Goal: Task Accomplishment & Management: Manage account settings

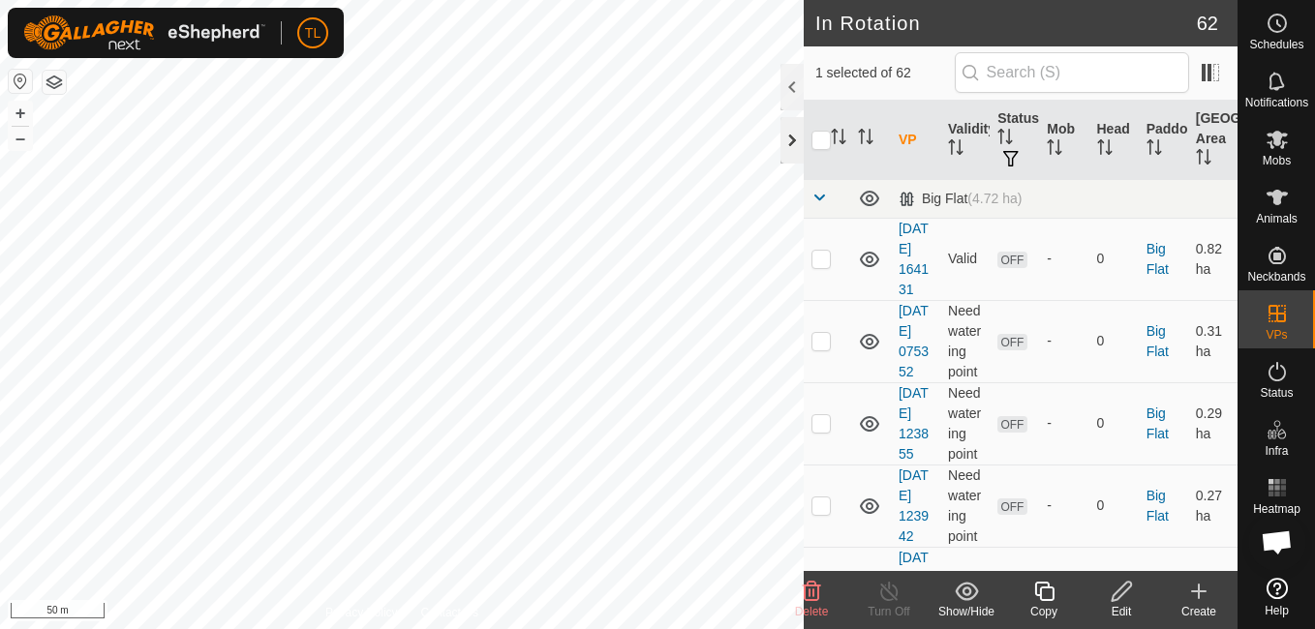
click at [789, 143] on div at bounding box center [792, 140] width 23 height 46
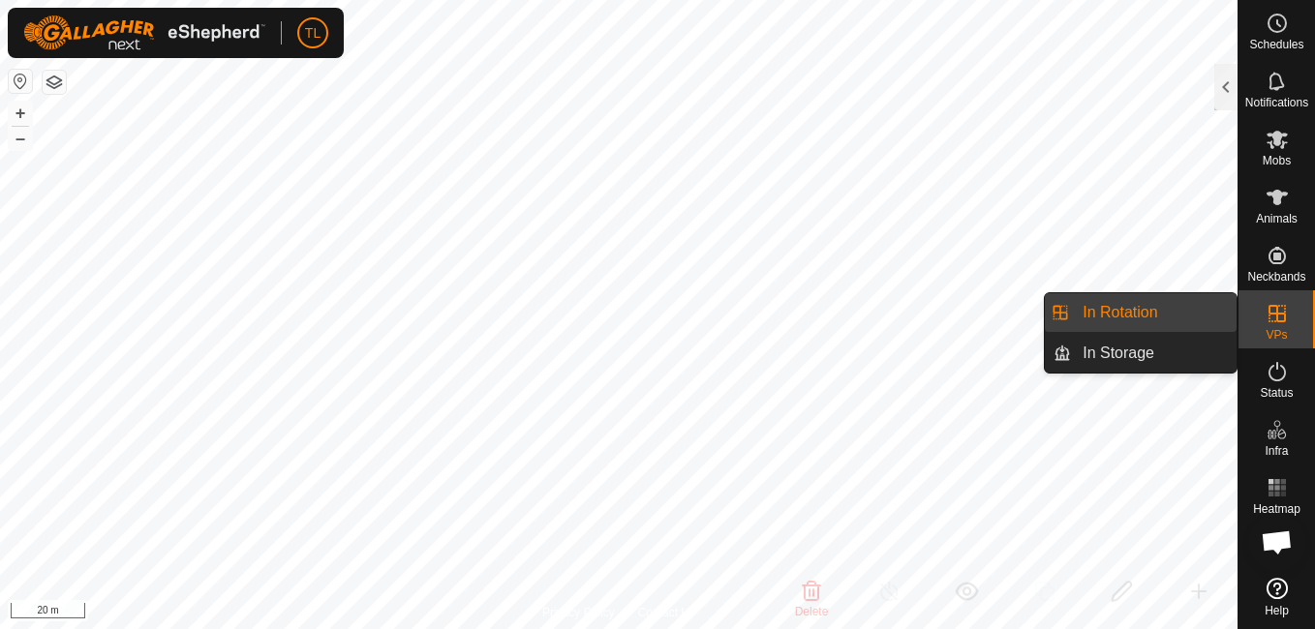
click at [1139, 308] on link "In Rotation" at bounding box center [1154, 312] width 166 height 39
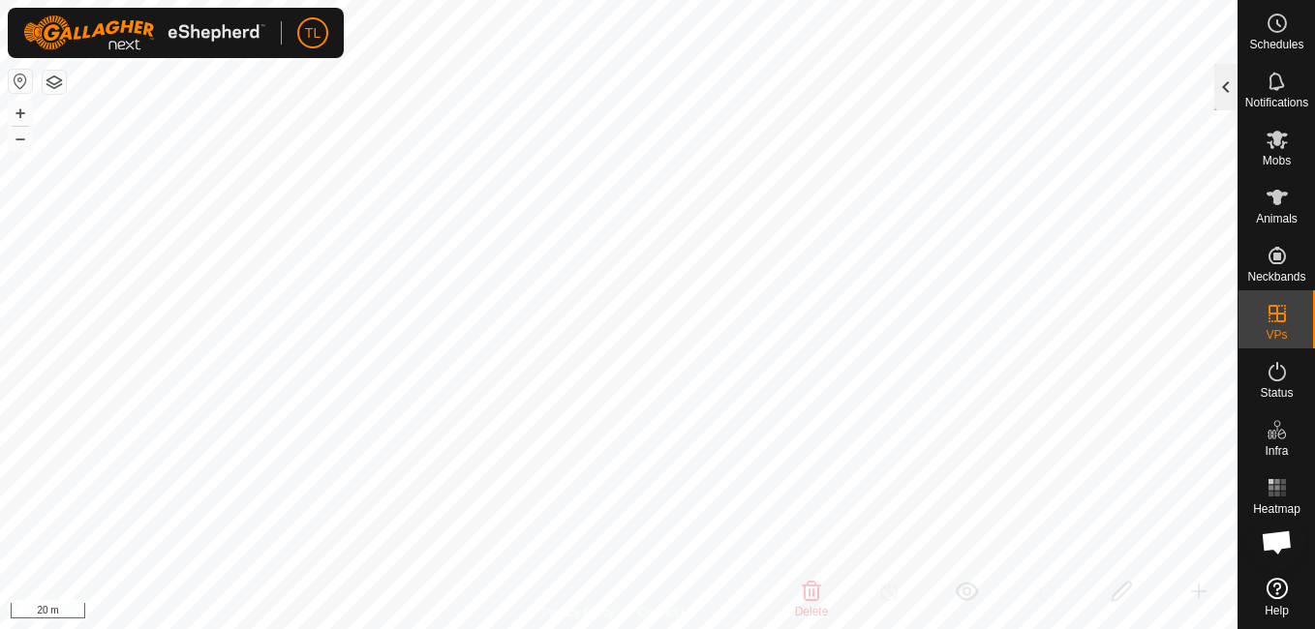
click at [1230, 78] on div at bounding box center [1225, 87] width 23 height 46
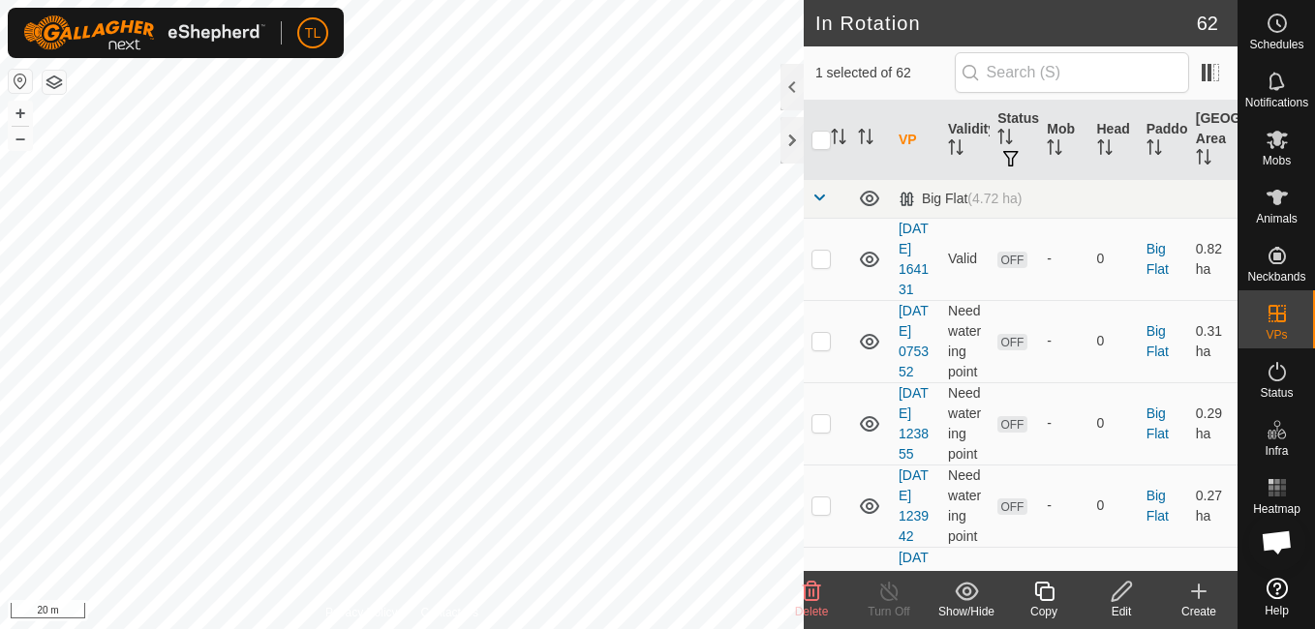
click at [1195, 584] on icon at bounding box center [1198, 591] width 23 height 23
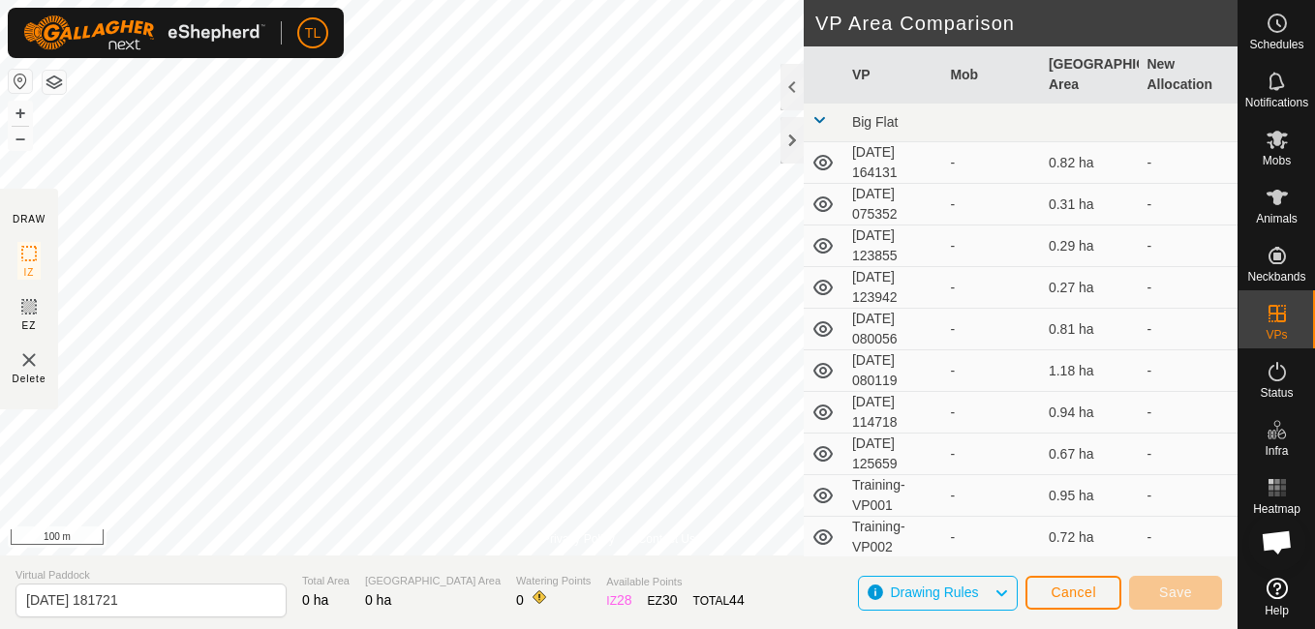
click at [257, 560] on section "Virtual Paddock [DATE] 181721 Total Area 0 ha Grazing Area 0 ha Watering Points…" at bounding box center [619, 593] width 1238 height 74
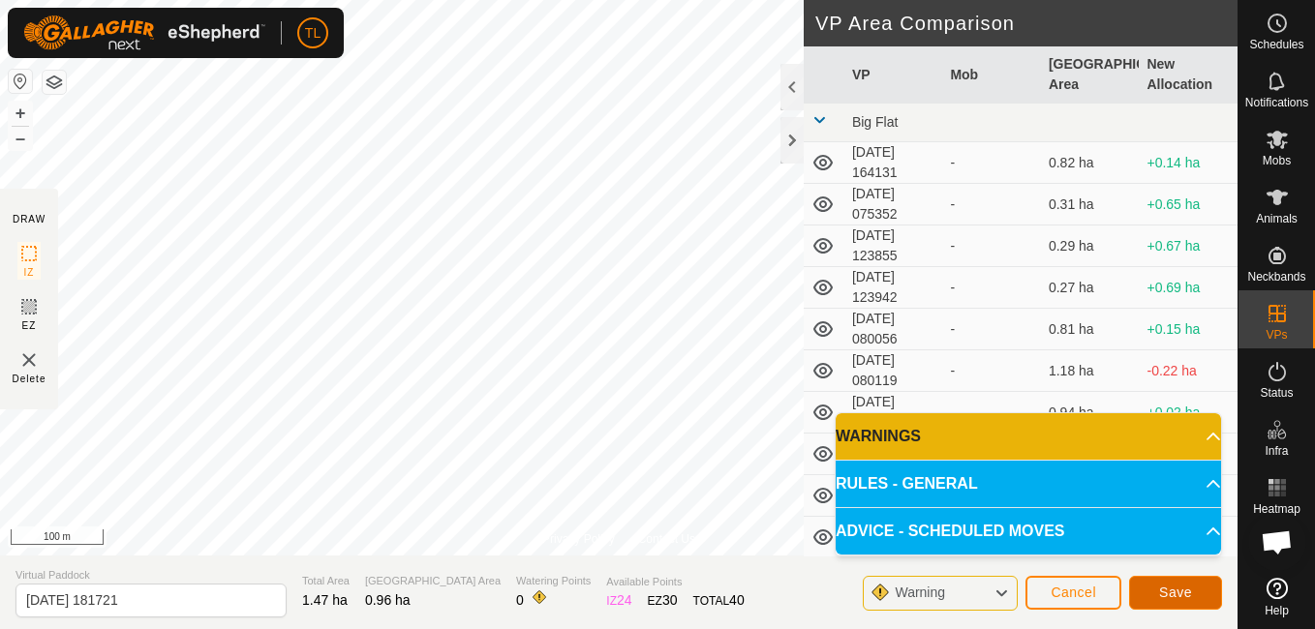
click at [1181, 586] on span "Save" at bounding box center [1175, 592] width 33 height 15
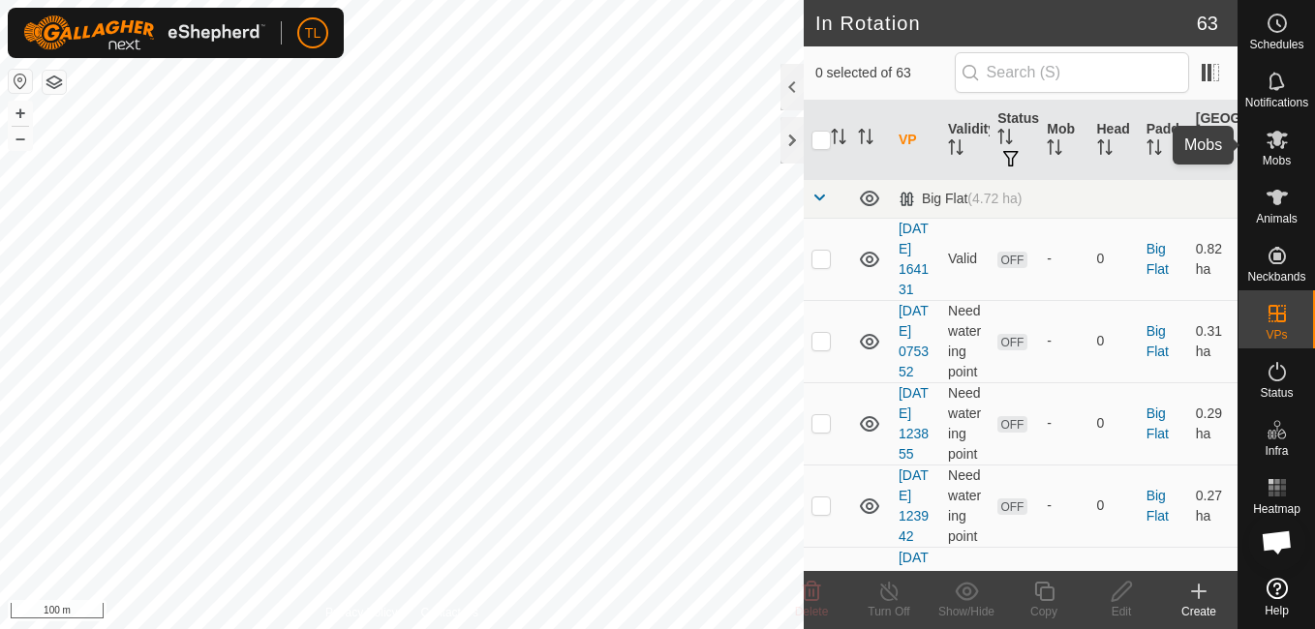
drag, startPoint x: 1271, startPoint y: 137, endPoint x: 1257, endPoint y: 138, distance: 14.6
click at [1270, 136] on icon at bounding box center [1277, 139] width 23 height 23
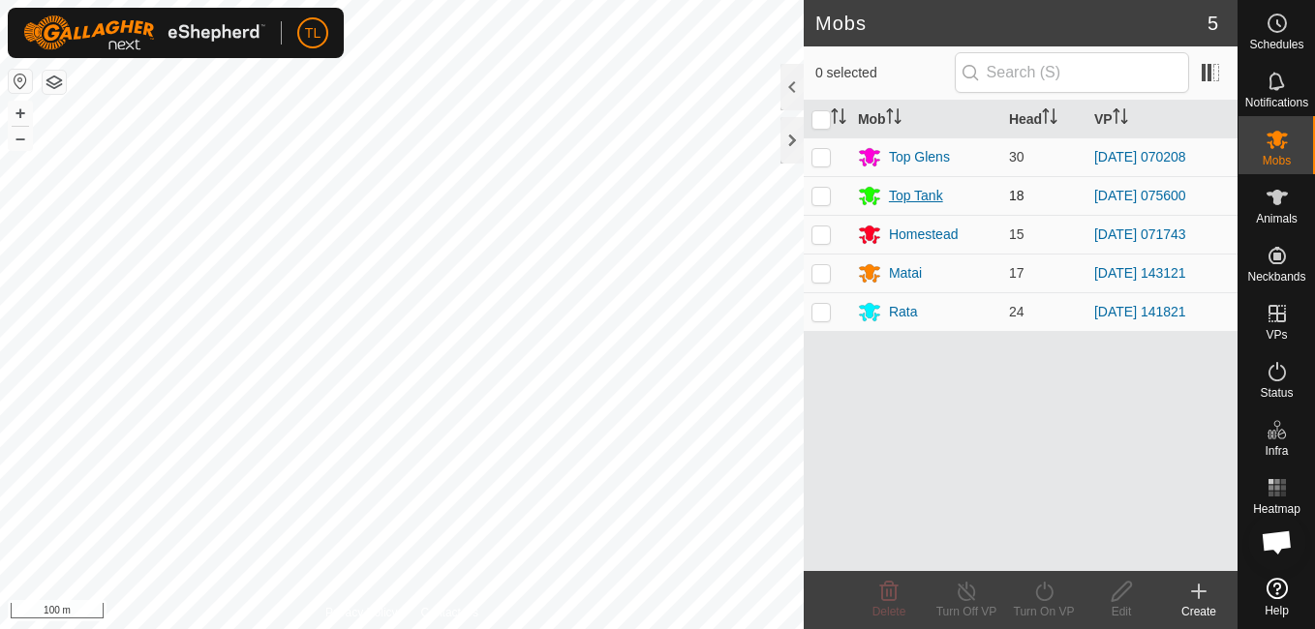
click at [898, 199] on div "Top Tank" at bounding box center [916, 196] width 54 height 20
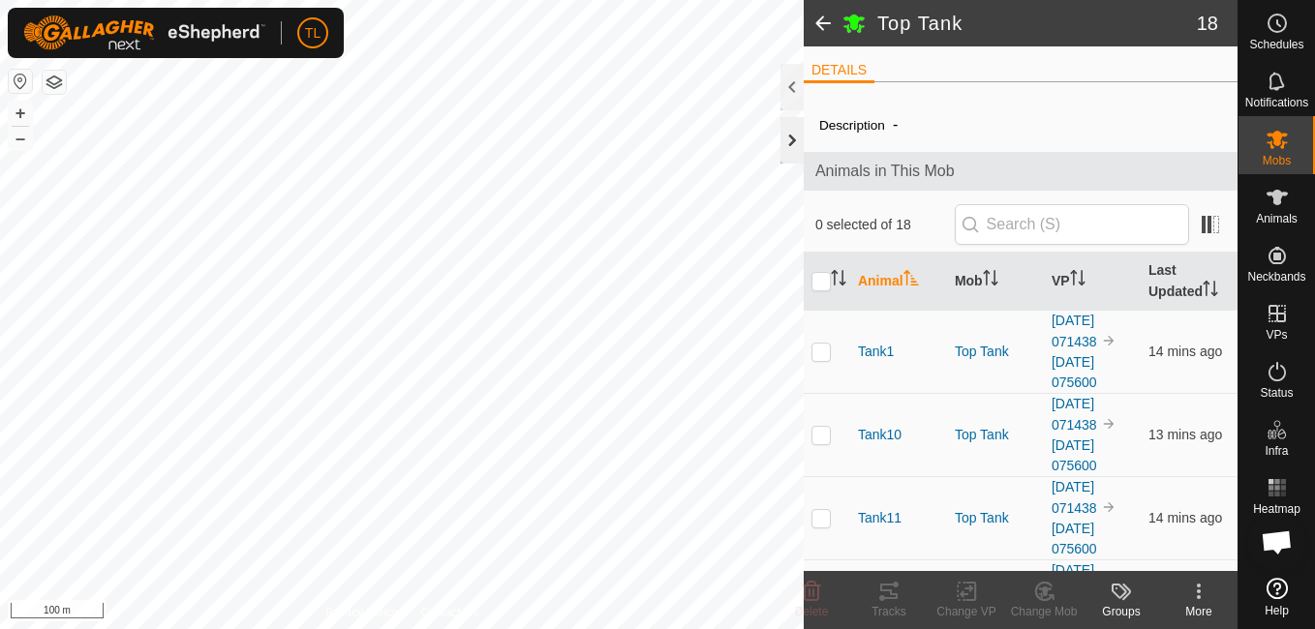
click at [794, 149] on div at bounding box center [792, 140] width 23 height 46
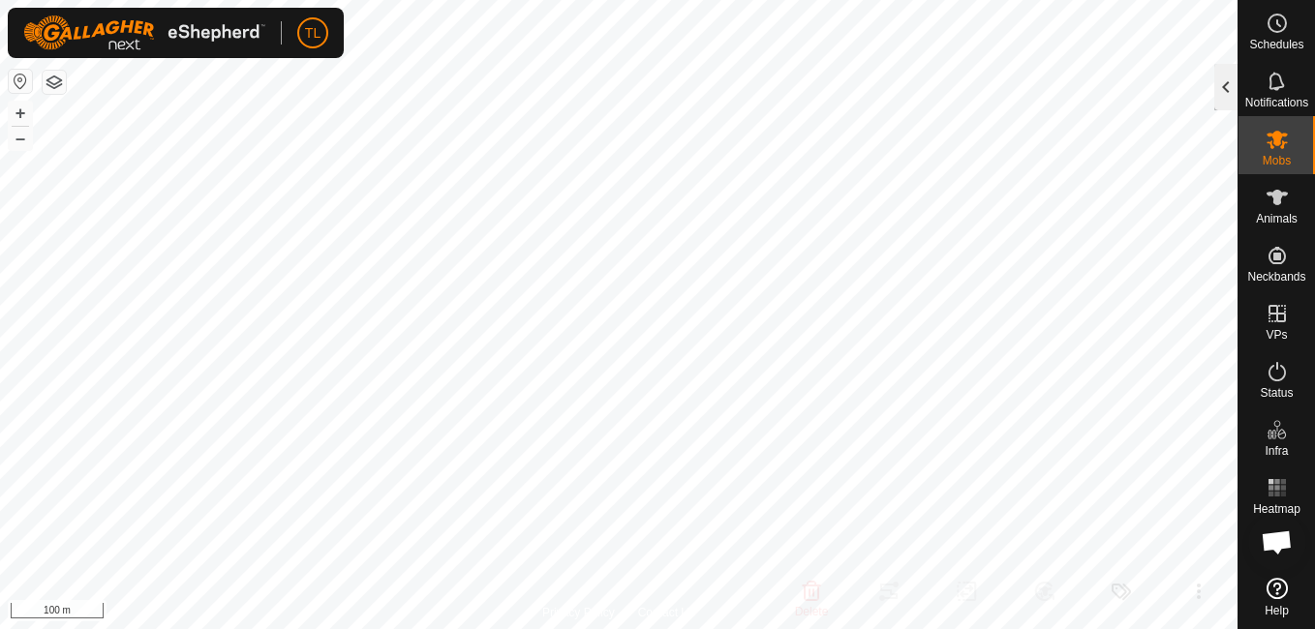
click at [1227, 100] on div at bounding box center [1225, 87] width 23 height 46
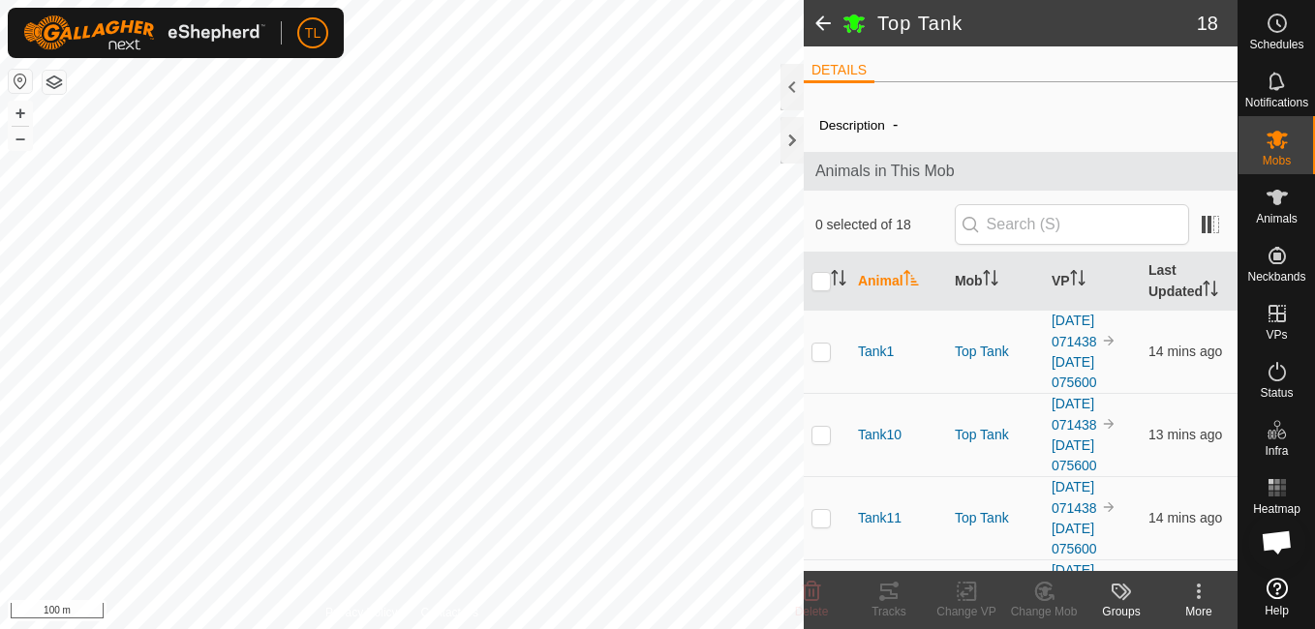
click at [824, 16] on span at bounding box center [823, 23] width 39 height 46
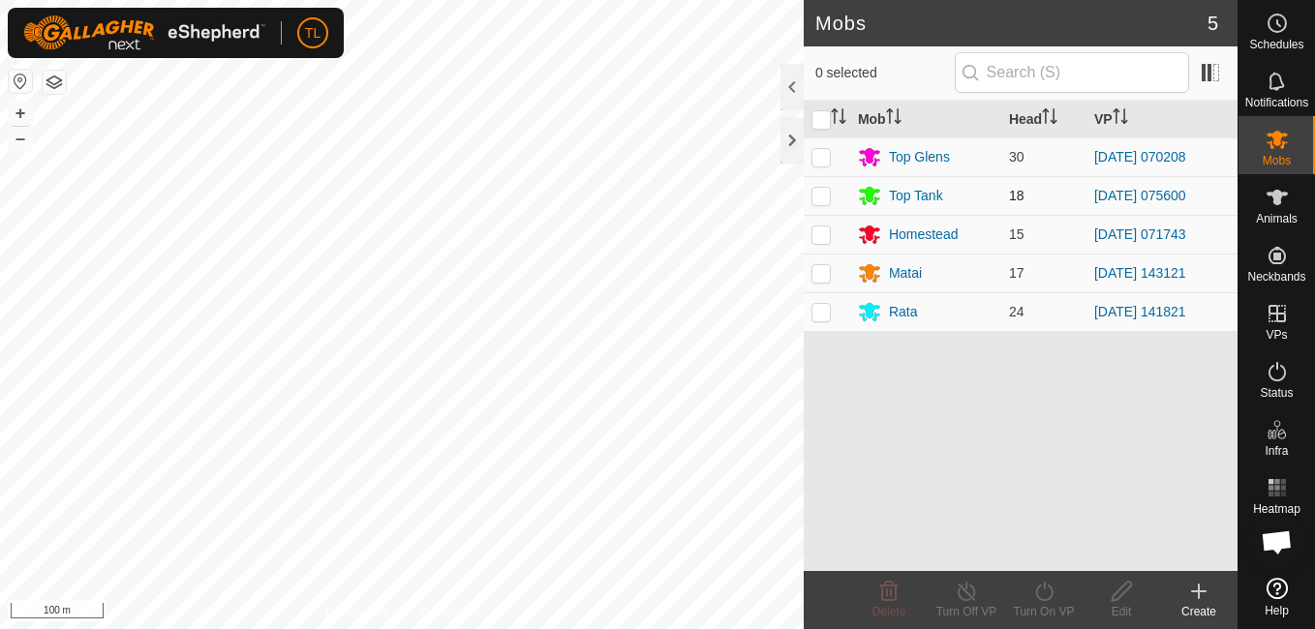
click at [817, 200] on p-checkbox at bounding box center [821, 195] width 19 height 15
checkbox input "true"
click at [1048, 597] on icon at bounding box center [1044, 591] width 24 height 23
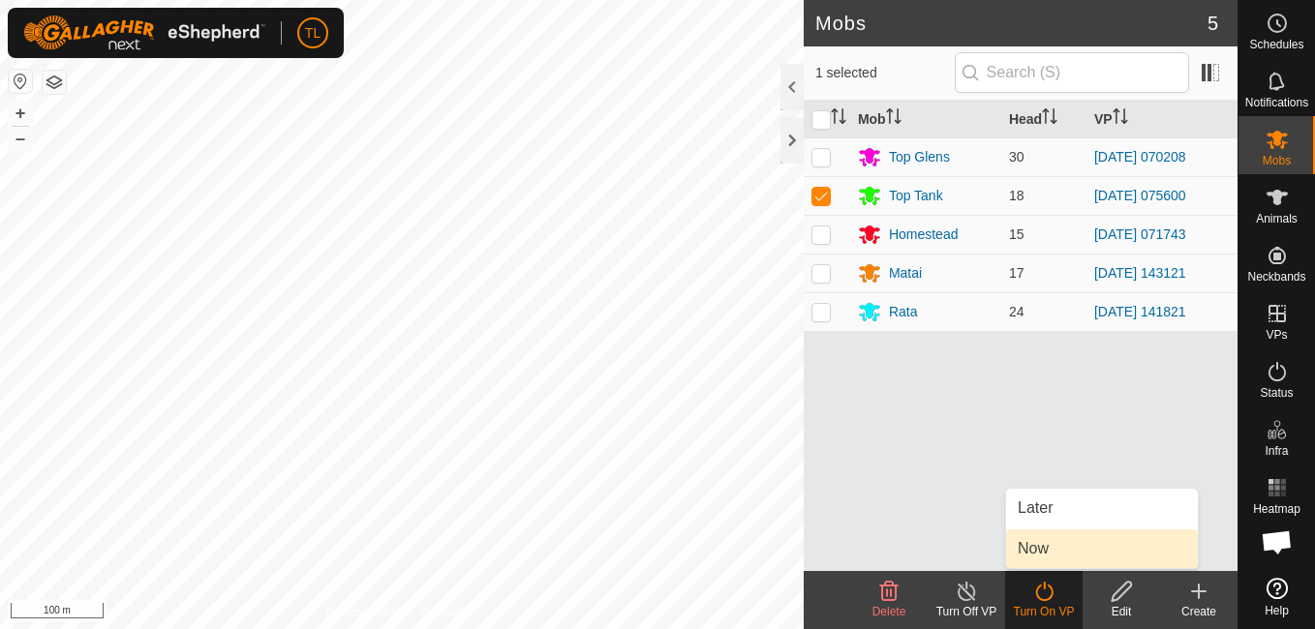
click at [1051, 550] on link "Now" at bounding box center [1102, 549] width 192 height 39
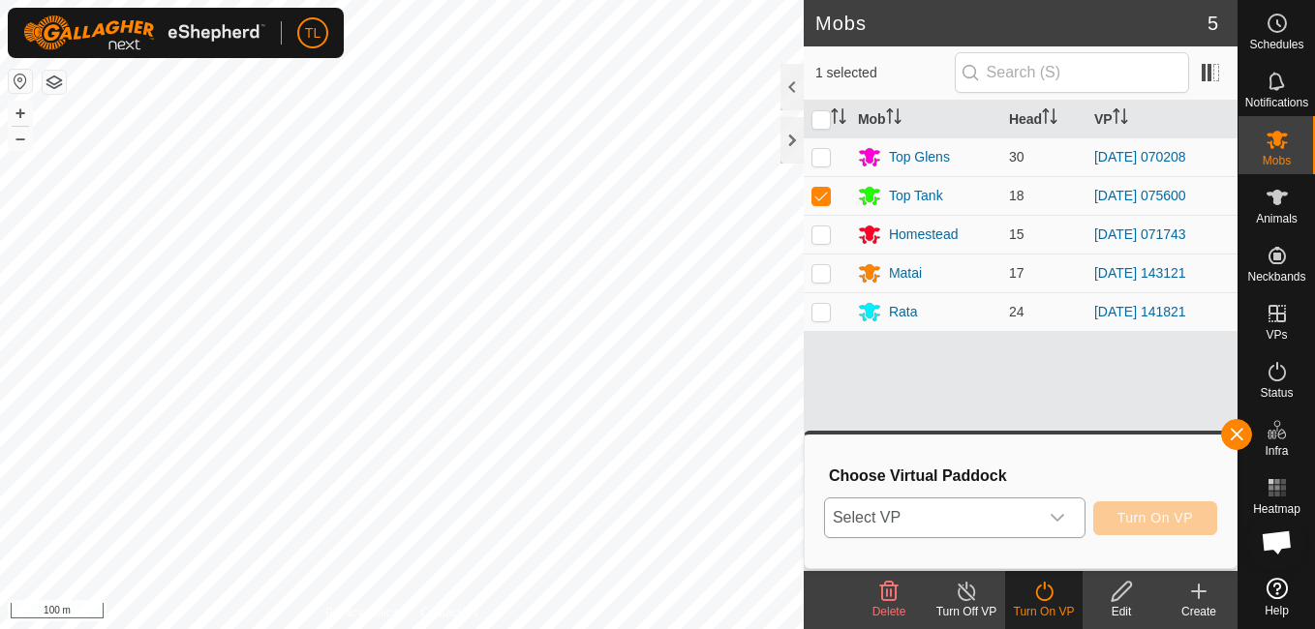
click at [1077, 521] on div "dropdown trigger" at bounding box center [1057, 518] width 39 height 39
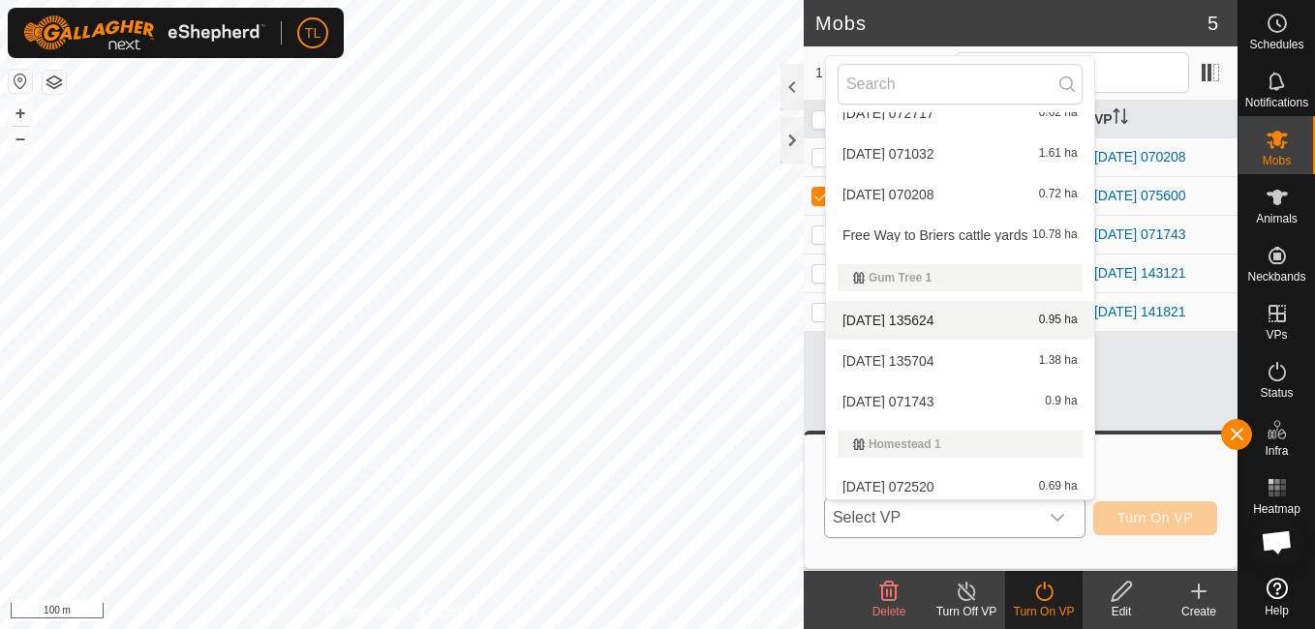
scroll to position [1905, 0]
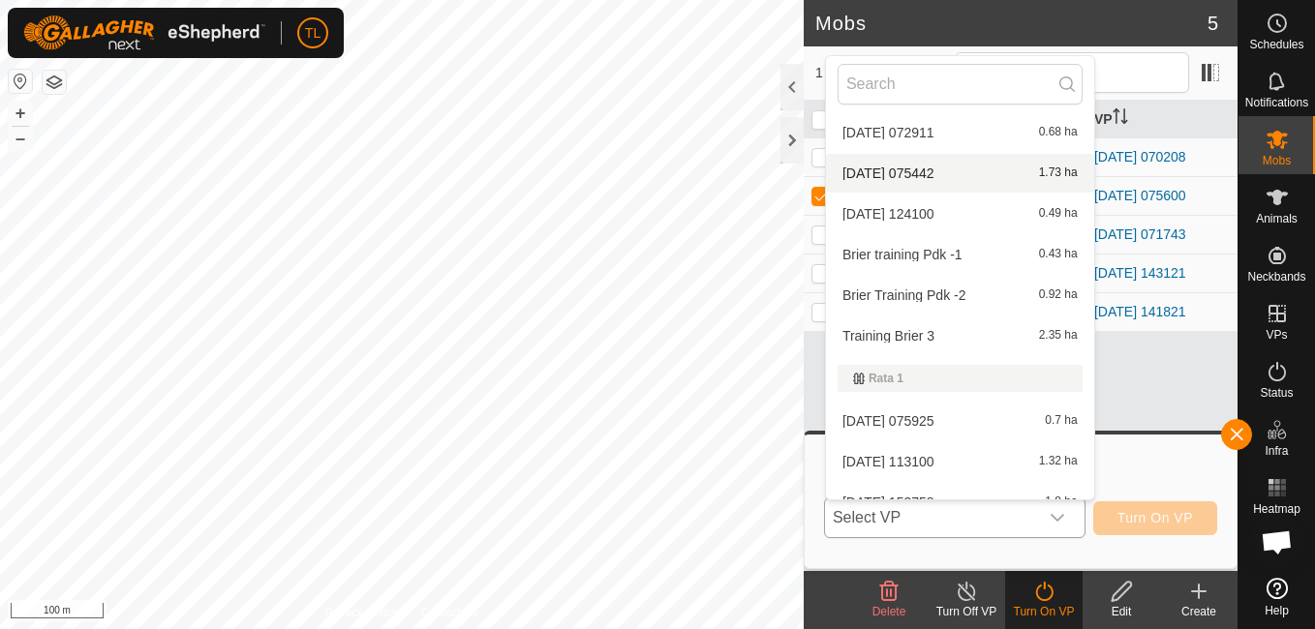
drag, startPoint x: 1001, startPoint y: 239, endPoint x: 998, endPoint y: 190, distance: 49.5
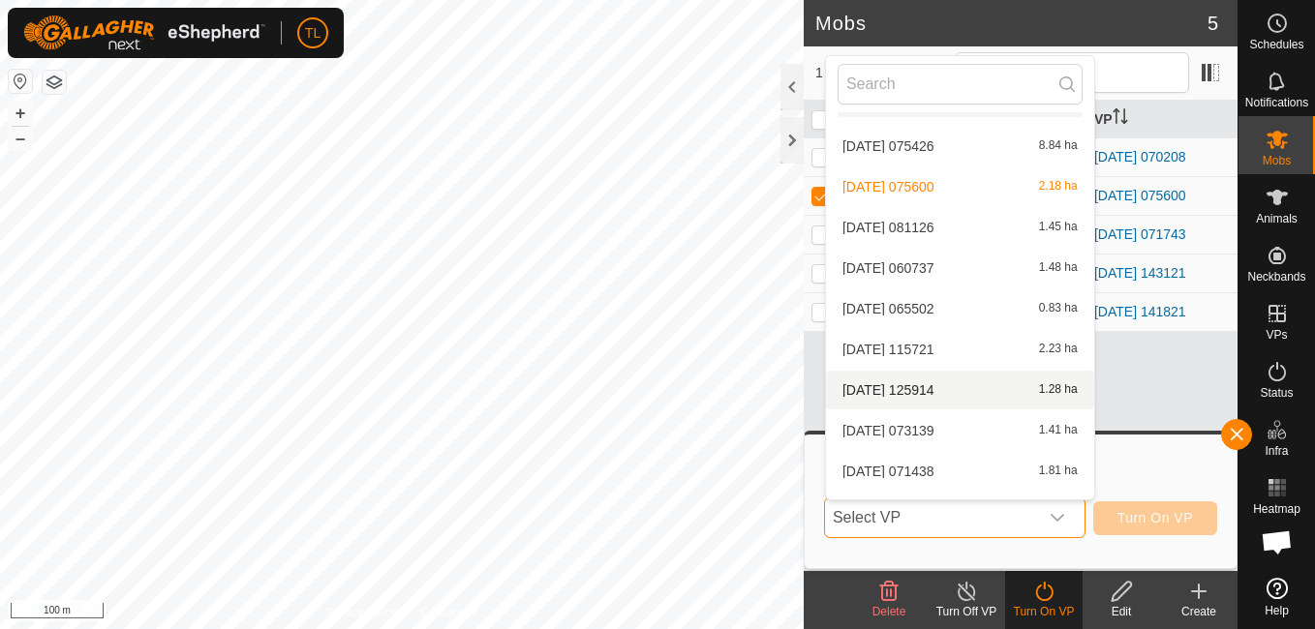
scroll to position [2730, 0]
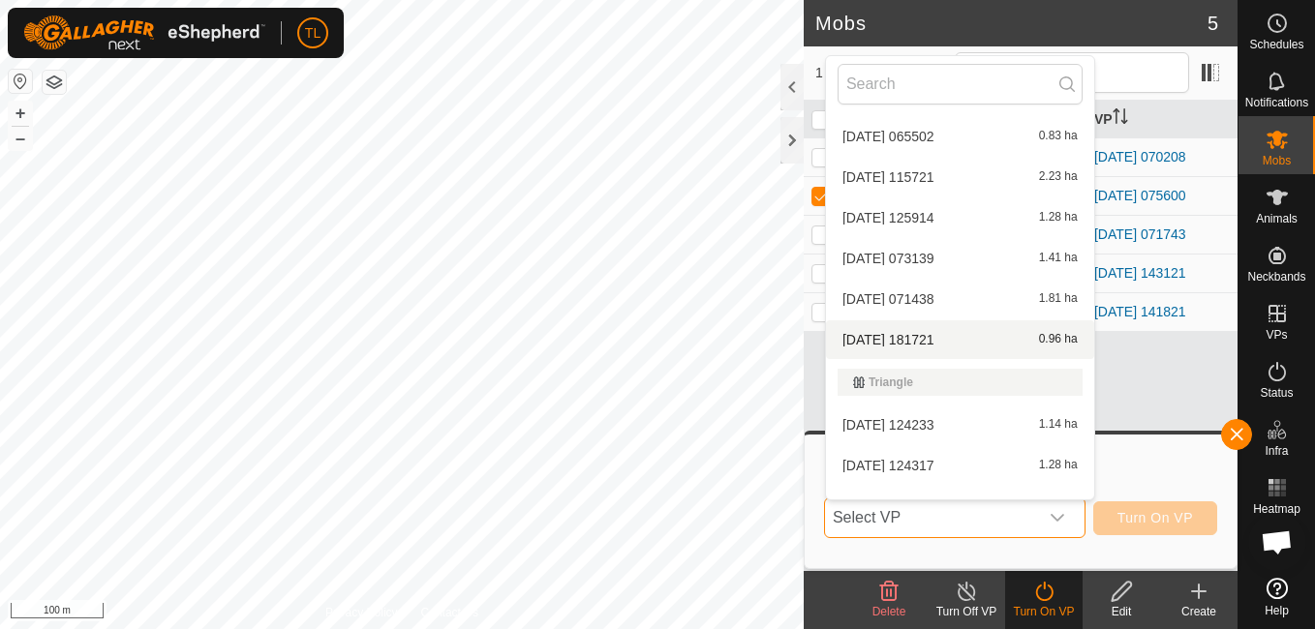
click at [941, 333] on li "[DATE] 181721 0.96 ha" at bounding box center [960, 340] width 268 height 39
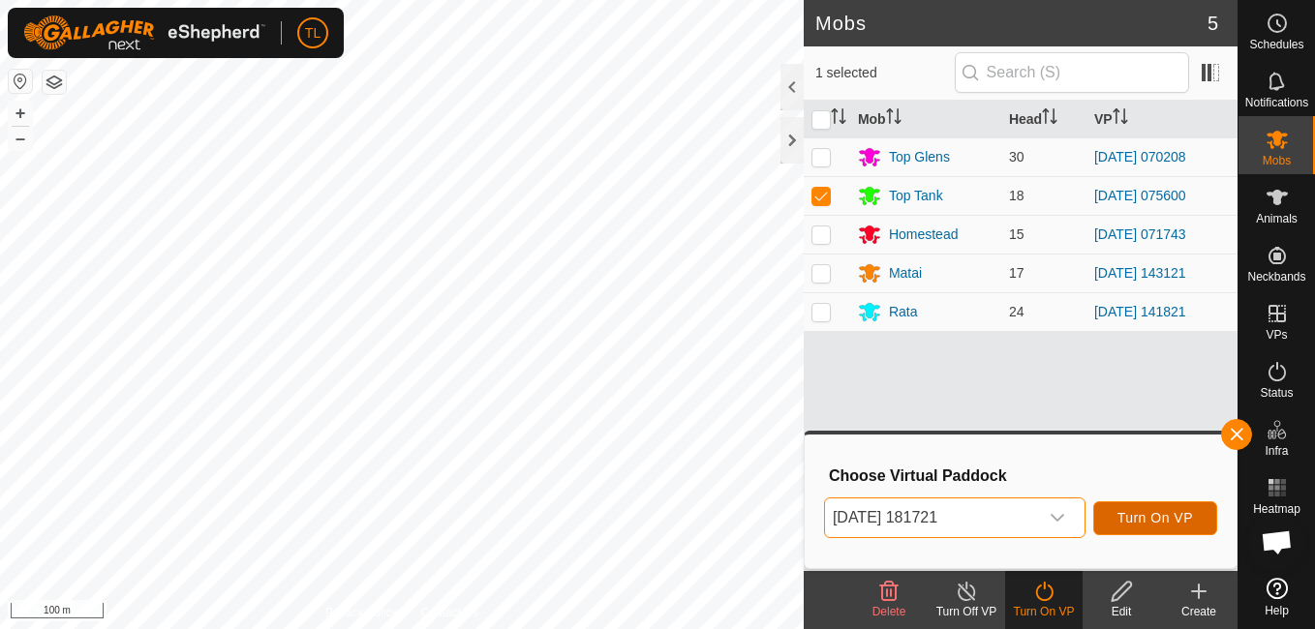
click at [1164, 511] on span "Turn On VP" at bounding box center [1156, 517] width 76 height 15
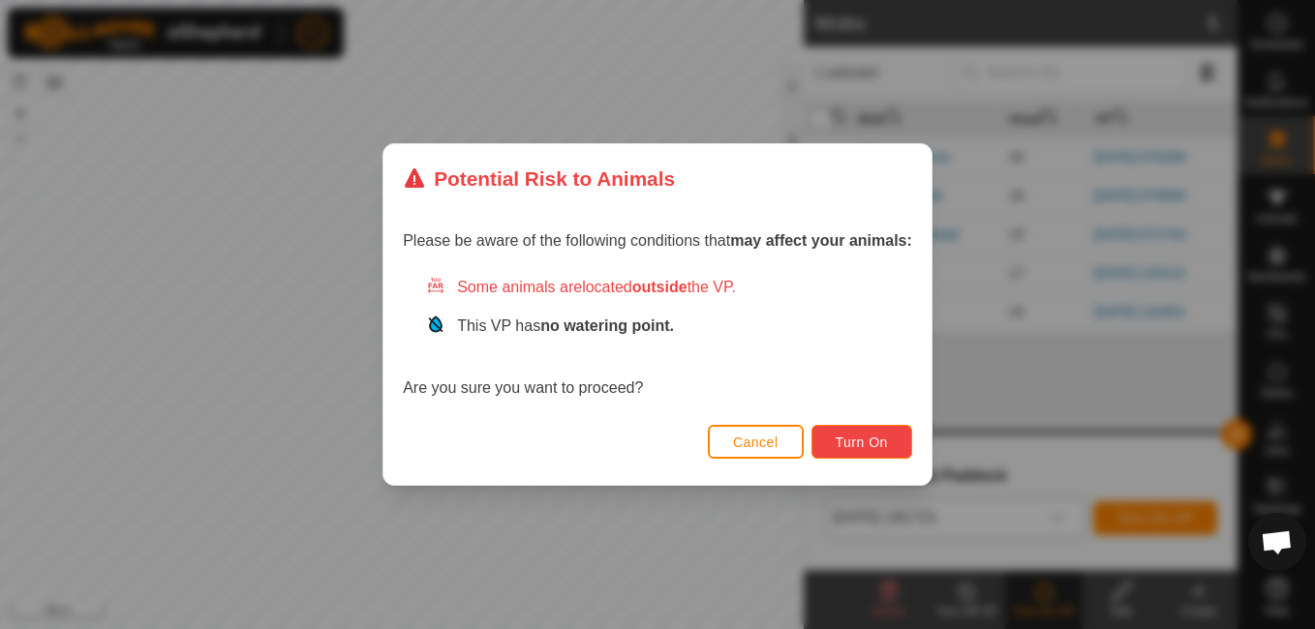
click at [829, 441] on button "Turn On" at bounding box center [862, 442] width 101 height 34
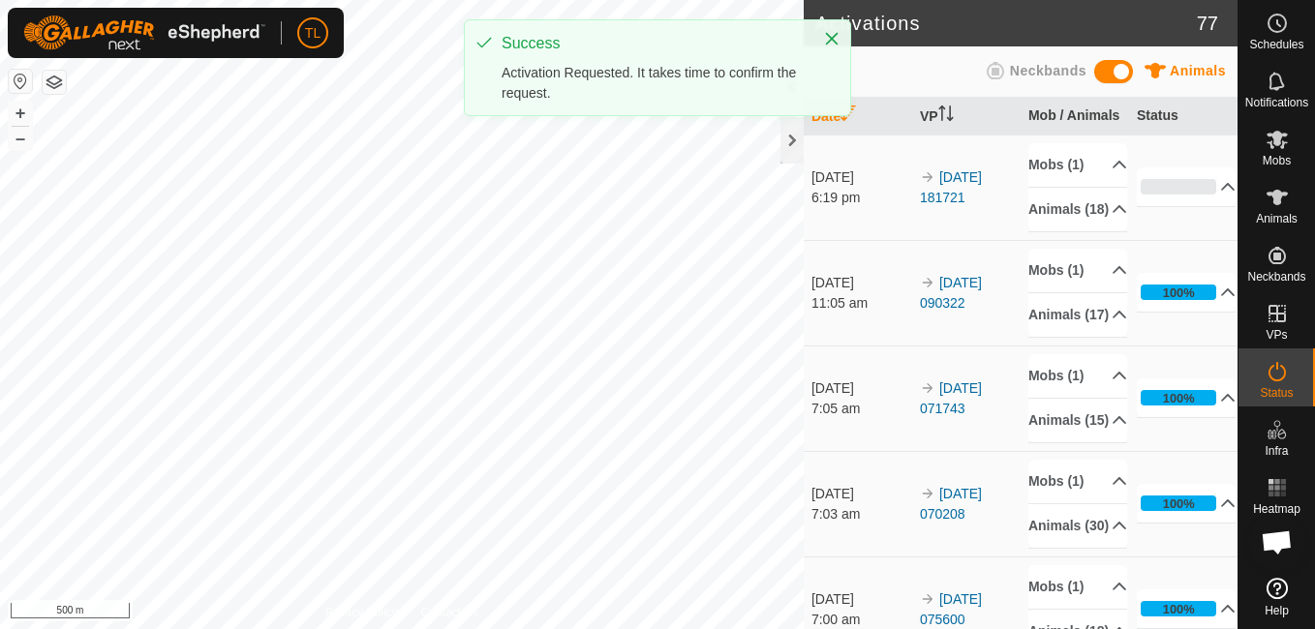
click at [820, 292] on div "Activations 77 Animals Neckbands Date VP Mob / Animals Status [DATE] 6:19 pm 20…" at bounding box center [619, 314] width 1238 height 629
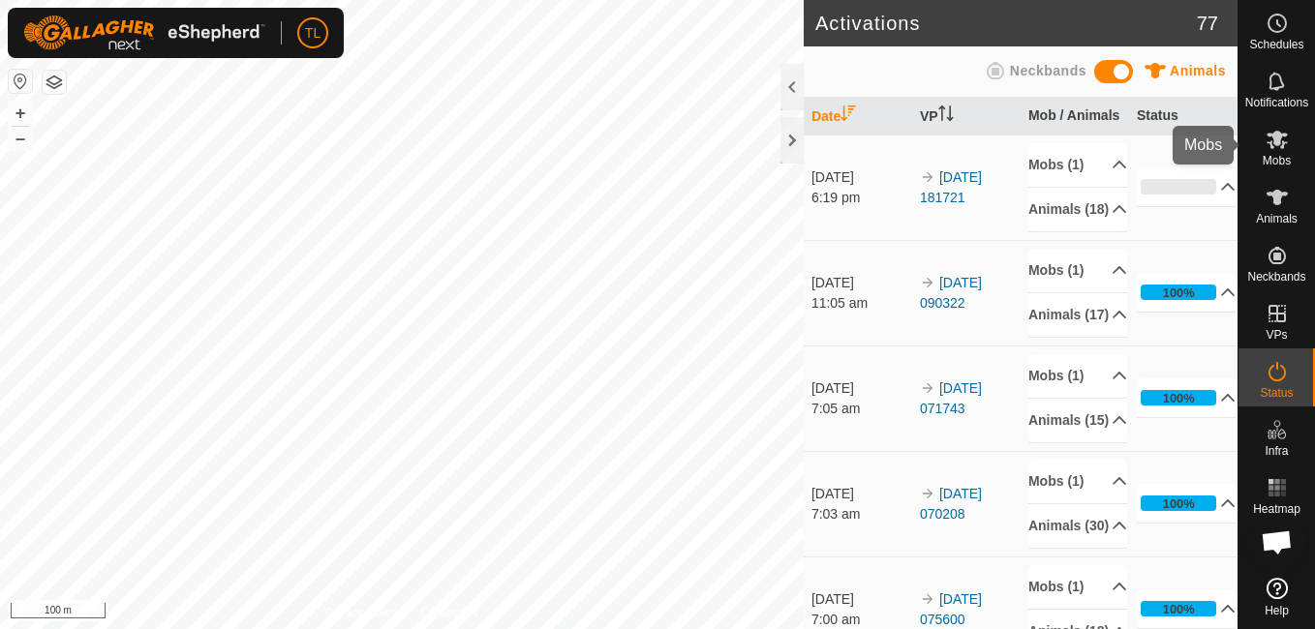
click at [1283, 146] on icon at bounding box center [1277, 140] width 21 height 18
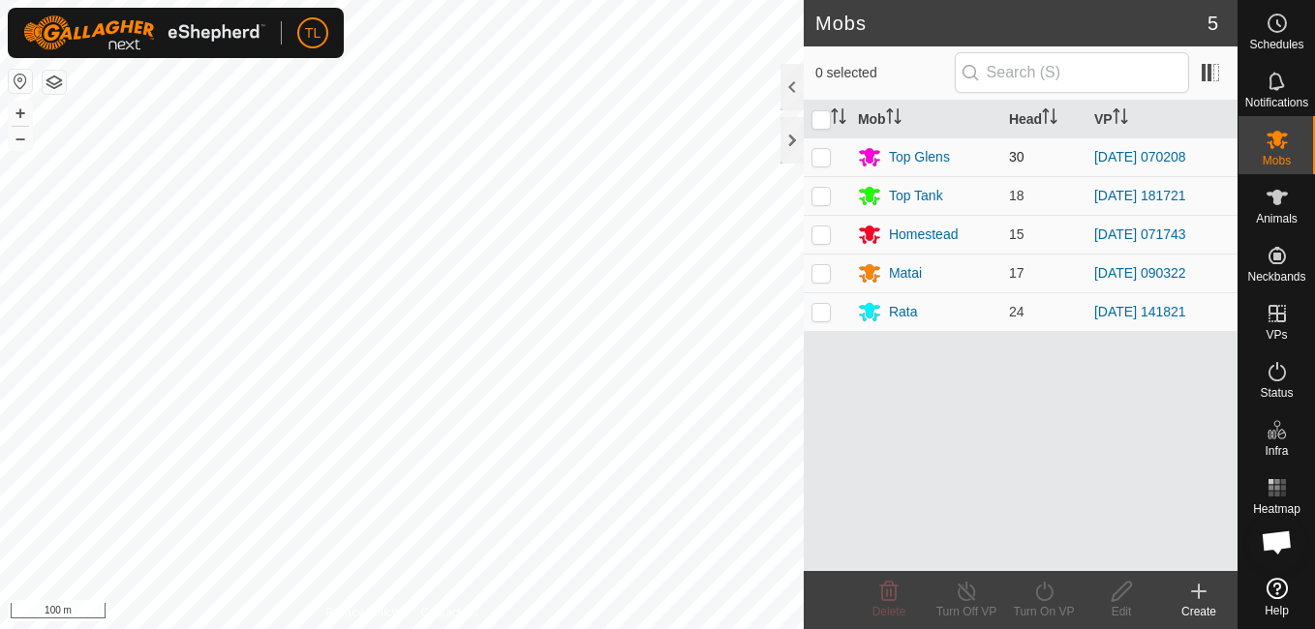
click at [828, 161] on p-checkbox at bounding box center [821, 156] width 19 height 15
checkbox input "true"
click at [1051, 600] on icon at bounding box center [1044, 591] width 24 height 23
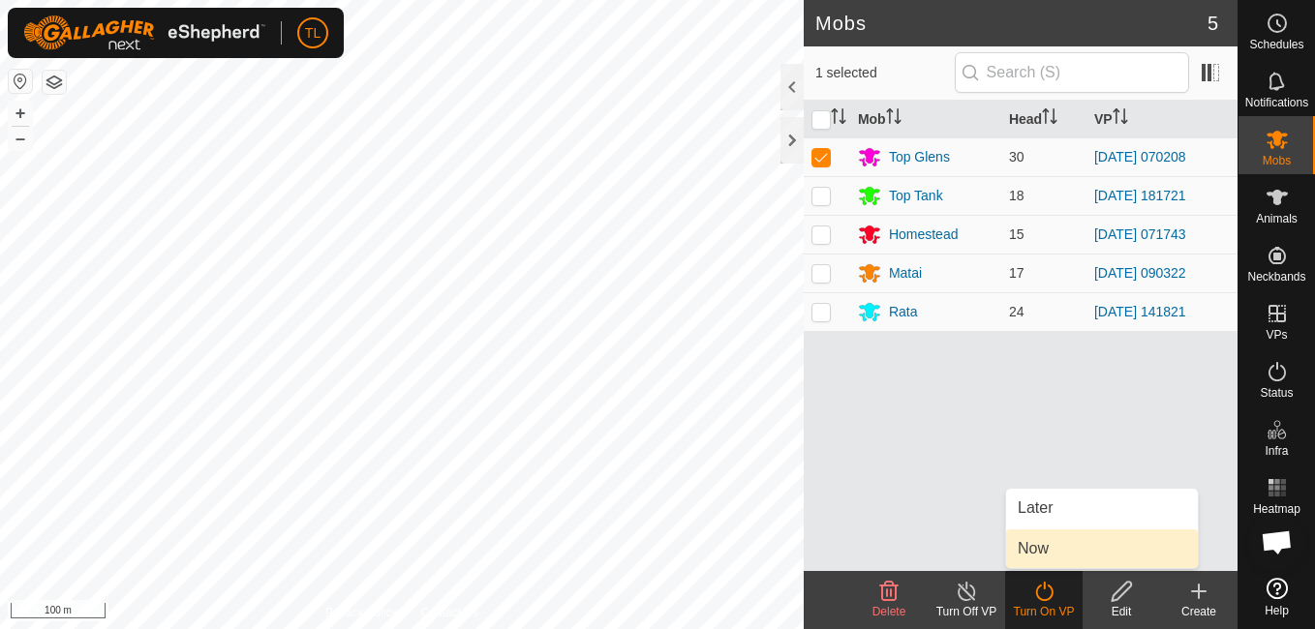
click at [1054, 542] on link "Now" at bounding box center [1102, 549] width 192 height 39
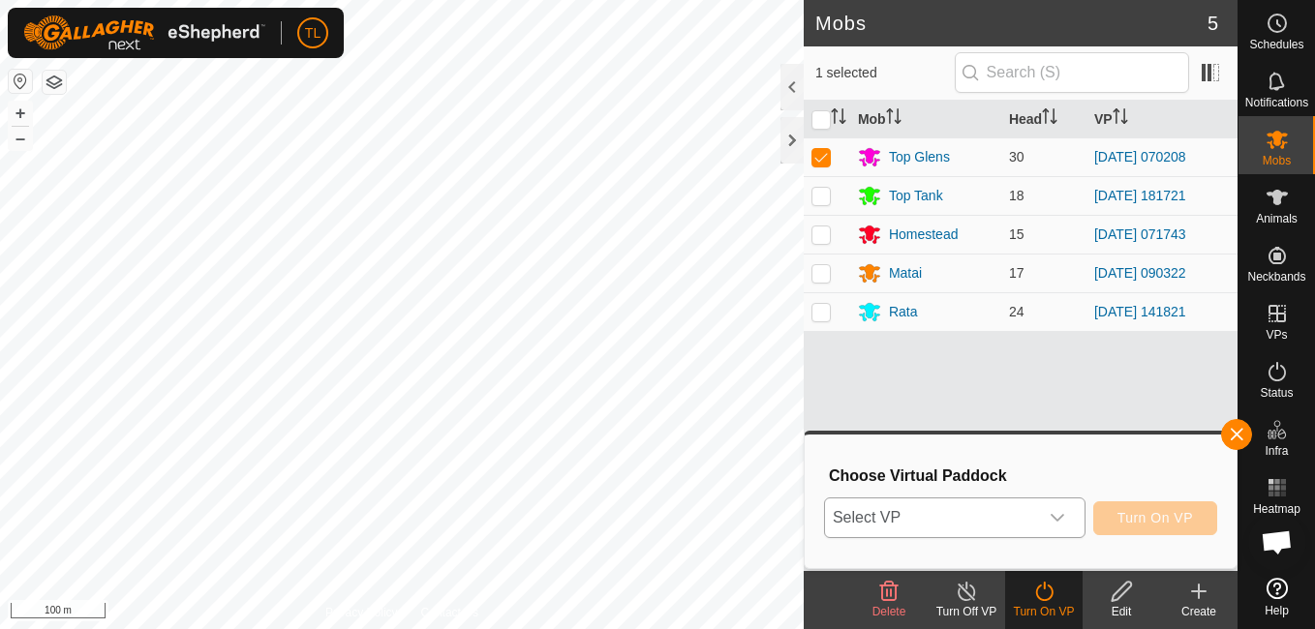
click at [1070, 536] on div "dropdown trigger" at bounding box center [1057, 518] width 39 height 39
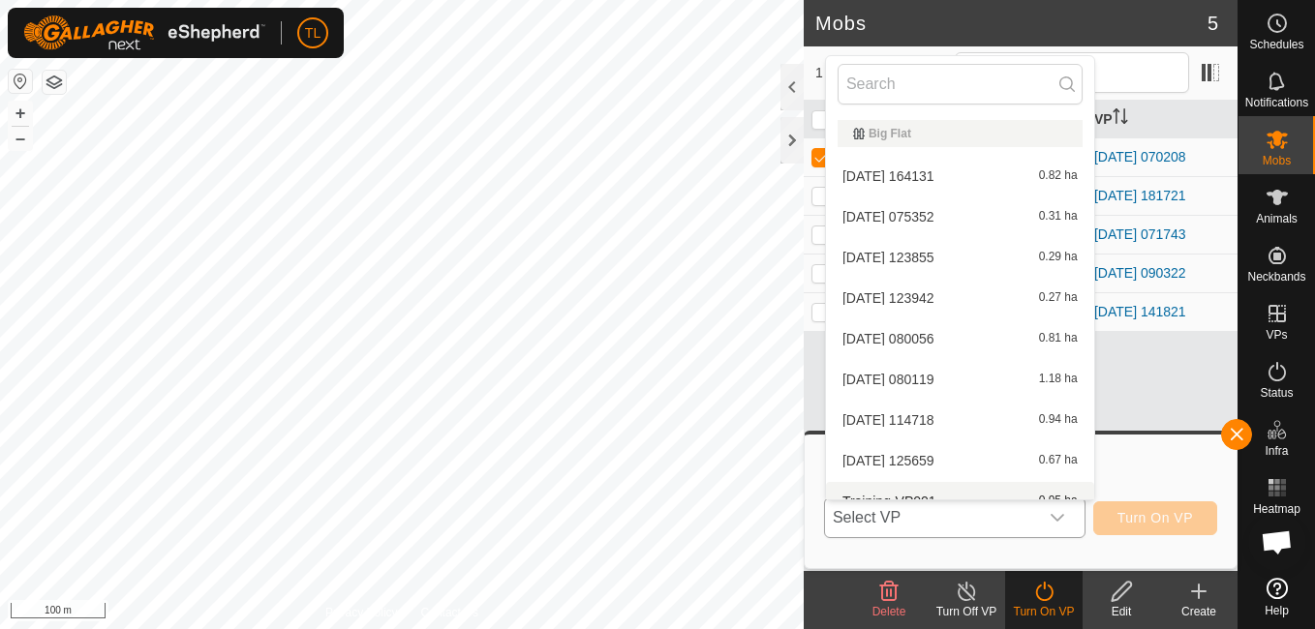
scroll to position [21, 0]
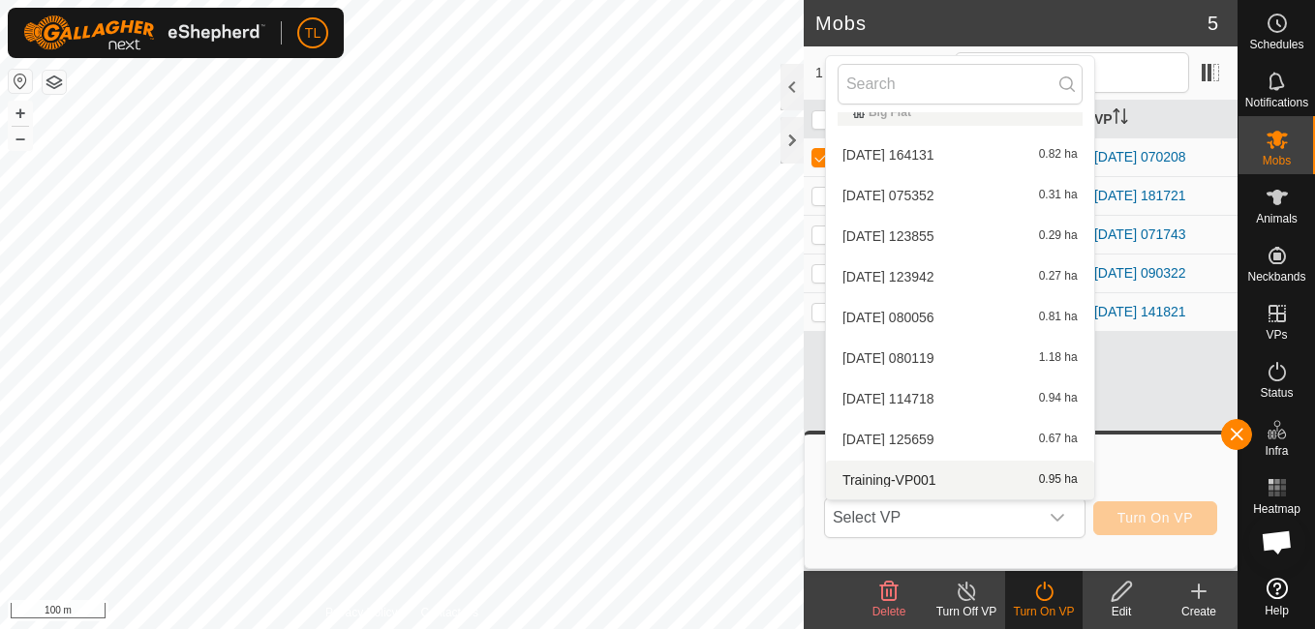
click at [1199, 592] on icon at bounding box center [1199, 592] width 14 height 0
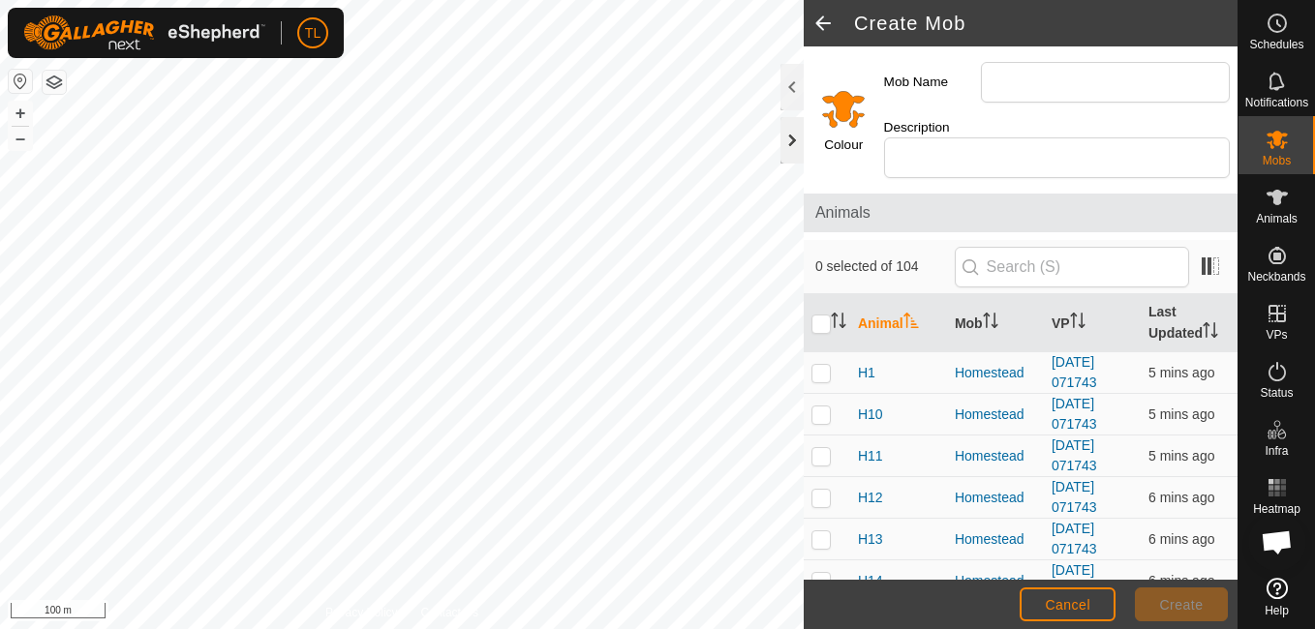
click at [795, 147] on div at bounding box center [792, 140] width 23 height 46
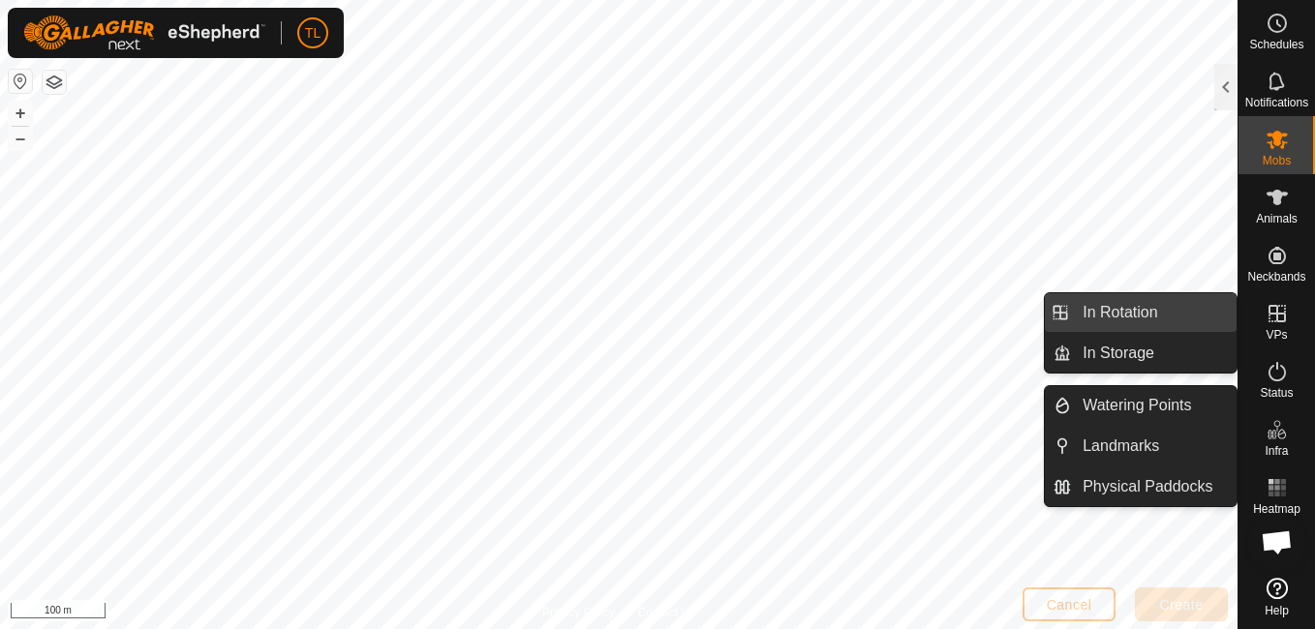
drag, startPoint x: 1170, startPoint y: 312, endPoint x: 1160, endPoint y: 317, distance: 10.8
click at [1169, 312] on link "In Rotation" at bounding box center [1154, 312] width 166 height 39
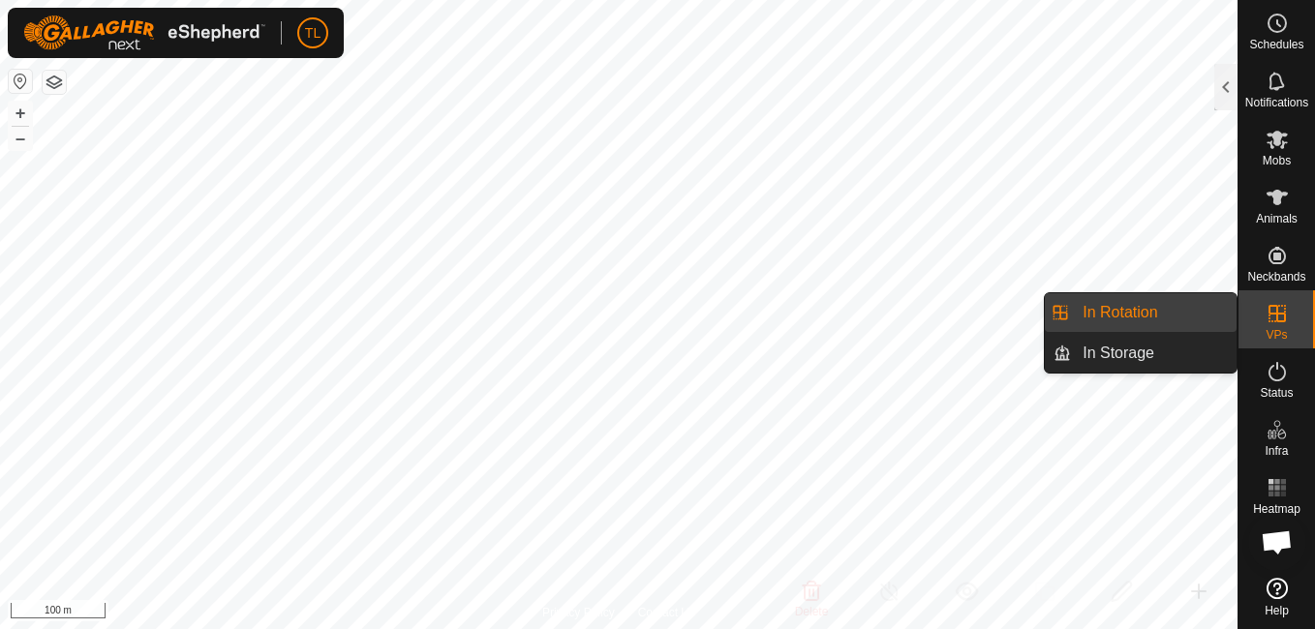
click at [1128, 307] on link "In Rotation" at bounding box center [1154, 312] width 166 height 39
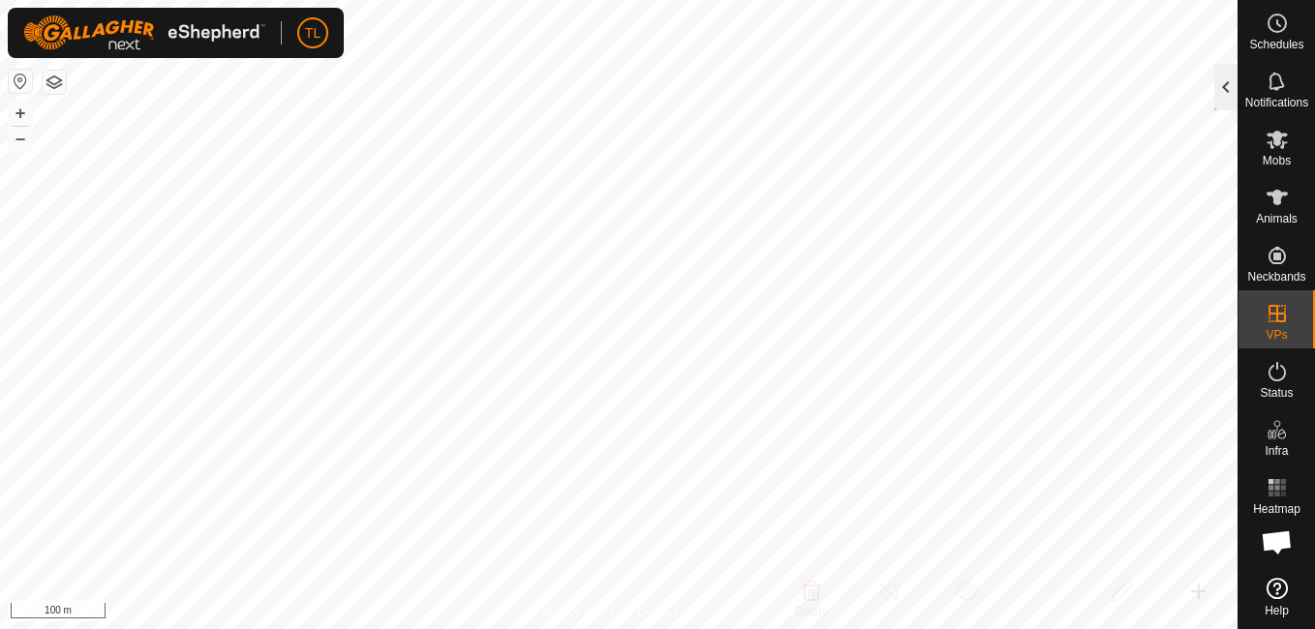
click at [1220, 79] on div at bounding box center [1225, 87] width 23 height 46
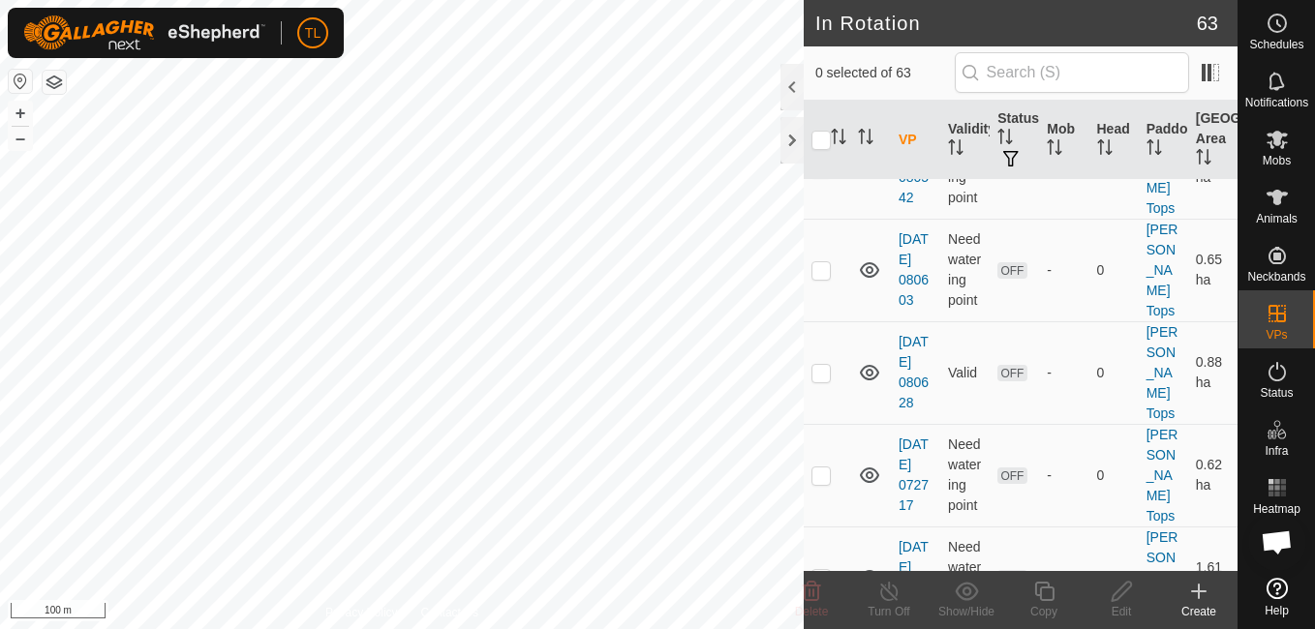
scroll to position [1444, 0]
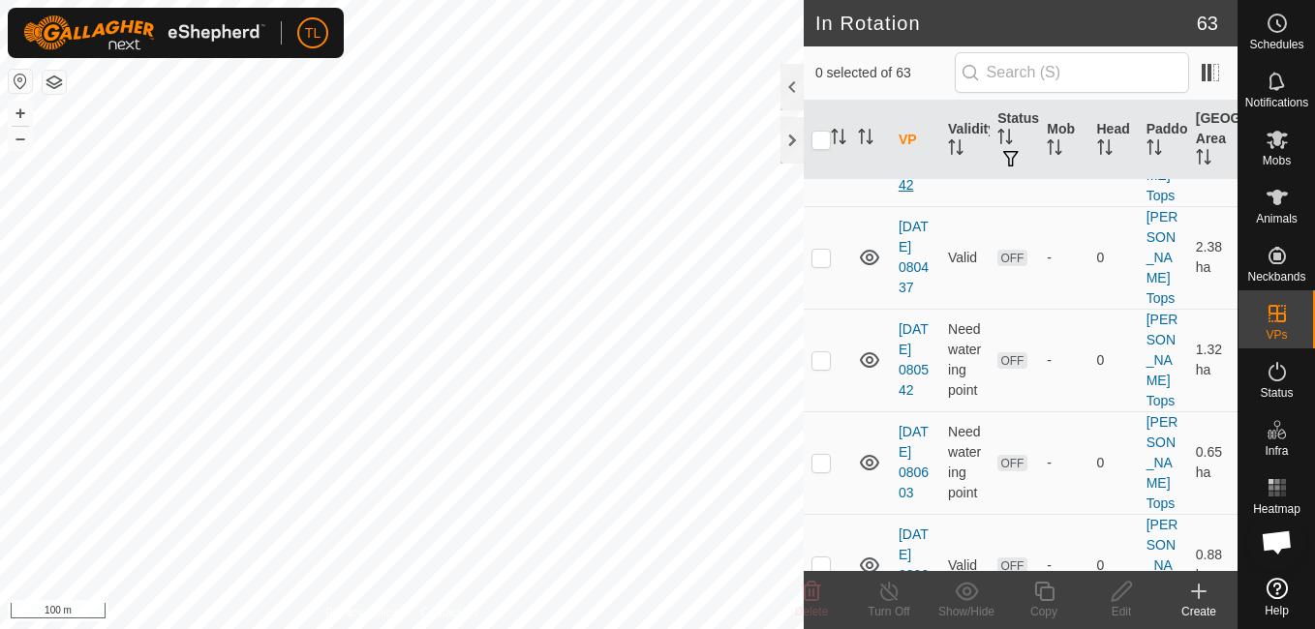
click at [907, 193] on link "[DATE] 075242" at bounding box center [914, 154] width 30 height 77
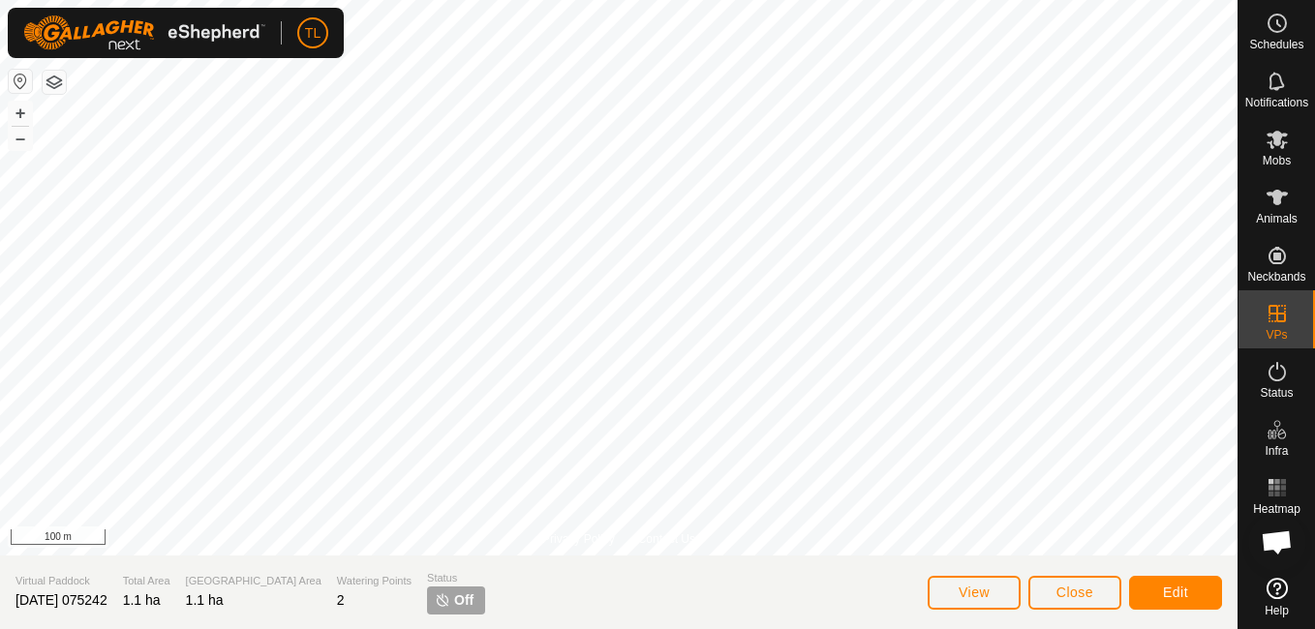
click at [1086, 566] on section "Virtual Paddock [DATE] 075242 Total Area 1.1 ha Grazing Area 1.1 ha Watering Po…" at bounding box center [619, 593] width 1238 height 74
click at [1086, 582] on button "Close" at bounding box center [1074, 593] width 93 height 34
click at [1001, 591] on button "View" at bounding box center [974, 593] width 93 height 34
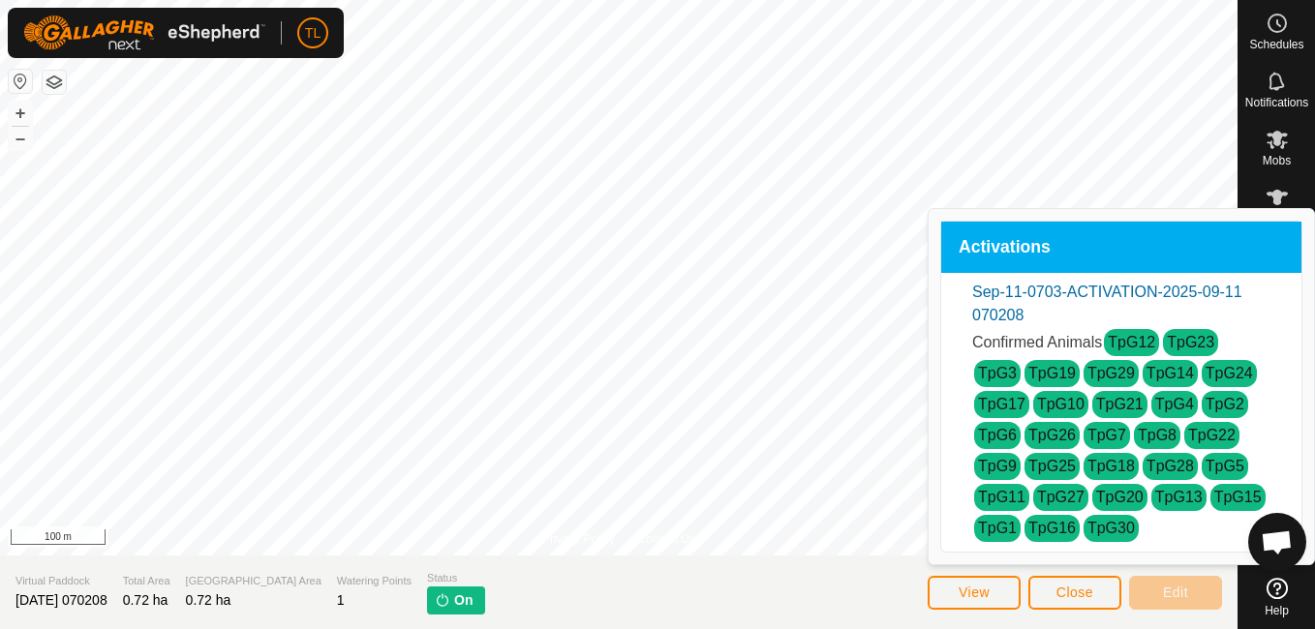
click at [427, 596] on p-tag "On" at bounding box center [455, 601] width 57 height 28
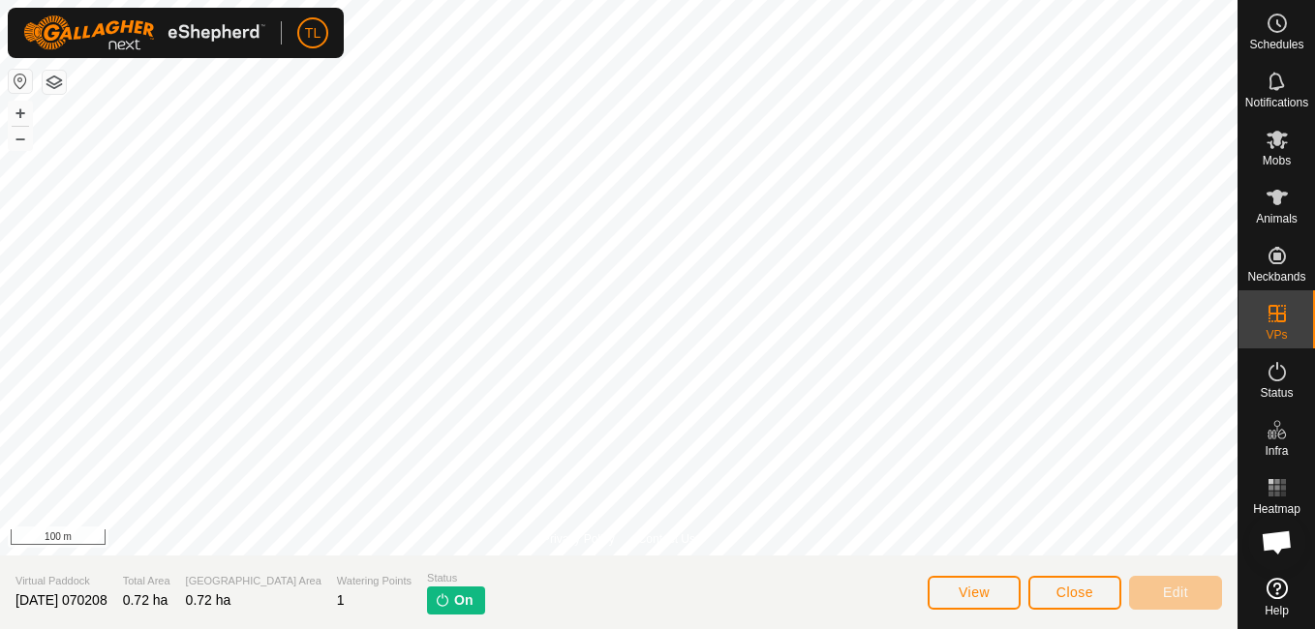
click at [427, 603] on p-tag "On" at bounding box center [455, 601] width 57 height 28
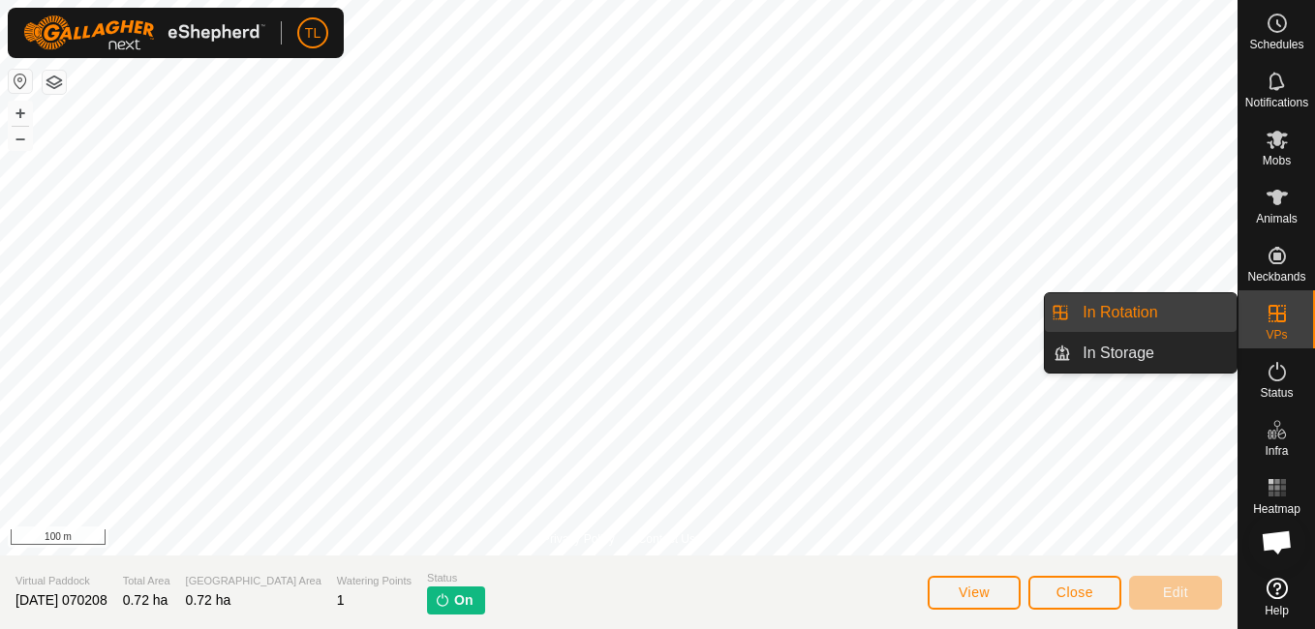
click at [1146, 326] on link "In Rotation" at bounding box center [1154, 312] width 166 height 39
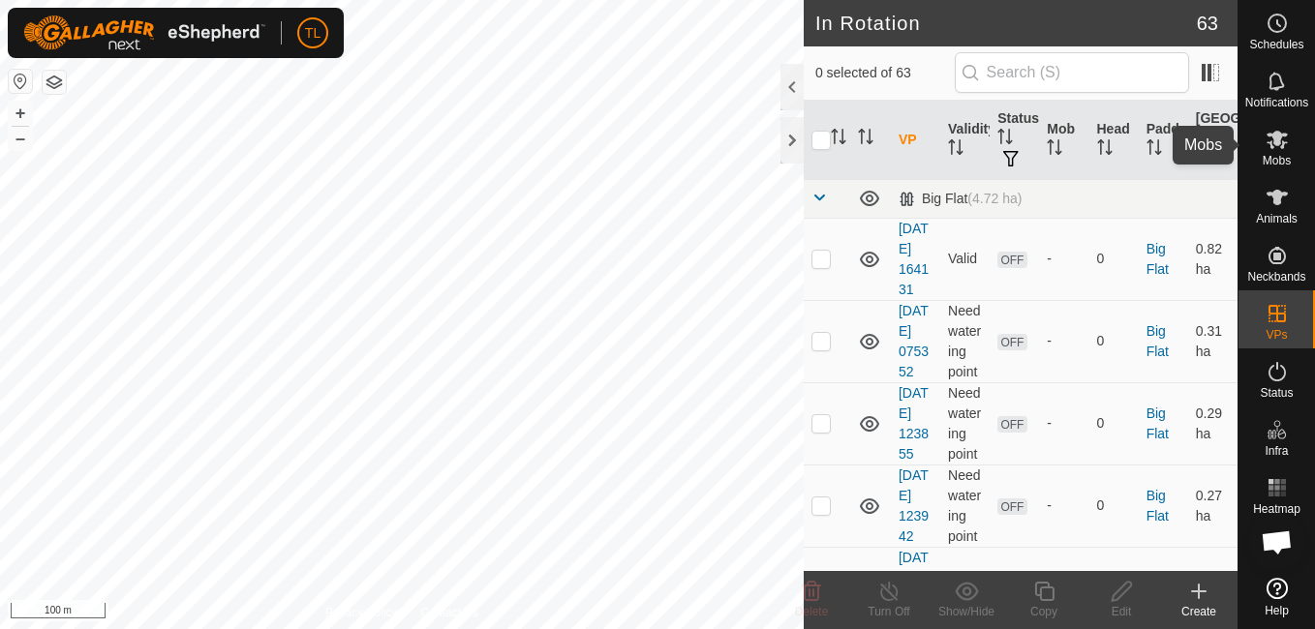
click at [1278, 142] on icon at bounding box center [1277, 140] width 21 height 18
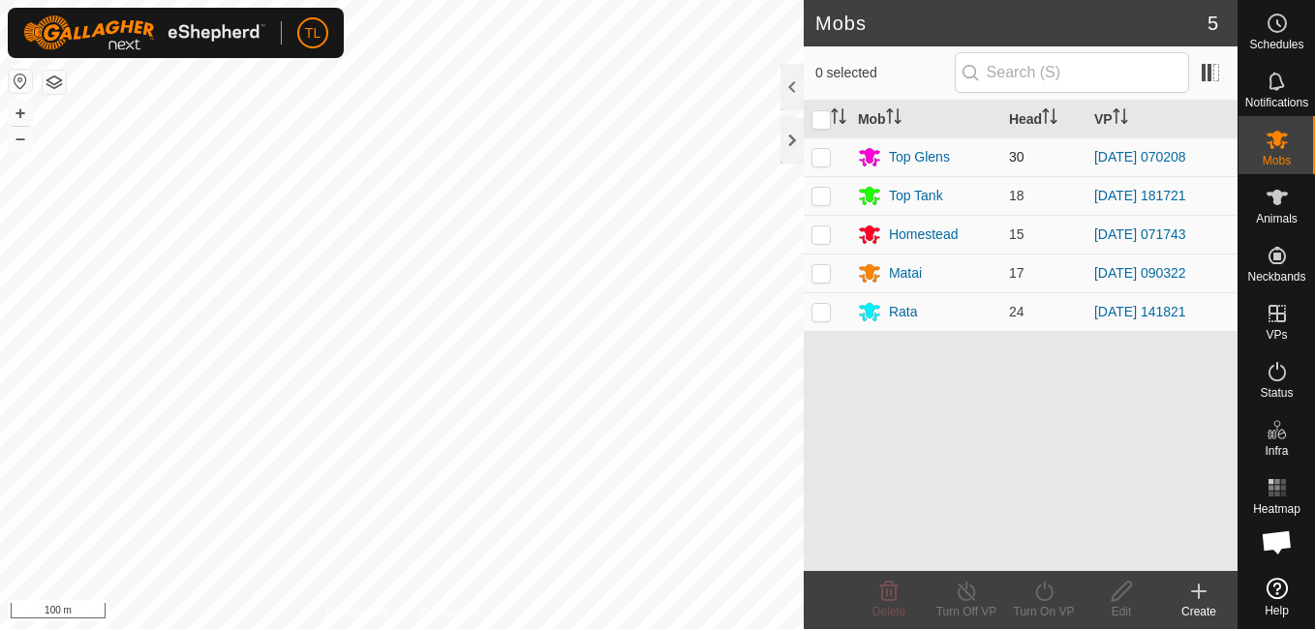
click at [814, 156] on p-checkbox at bounding box center [821, 156] width 19 height 15
checkbox input "true"
click at [965, 590] on icon at bounding box center [967, 591] width 24 height 23
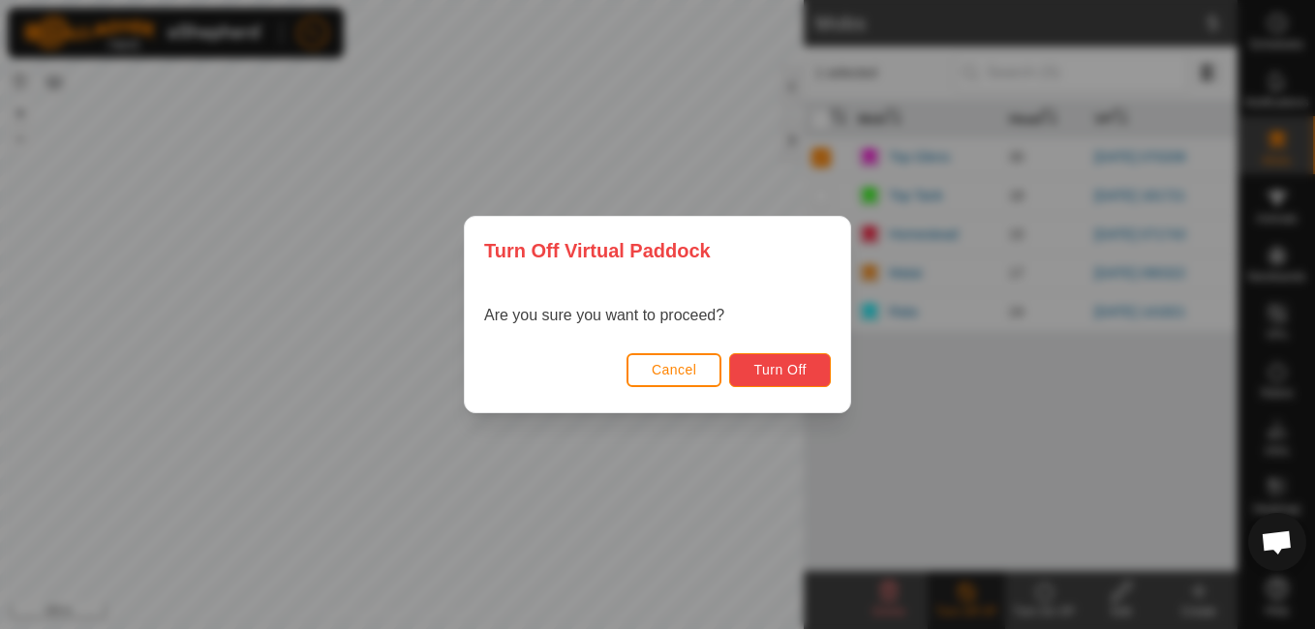
click at [810, 360] on button "Turn Off" at bounding box center [780, 370] width 102 height 34
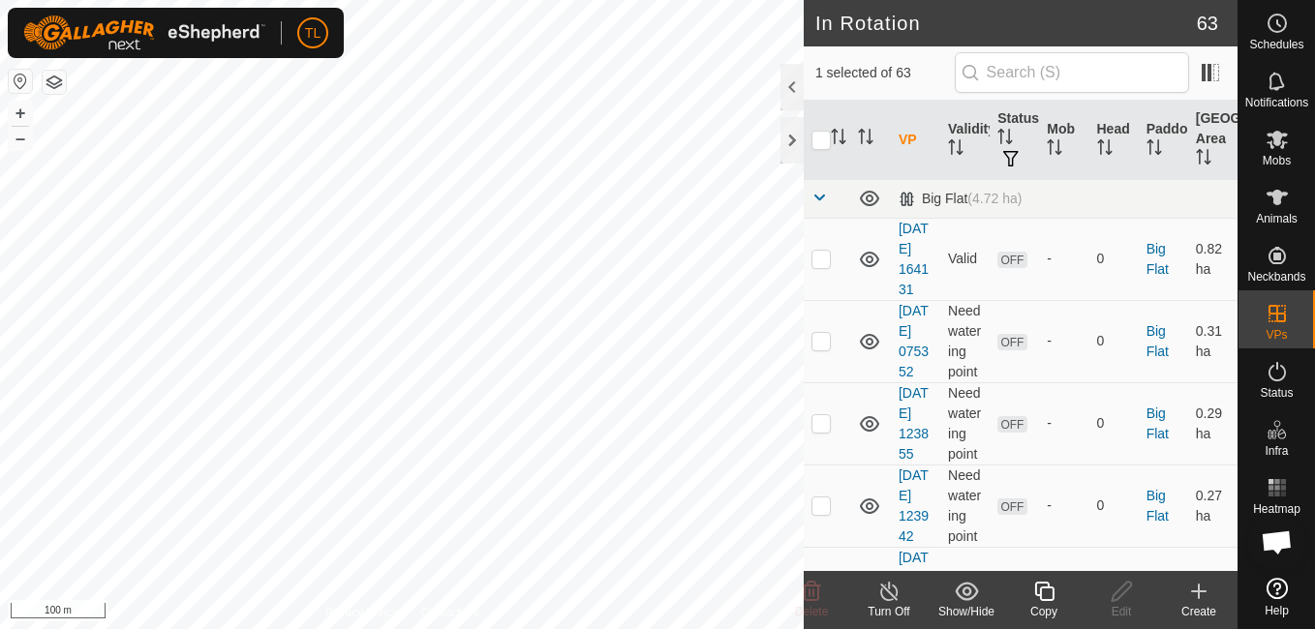
click at [881, 591] on icon at bounding box center [888, 591] width 17 height 19
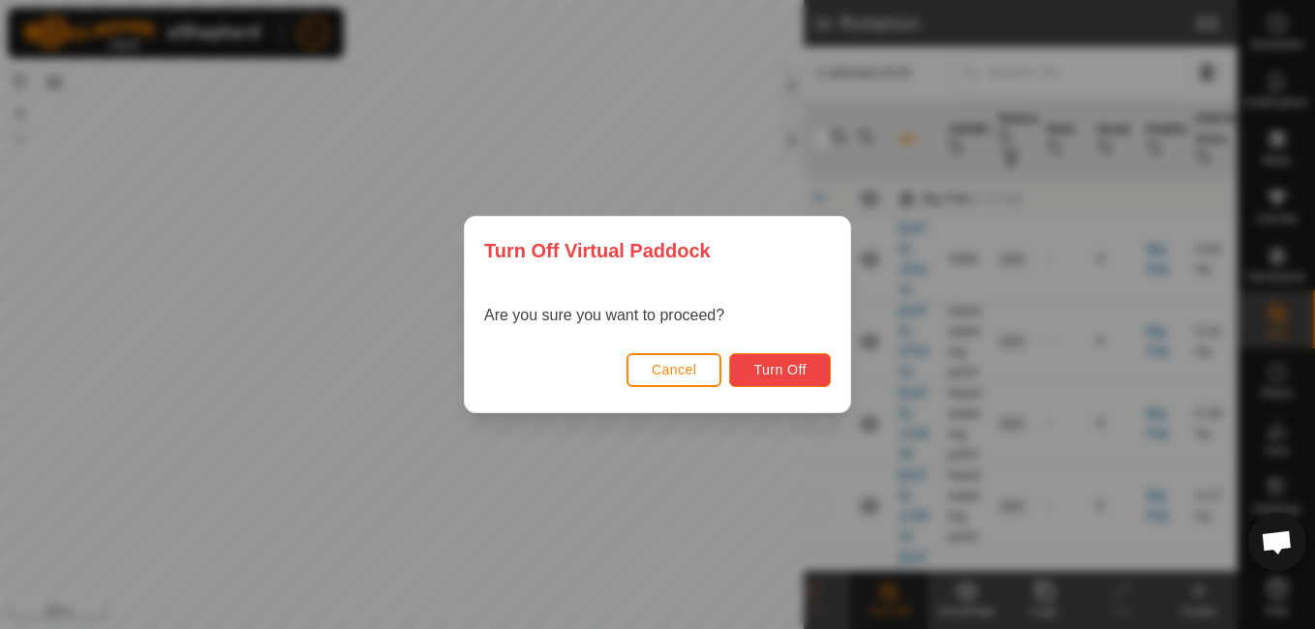
click at [785, 362] on span "Turn Off" at bounding box center [779, 369] width 53 height 15
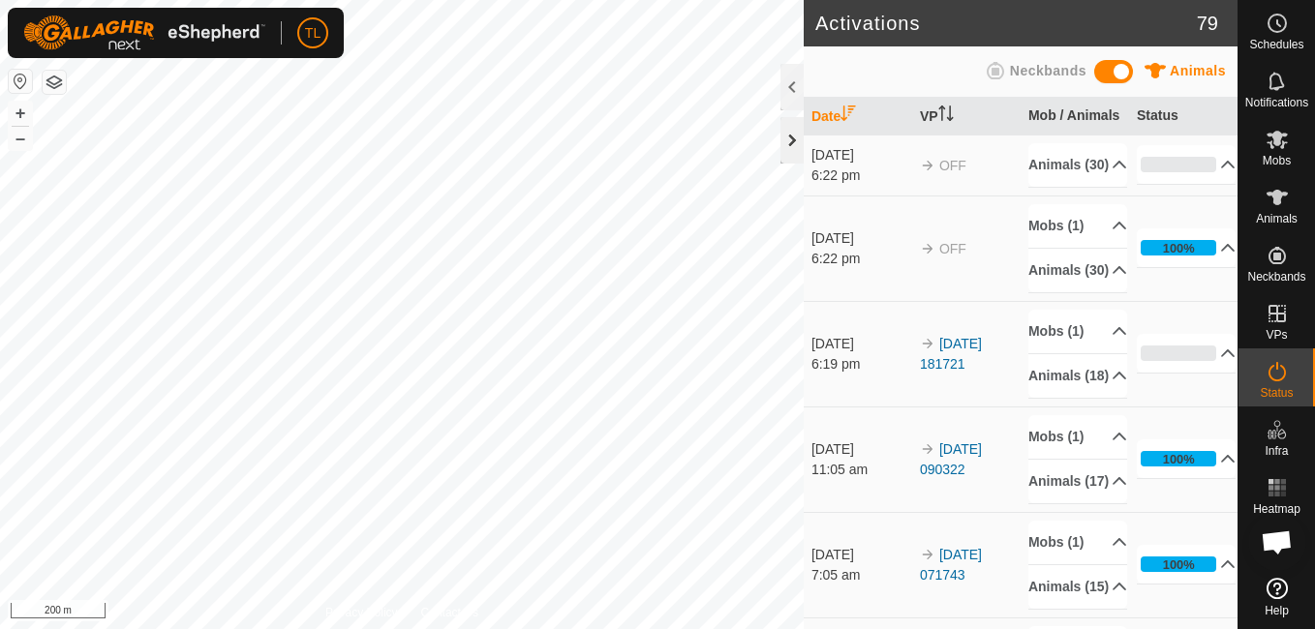
click at [784, 159] on div at bounding box center [792, 140] width 23 height 46
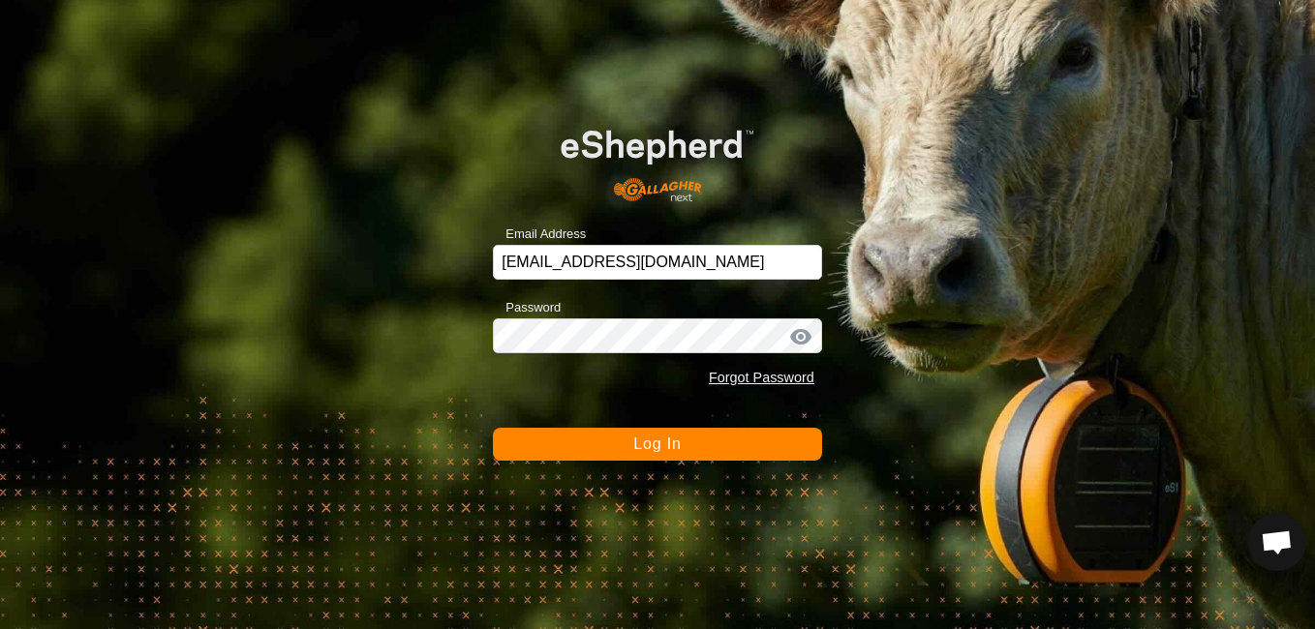
click at [622, 445] on button "Log In" at bounding box center [657, 444] width 329 height 33
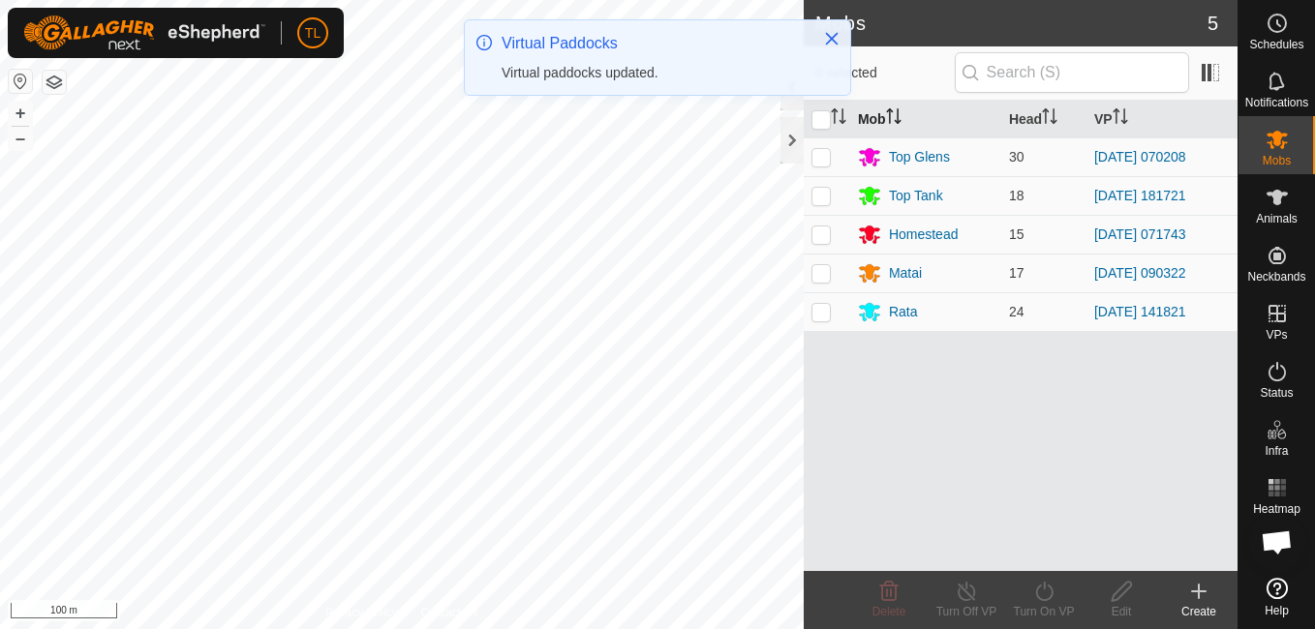
click at [952, 64] on div "Mobs 5 0 selected Mob Head VP Top Glens 30 2025-09-11 070208 Top Tank 18 2025-0…" at bounding box center [619, 314] width 1238 height 629
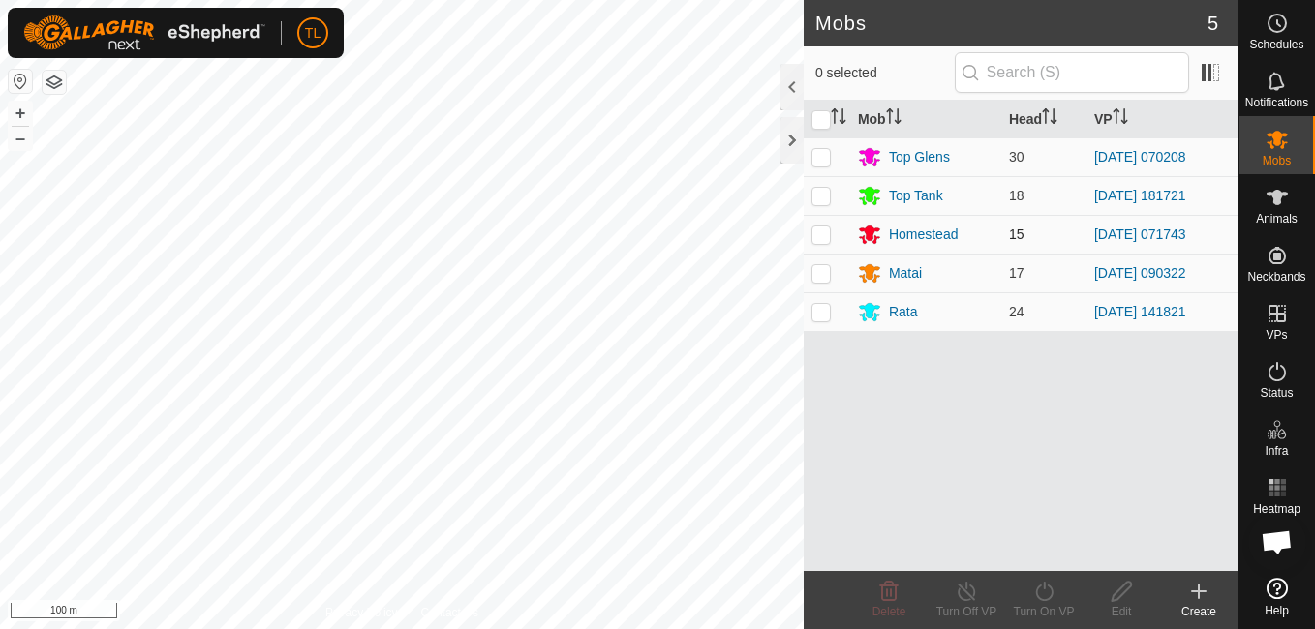
click at [960, 220] on div "Mobs 5 0 selected Mob Head VP Top Glens 30 2025-09-11 070208 Top Tank 18 2025-0…" at bounding box center [619, 314] width 1238 height 629
click at [439, 0] on html "TL Schedules Notifications Mobs Animals Neckbands VPs Status Infra Heatmap Help…" at bounding box center [657, 314] width 1315 height 629
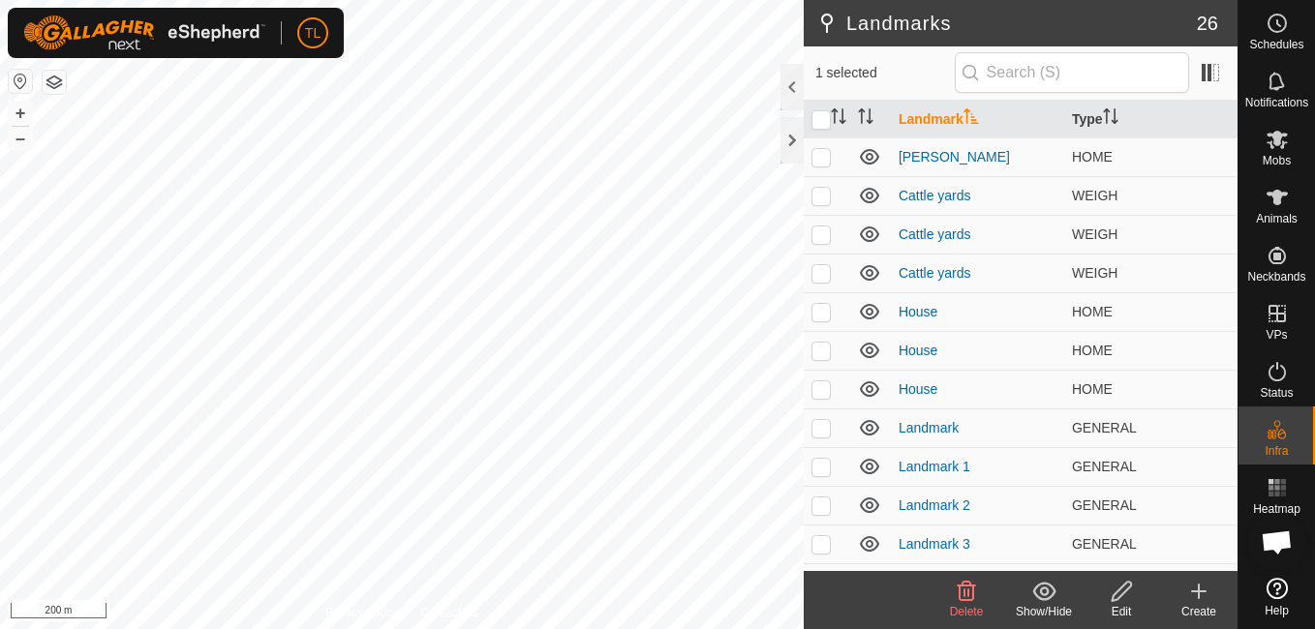
click at [964, 589] on icon at bounding box center [966, 591] width 23 height 23
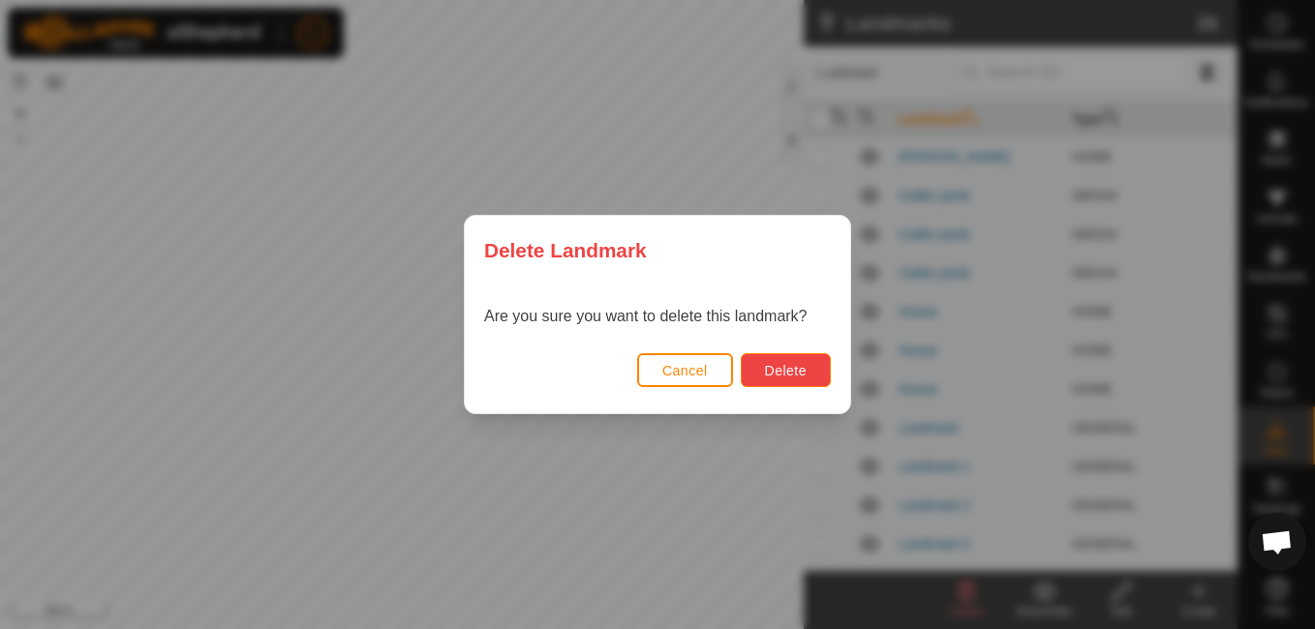
click at [774, 363] on span "Delete" at bounding box center [786, 370] width 42 height 15
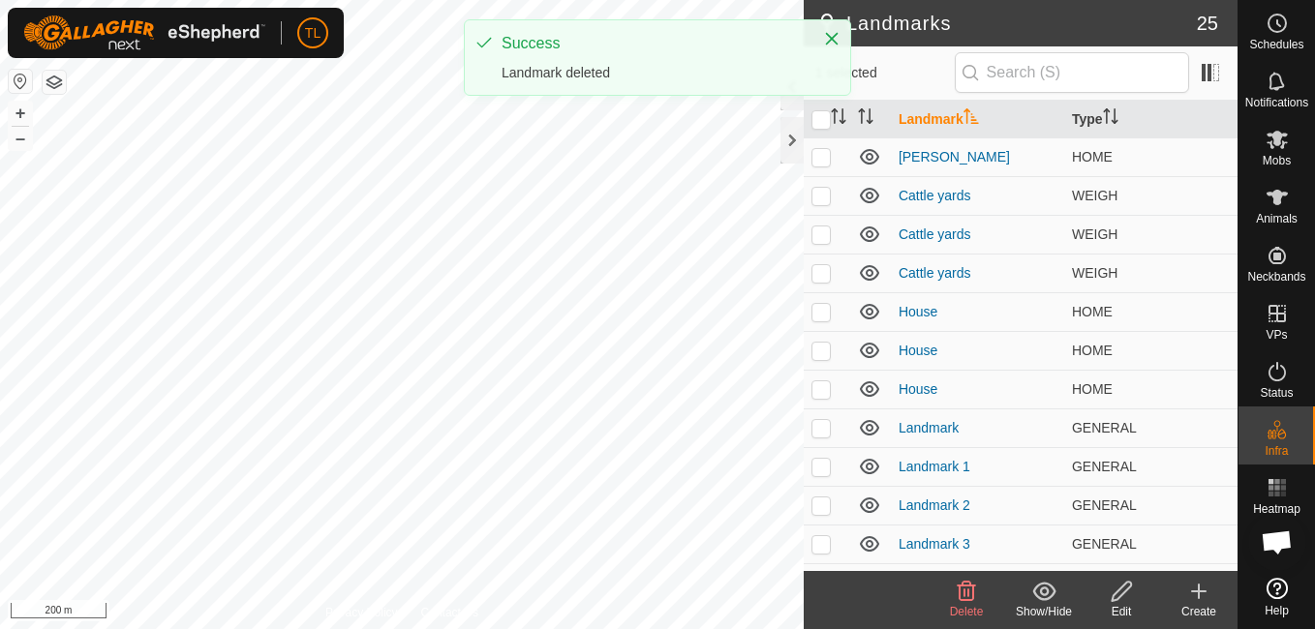
checkbox input "true"
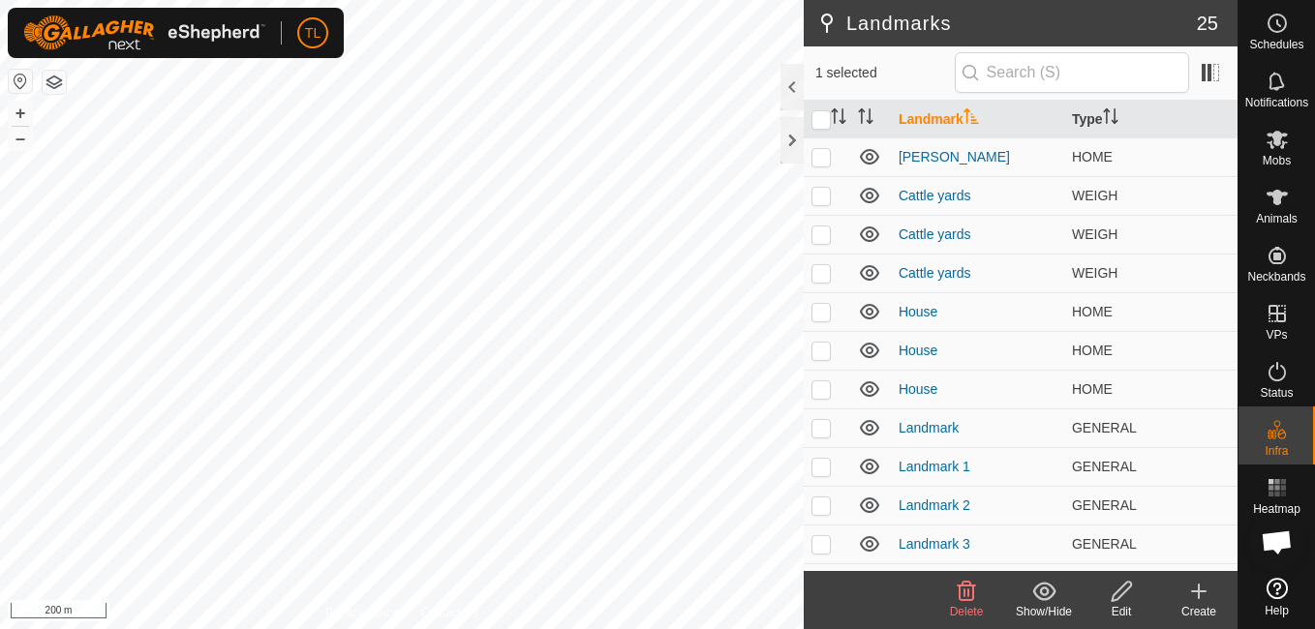
click at [965, 581] on icon at bounding box center [966, 591] width 23 height 23
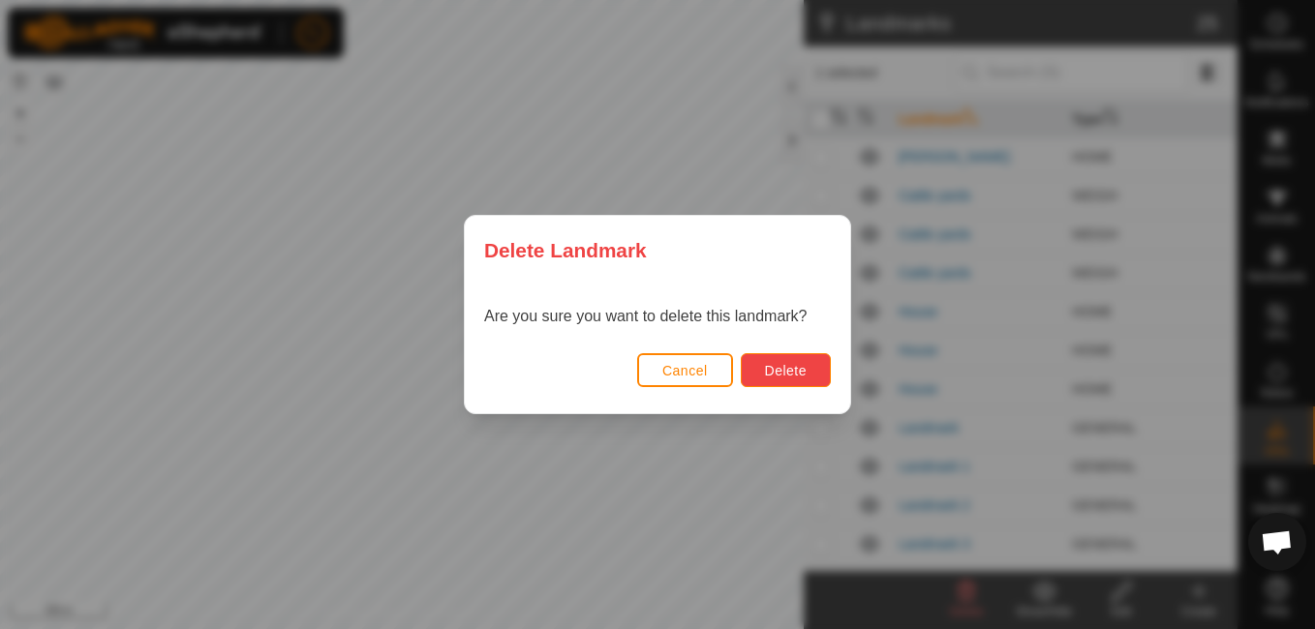
click at [788, 370] on span "Delete" at bounding box center [786, 370] width 42 height 15
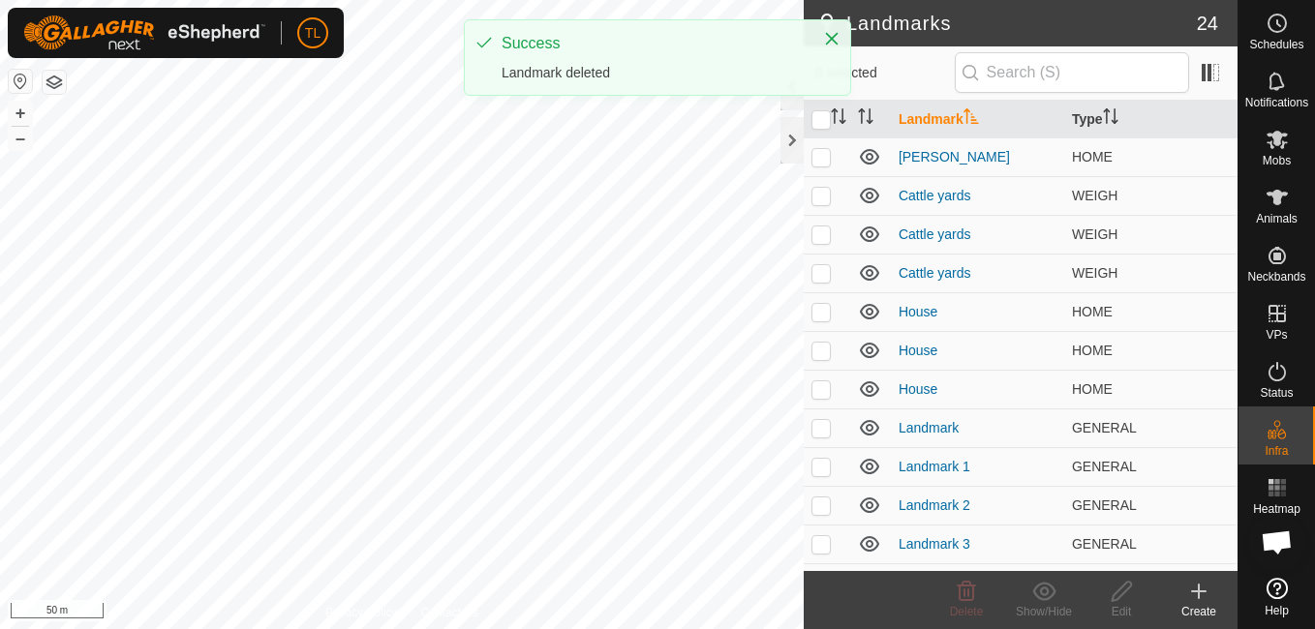
click at [533, 65] on div "TL Schedules Notifications Mobs Animals Neckbands VPs Status Infra Heatmap Help…" at bounding box center [657, 314] width 1315 height 629
checkbox input "true"
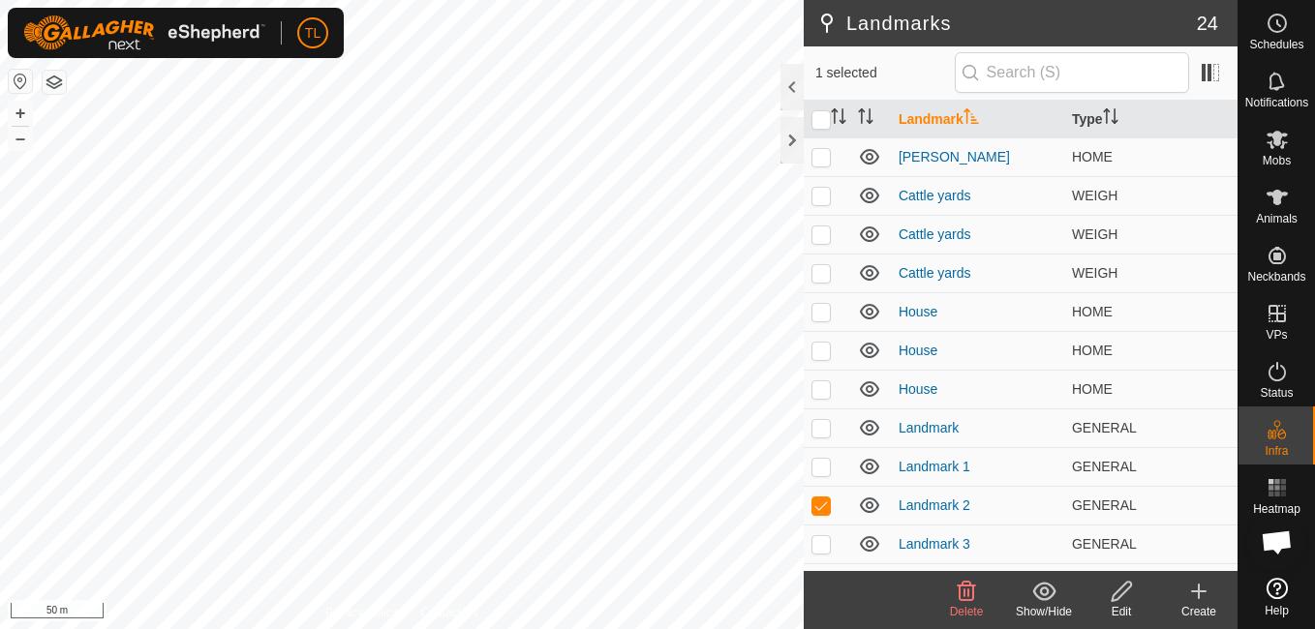
click at [971, 592] on icon at bounding box center [966, 591] width 23 height 23
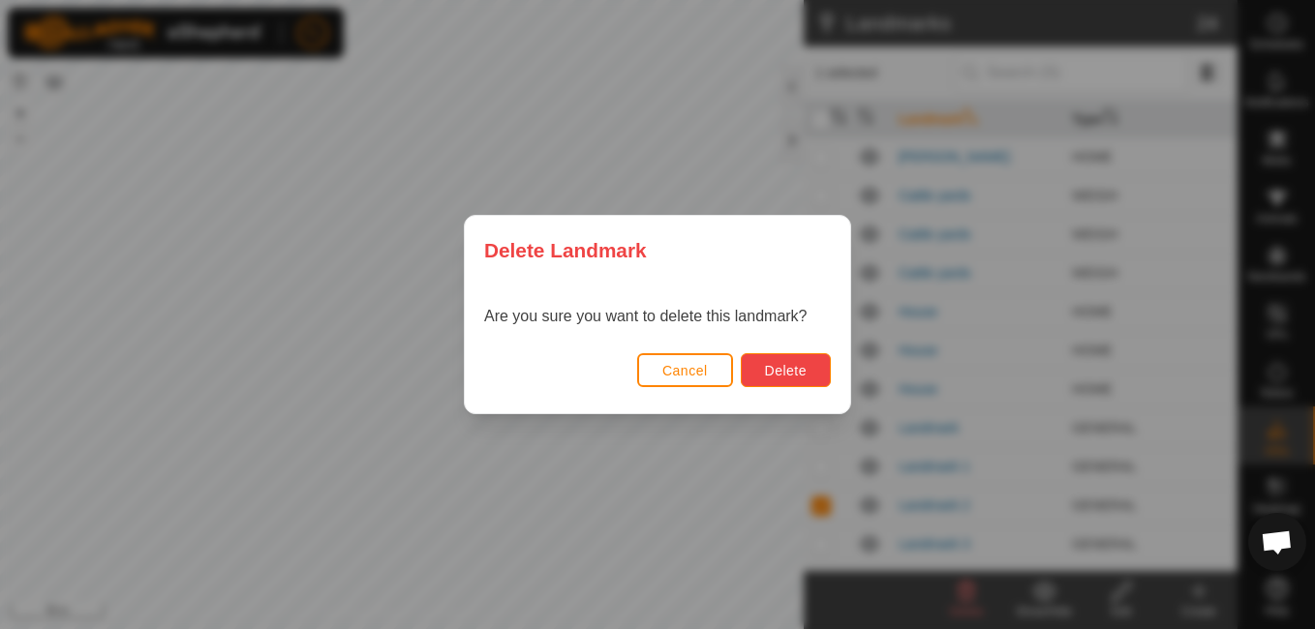
click at [789, 361] on button "Delete" at bounding box center [786, 370] width 90 height 34
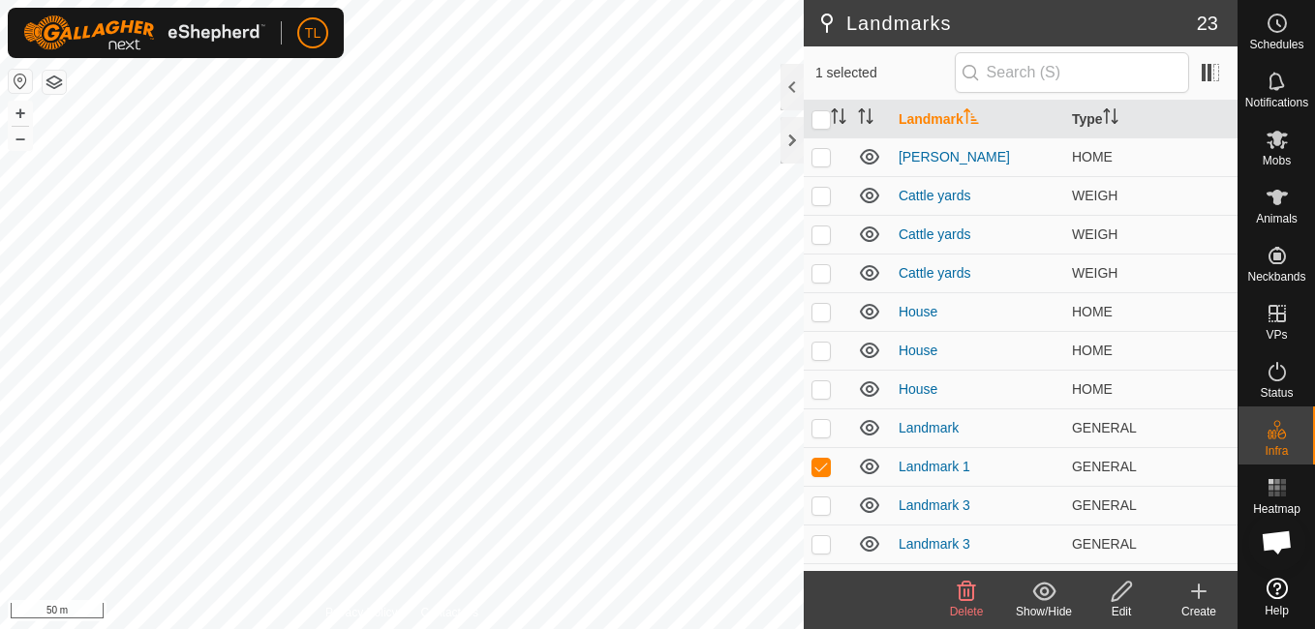
click at [972, 590] on icon at bounding box center [967, 591] width 18 height 19
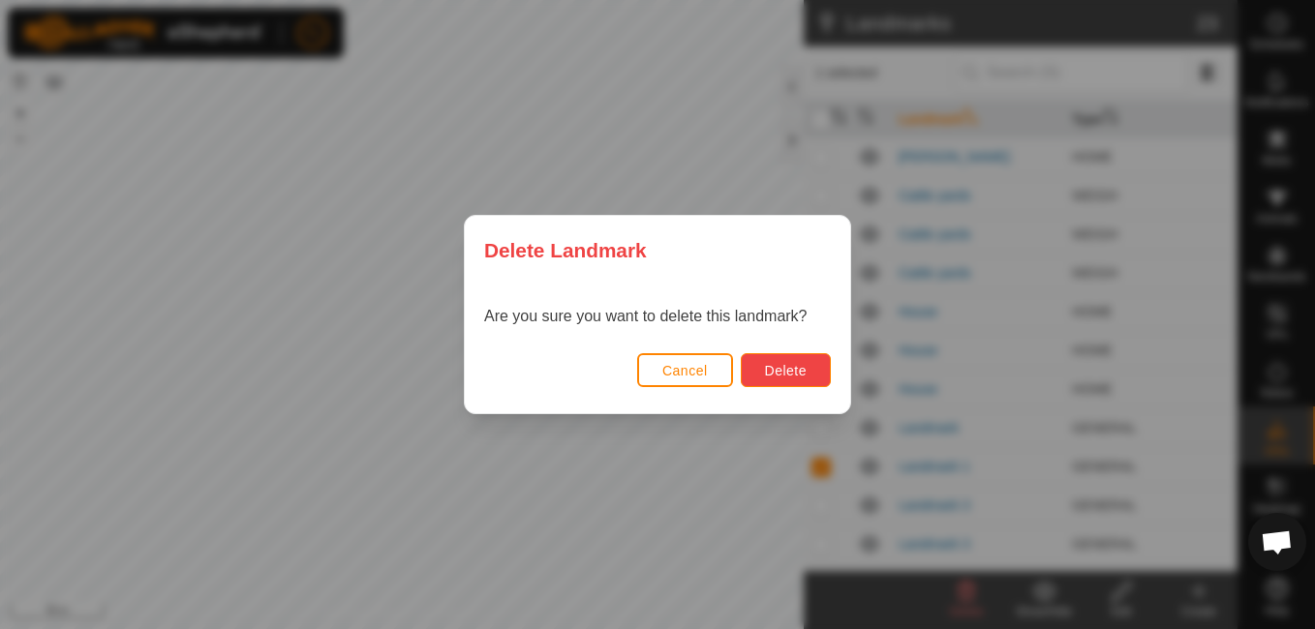
click at [806, 377] on span "Delete" at bounding box center [786, 370] width 42 height 15
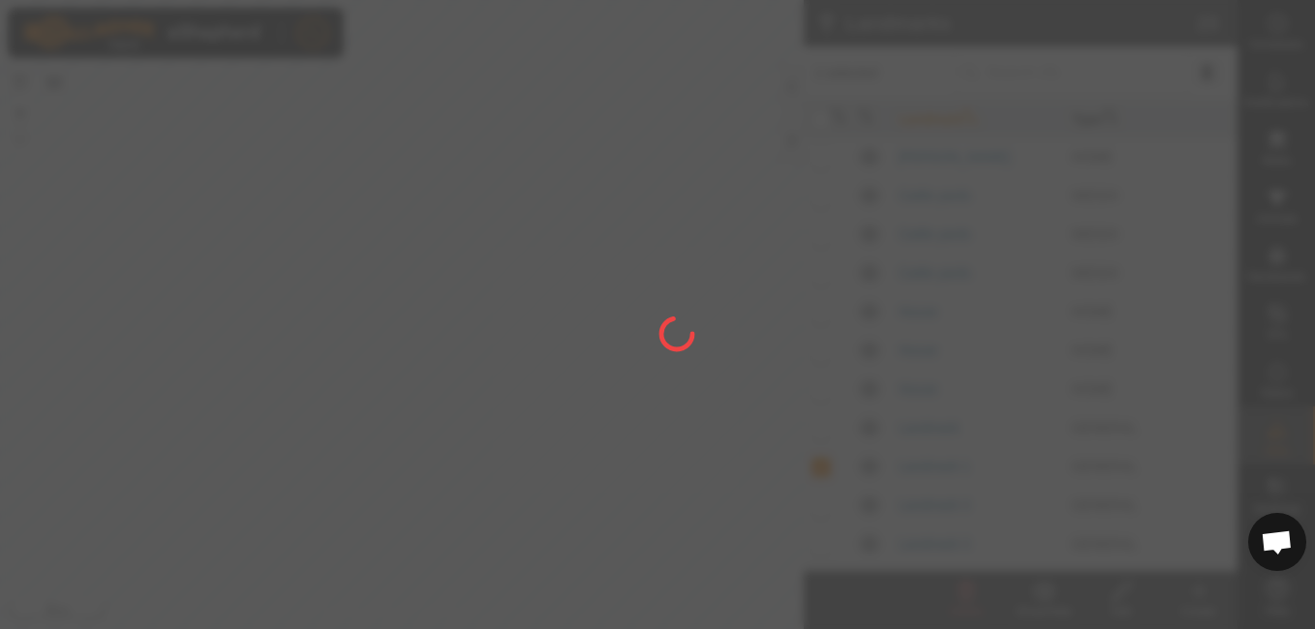
checkbox input "false"
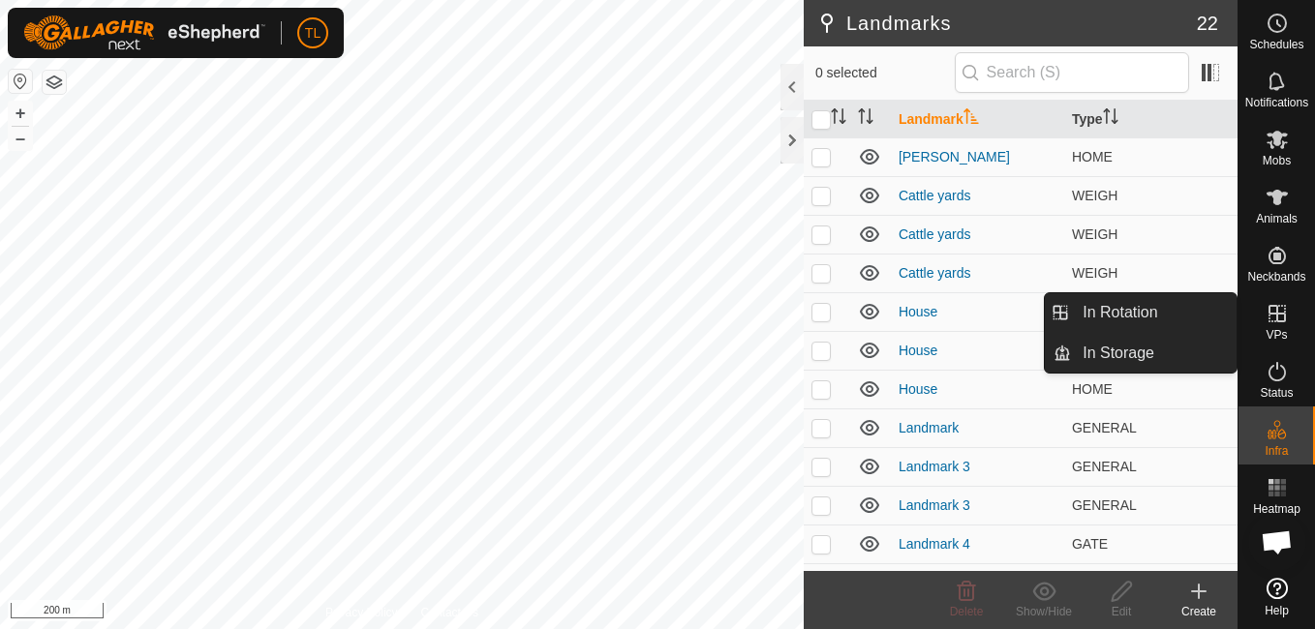
click at [1279, 319] on icon at bounding box center [1277, 313] width 23 height 23
click at [1183, 306] on link "In Rotation" at bounding box center [1154, 312] width 166 height 39
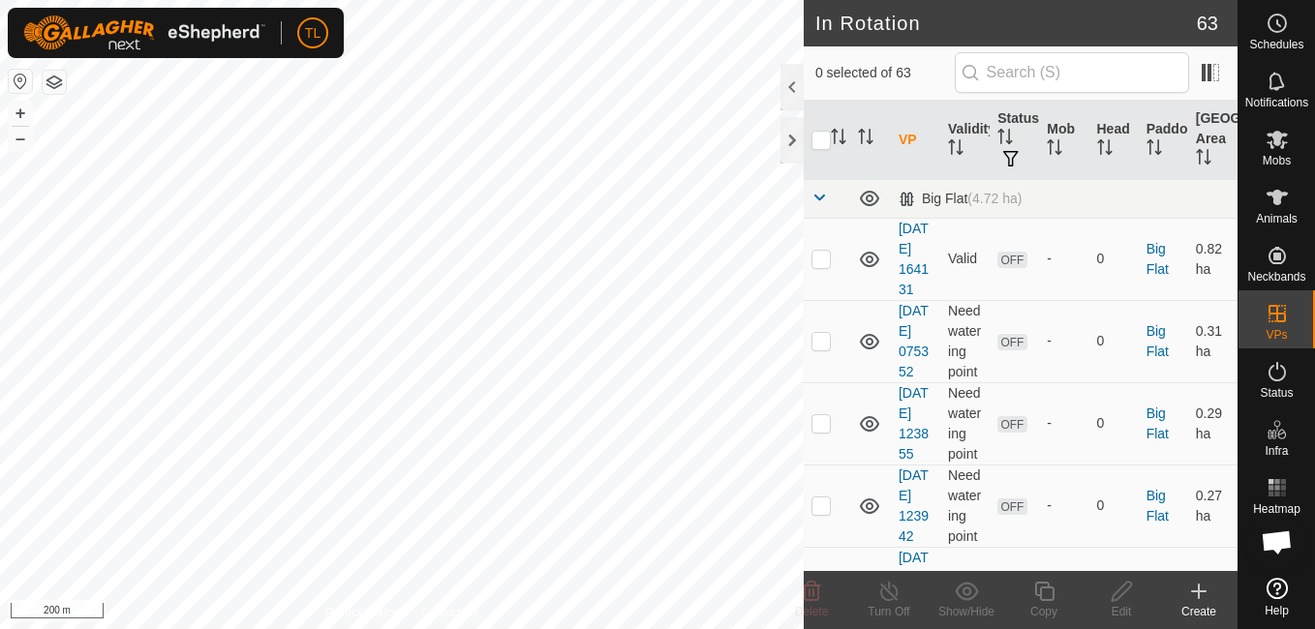
click at [1202, 589] on icon at bounding box center [1198, 591] width 23 height 23
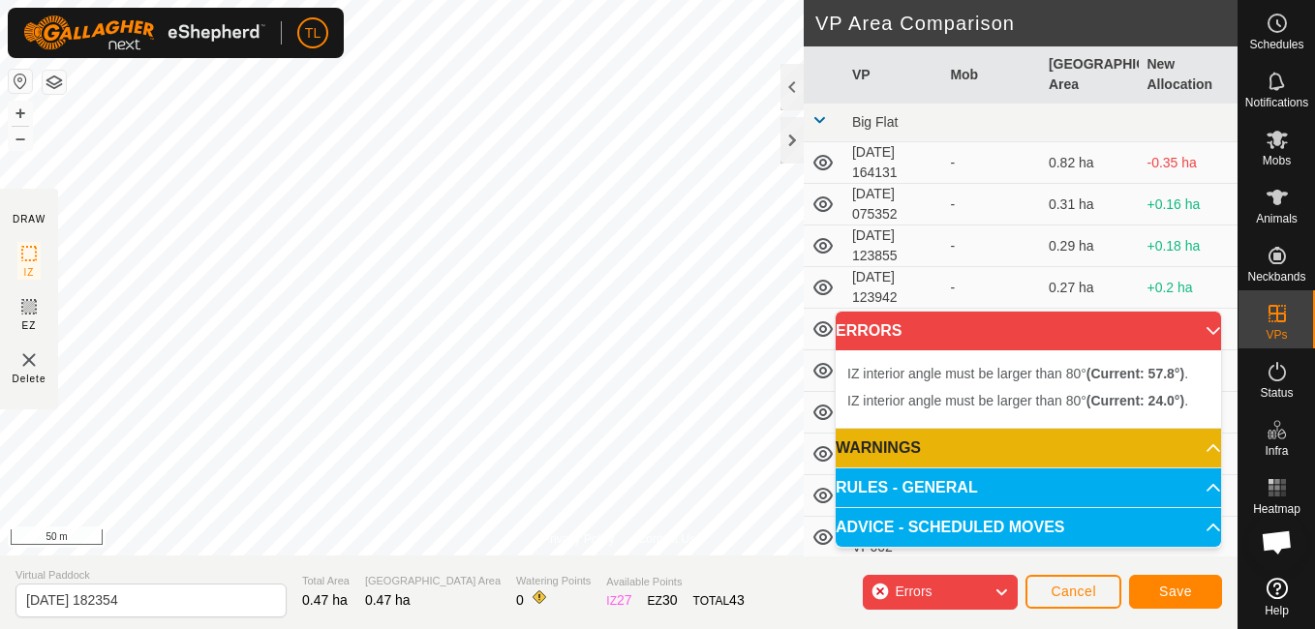
click at [804, 234] on div "Privacy Policy Contact Us + – ⇧ i 50 m DRAW IZ EZ Delete VP Area Comparison VP …" at bounding box center [619, 314] width 1238 height 629
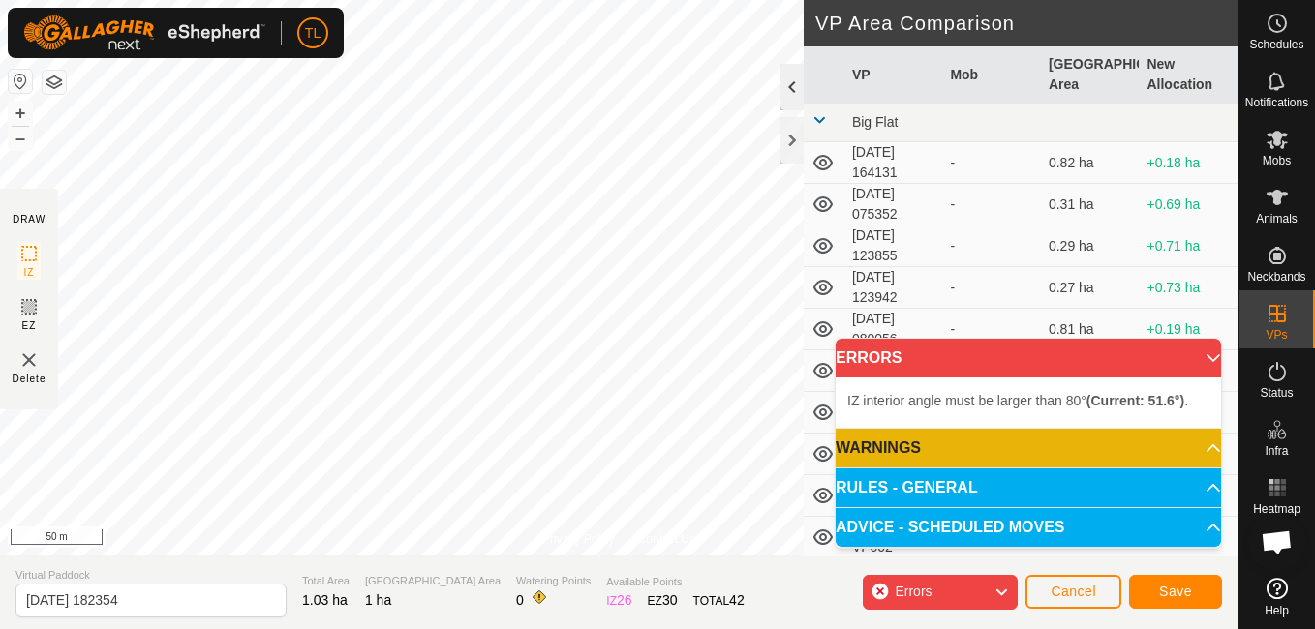
click at [780, 100] on div "Privacy Policy Contact Us + – ⇧ i 50 m DRAW IZ EZ Delete VP Area Comparison VP …" at bounding box center [619, 314] width 1238 height 629
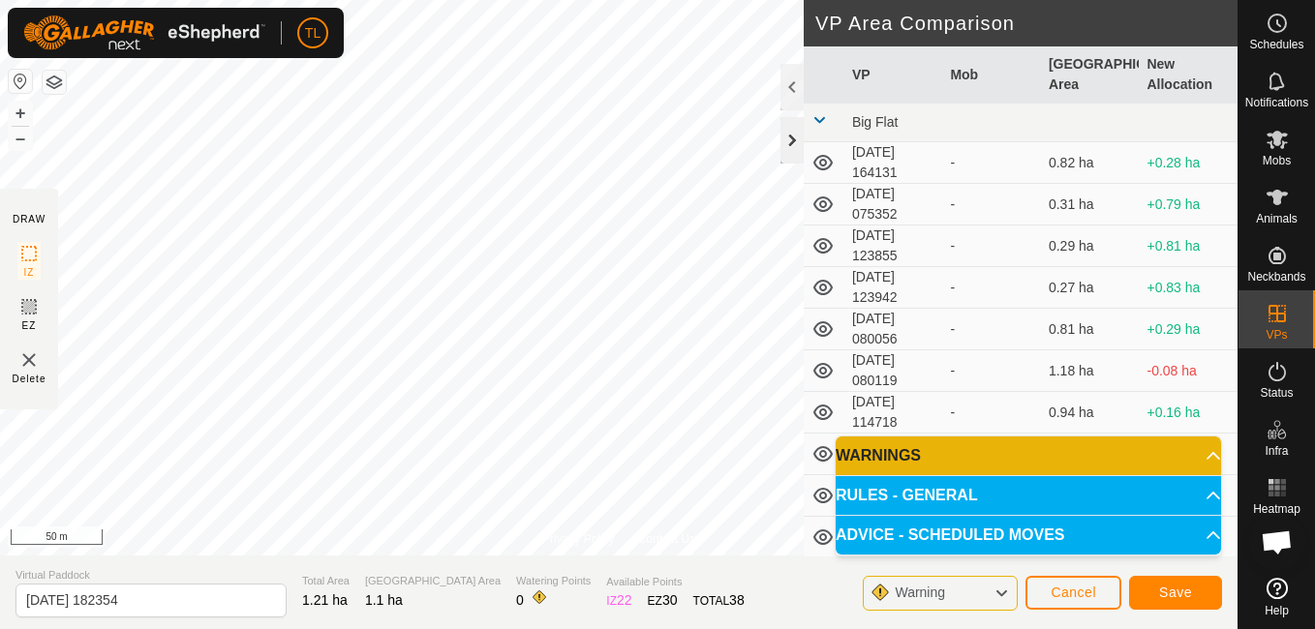
click at [782, 142] on div "Privacy Policy Contact Us + – ⇧ i 50 m DRAW IZ EZ Delete VP Area Comparison VP …" at bounding box center [619, 314] width 1238 height 629
drag, startPoint x: 786, startPoint y: 144, endPoint x: 789, endPoint y: 154, distance: 10.1
click at [789, 154] on div at bounding box center [792, 140] width 23 height 46
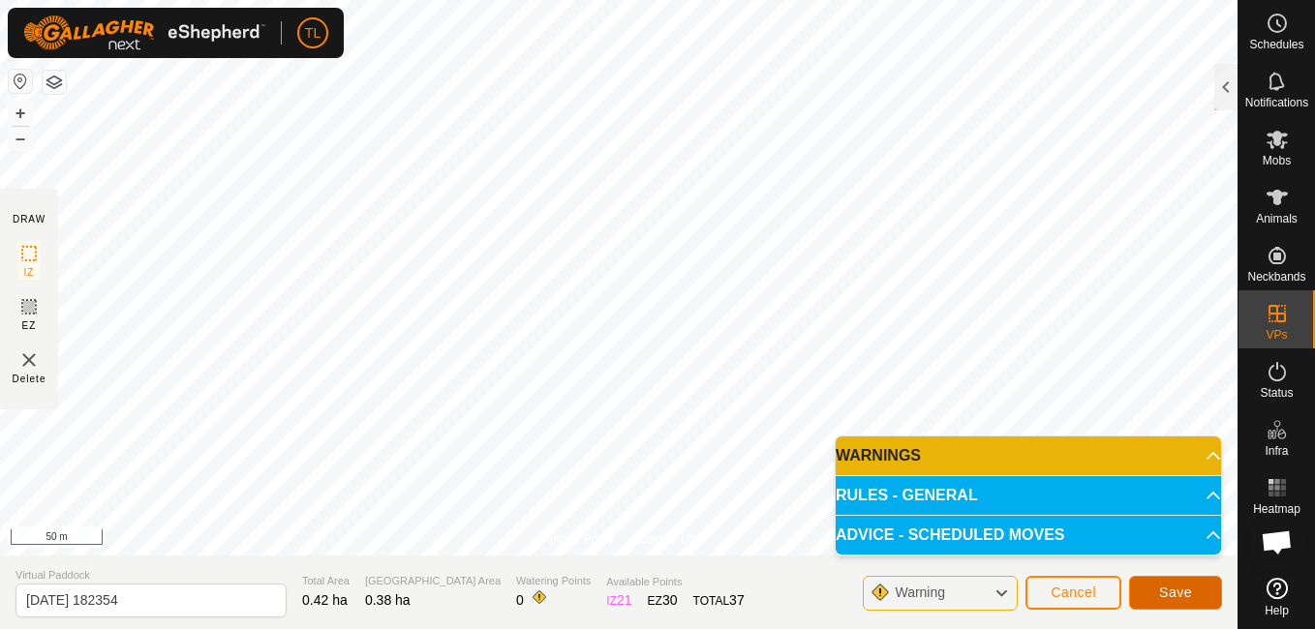
click at [1179, 595] on span "Save" at bounding box center [1175, 592] width 33 height 15
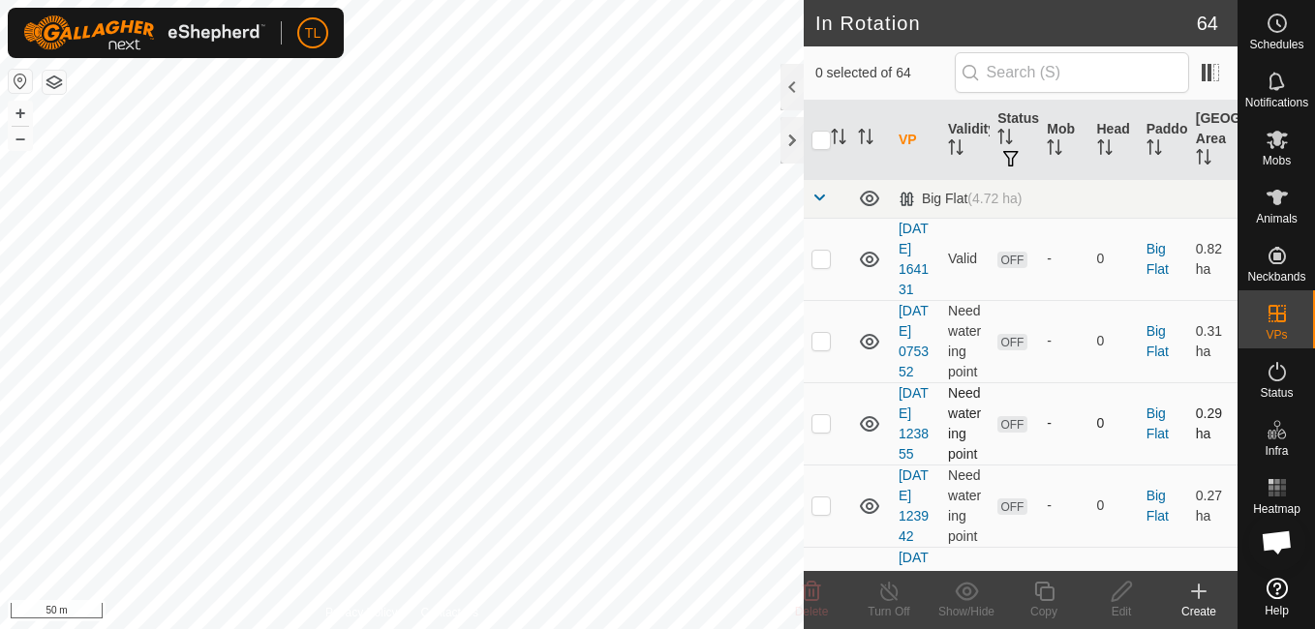
checkbox input "true"
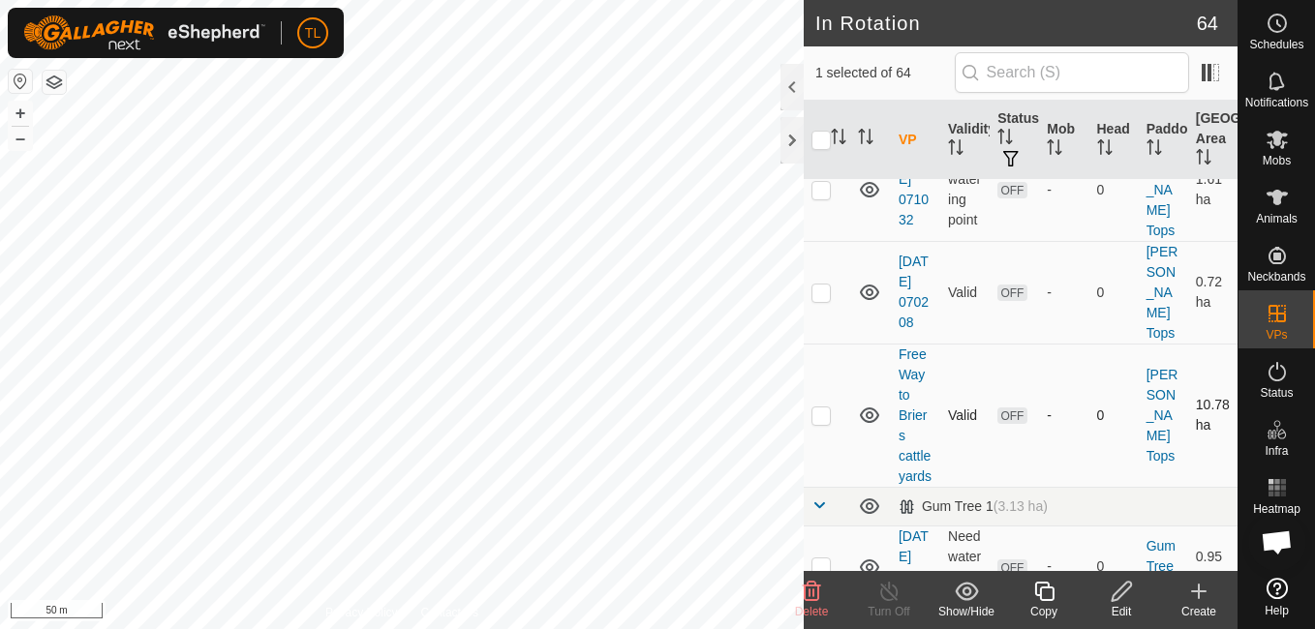
scroll to position [936, 0]
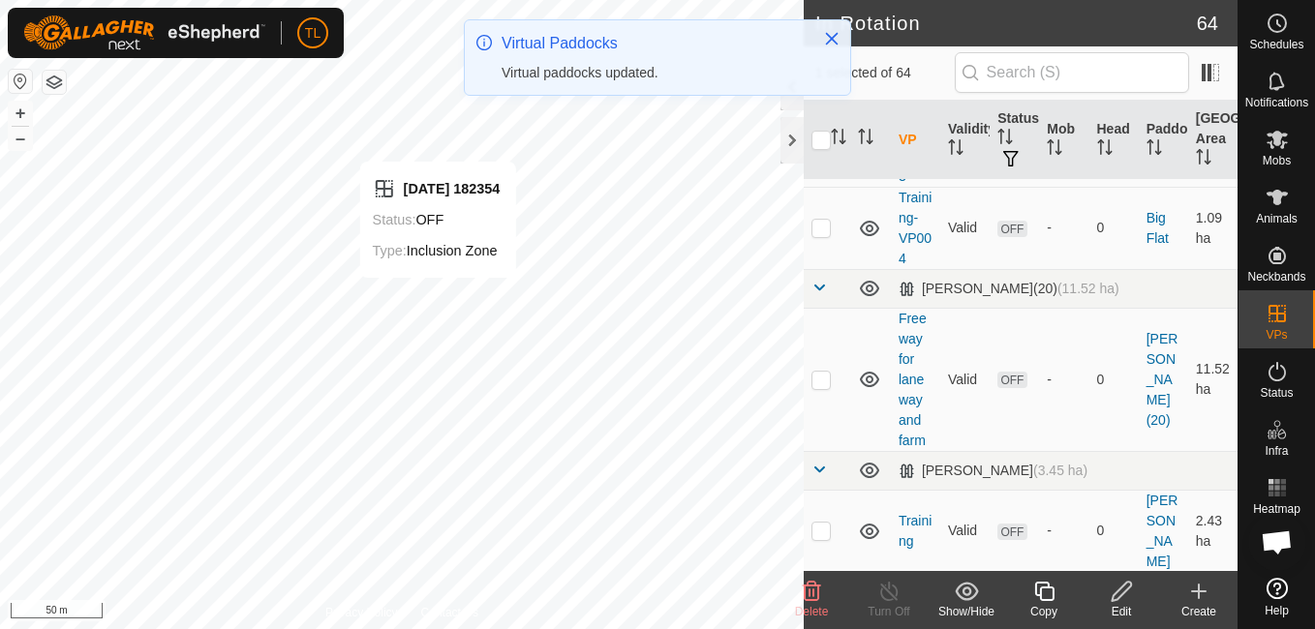
checkbox input "true"
checkbox input "false"
checkbox input "true"
checkbox input "false"
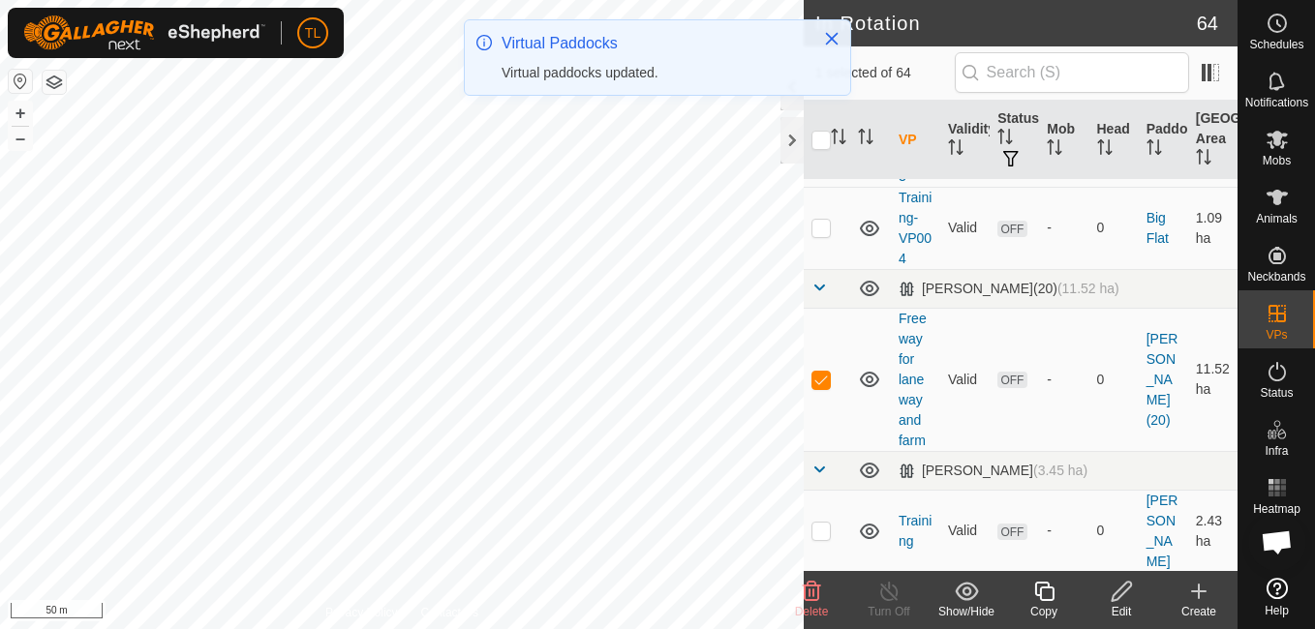
checkbox input "true"
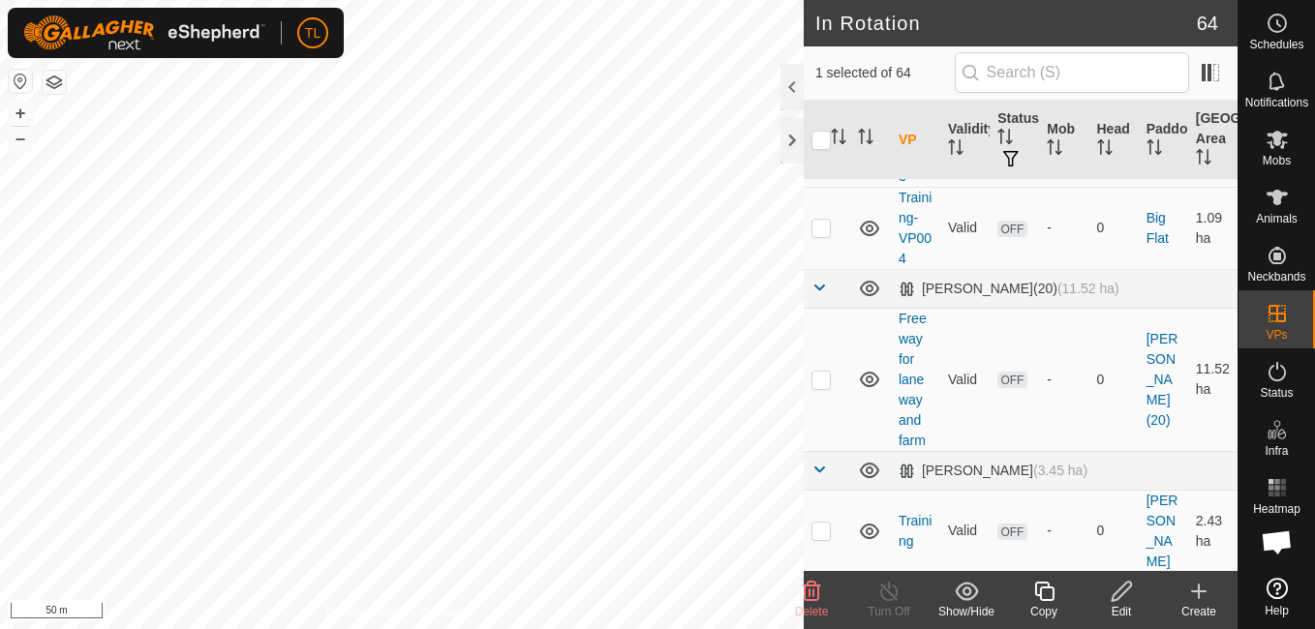
checkbox input "true"
checkbox input "false"
checkbox input "true"
checkbox input "false"
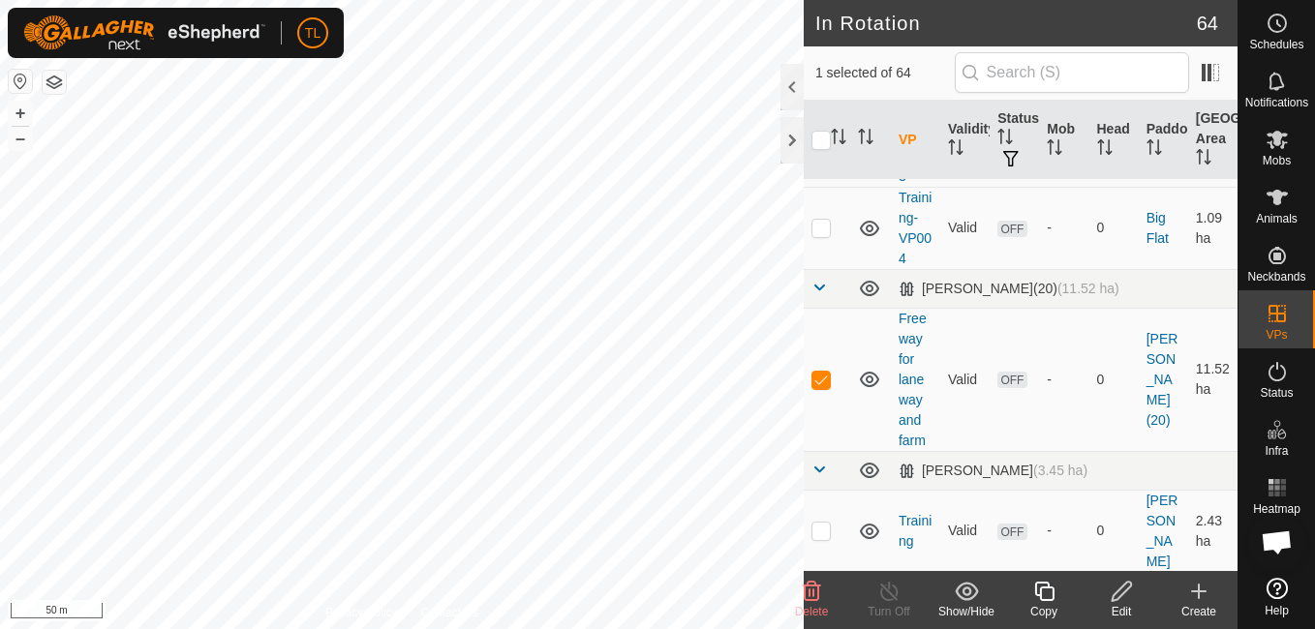
checkbox input "true"
checkbox input "false"
checkbox input "true"
checkbox input "false"
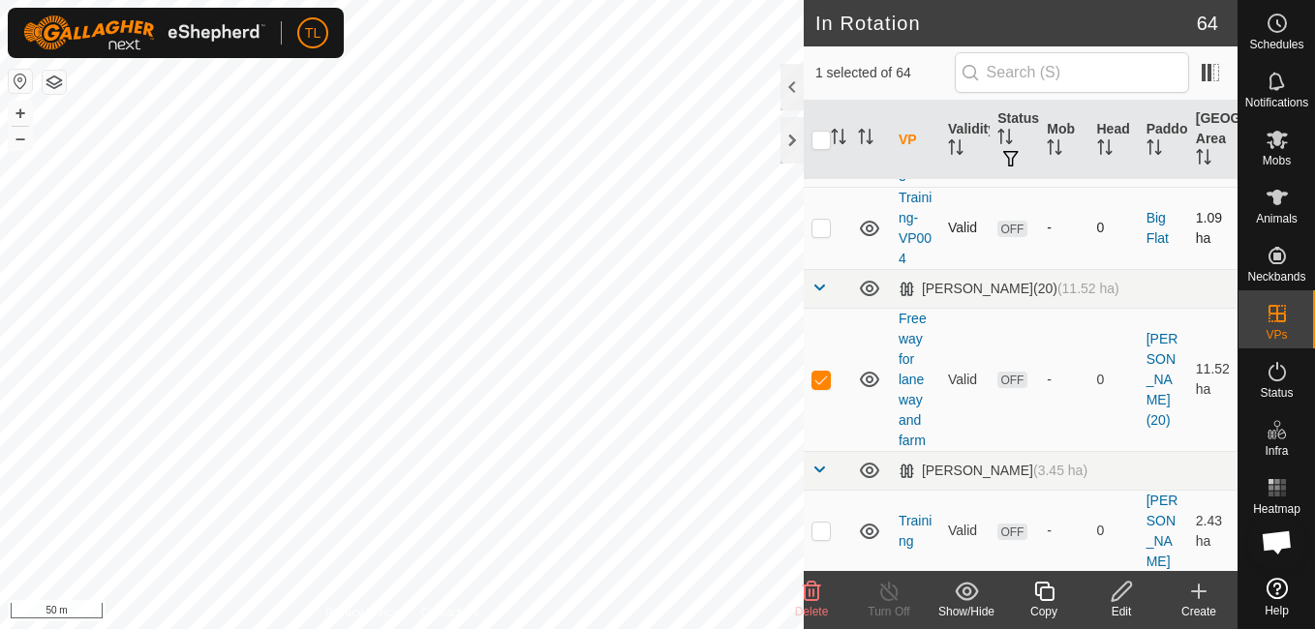
checkbox input "false"
click at [1199, 592] on icon at bounding box center [1199, 592] width 14 height 0
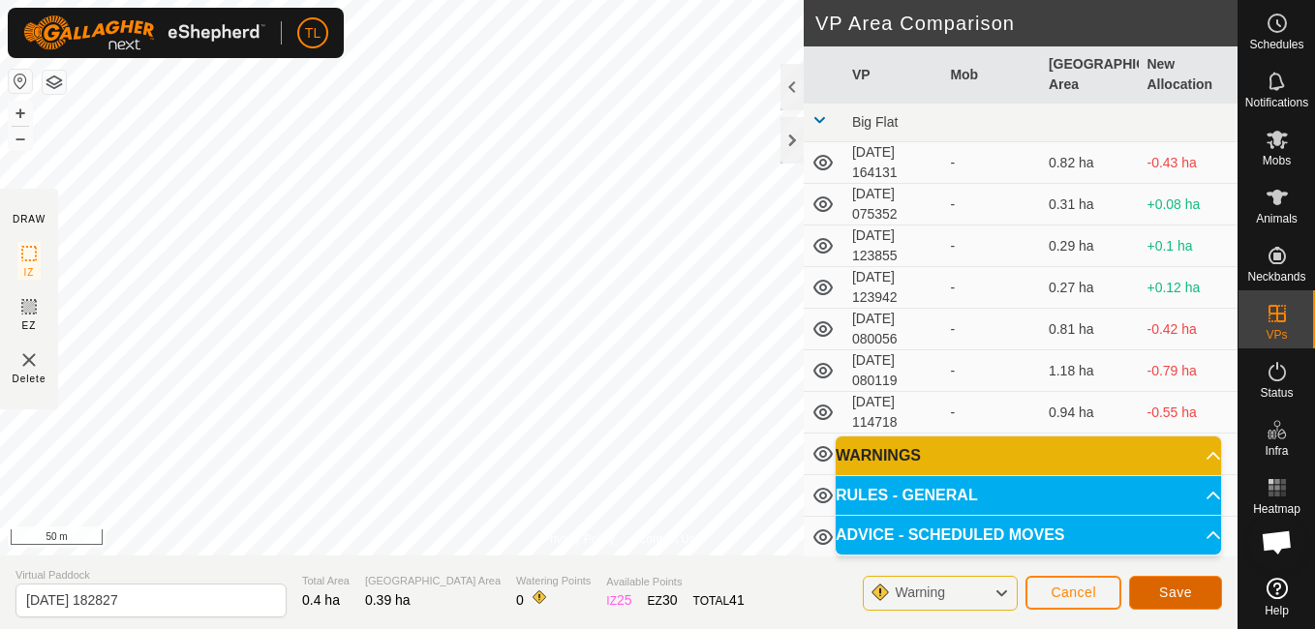
click at [1188, 609] on button "Save" at bounding box center [1175, 593] width 93 height 34
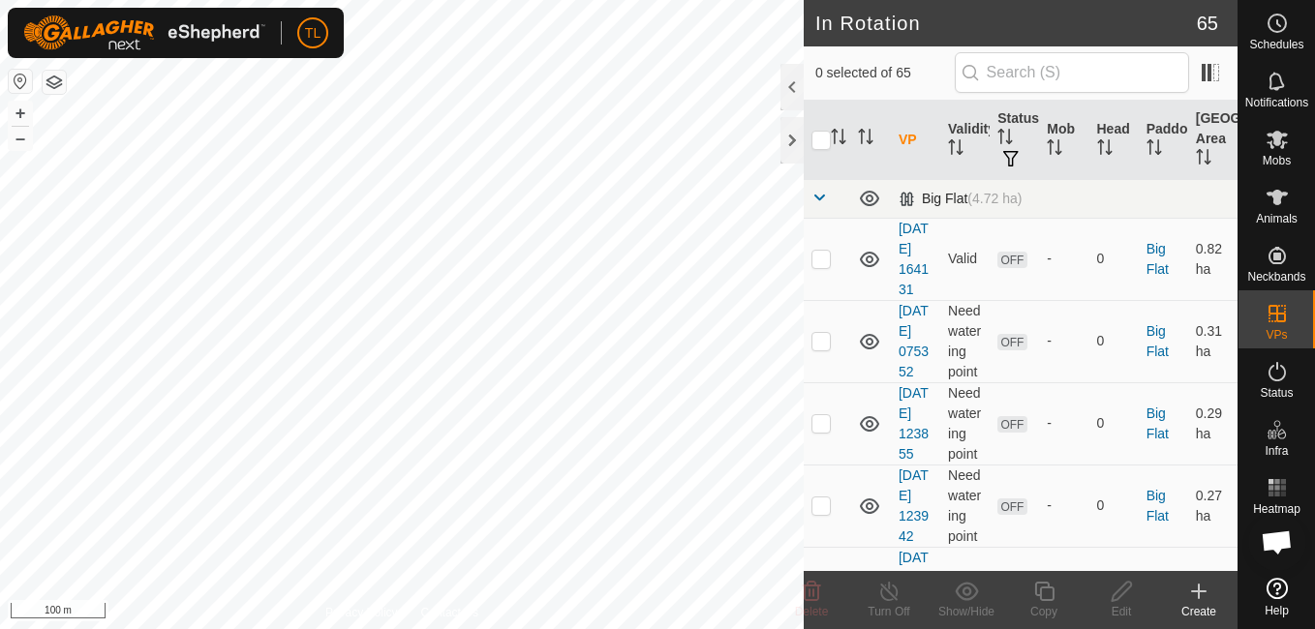
click at [959, 188] on div "In Rotation 65 0 selected of 65 VP Validity Status Mob Head Paddock Grazing Are…" at bounding box center [619, 314] width 1238 height 629
click at [245, 628] on html "TL Schedules Notifications Mobs Animals Neckbands VPs Status Infra Heatmap Help…" at bounding box center [657, 314] width 1315 height 629
click at [1197, 596] on icon at bounding box center [1198, 591] width 23 height 23
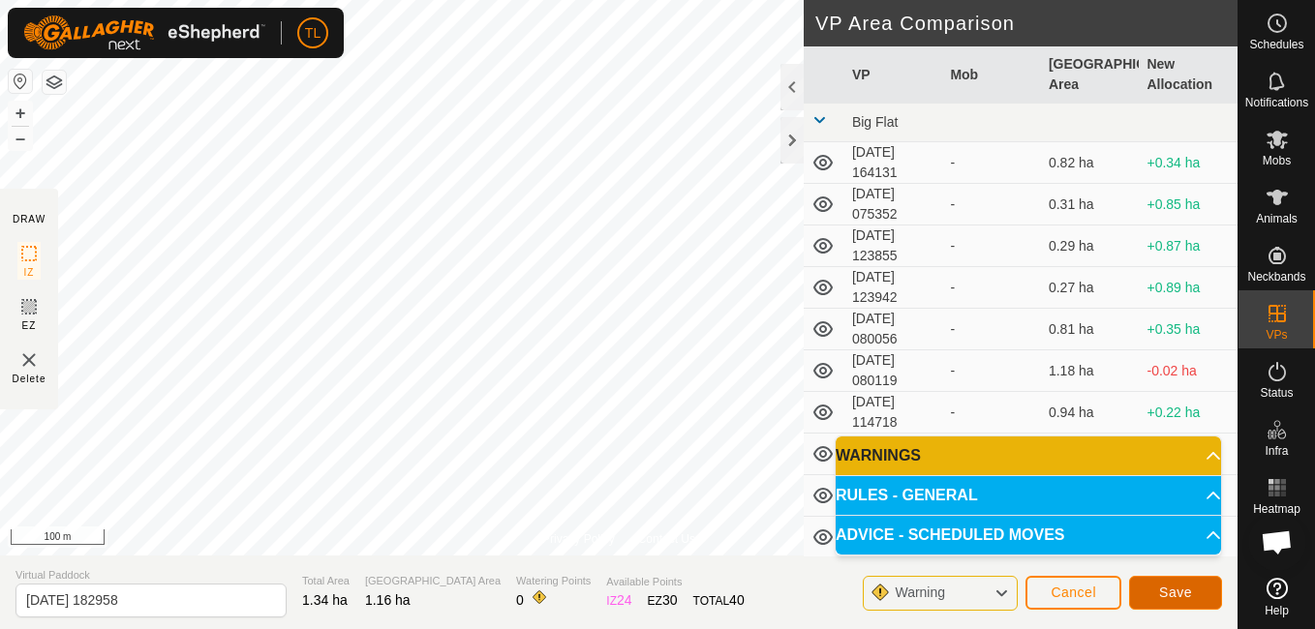
click at [1188, 588] on span "Save" at bounding box center [1175, 592] width 33 height 15
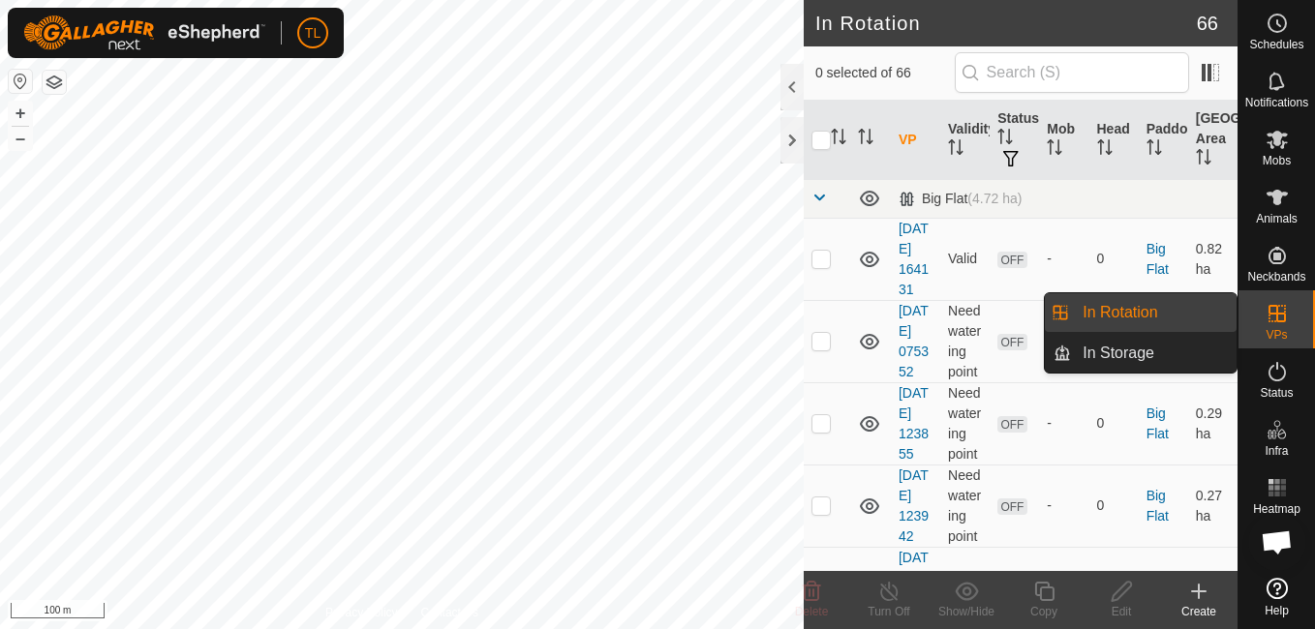
drag, startPoint x: 1221, startPoint y: 305, endPoint x: 1209, endPoint y: 306, distance: 12.6
click at [1209, 306] on link "In Rotation" at bounding box center [1154, 312] width 166 height 39
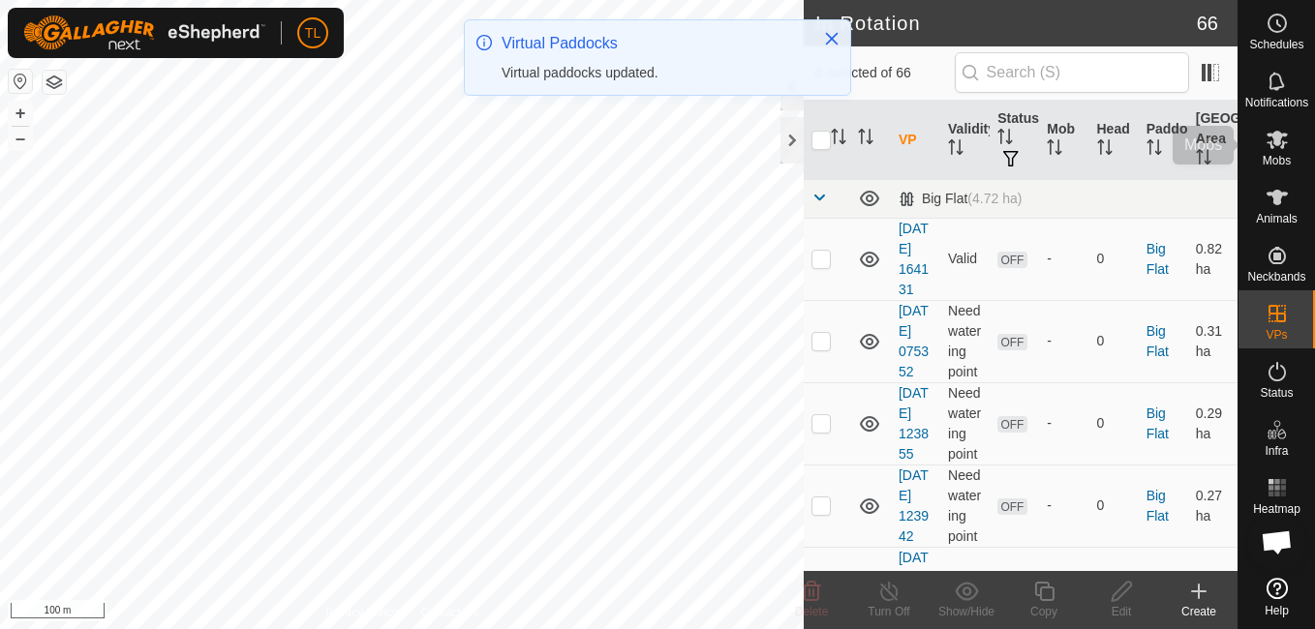
click at [1295, 132] on div "Mobs" at bounding box center [1277, 145] width 77 height 58
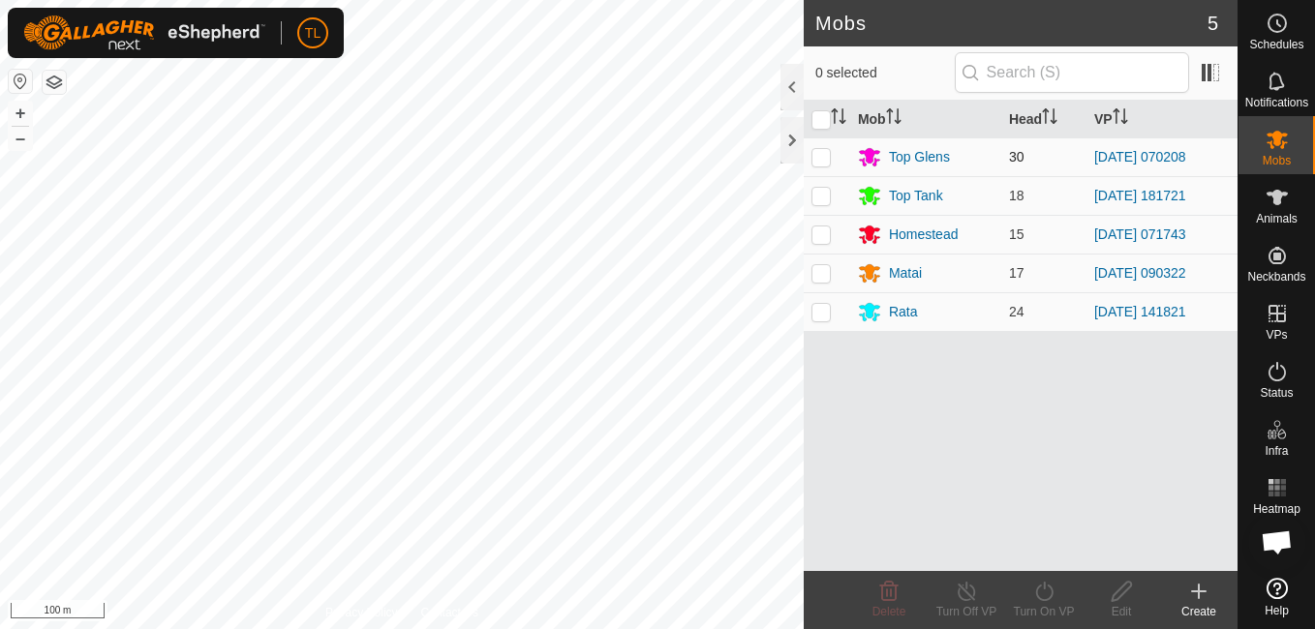
click at [828, 160] on p-checkbox at bounding box center [821, 156] width 19 height 15
checkbox input "true"
click at [1049, 594] on icon at bounding box center [1044, 591] width 24 height 23
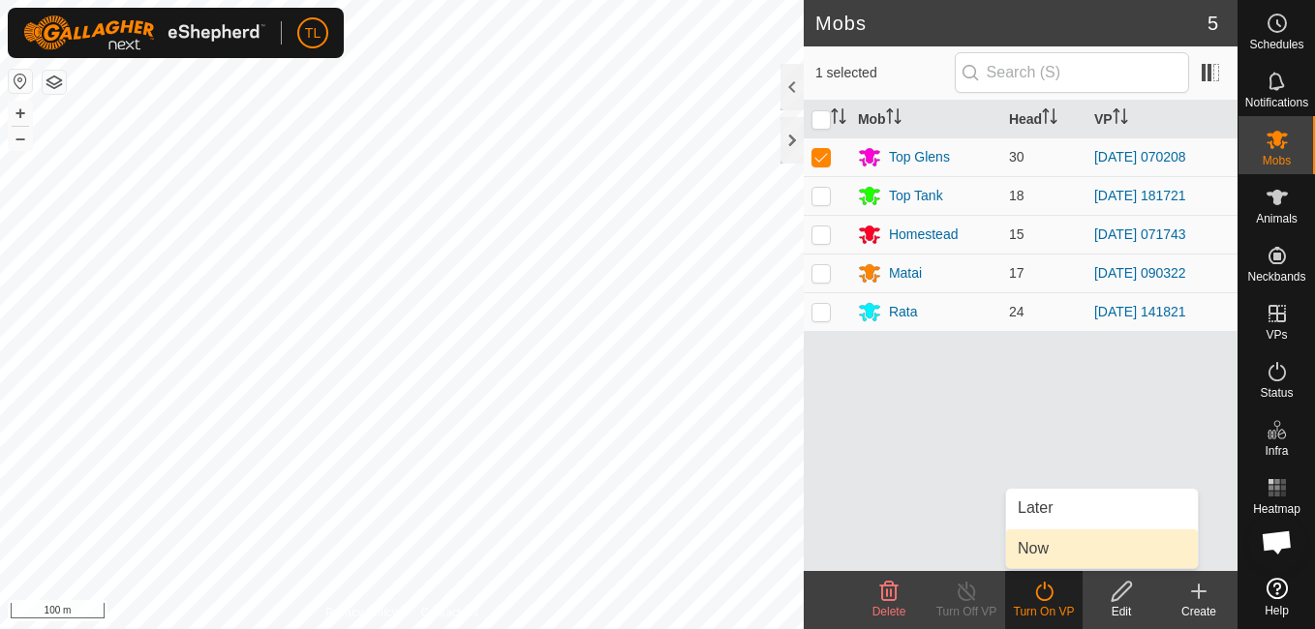
click at [1052, 535] on link "Now" at bounding box center [1102, 549] width 192 height 39
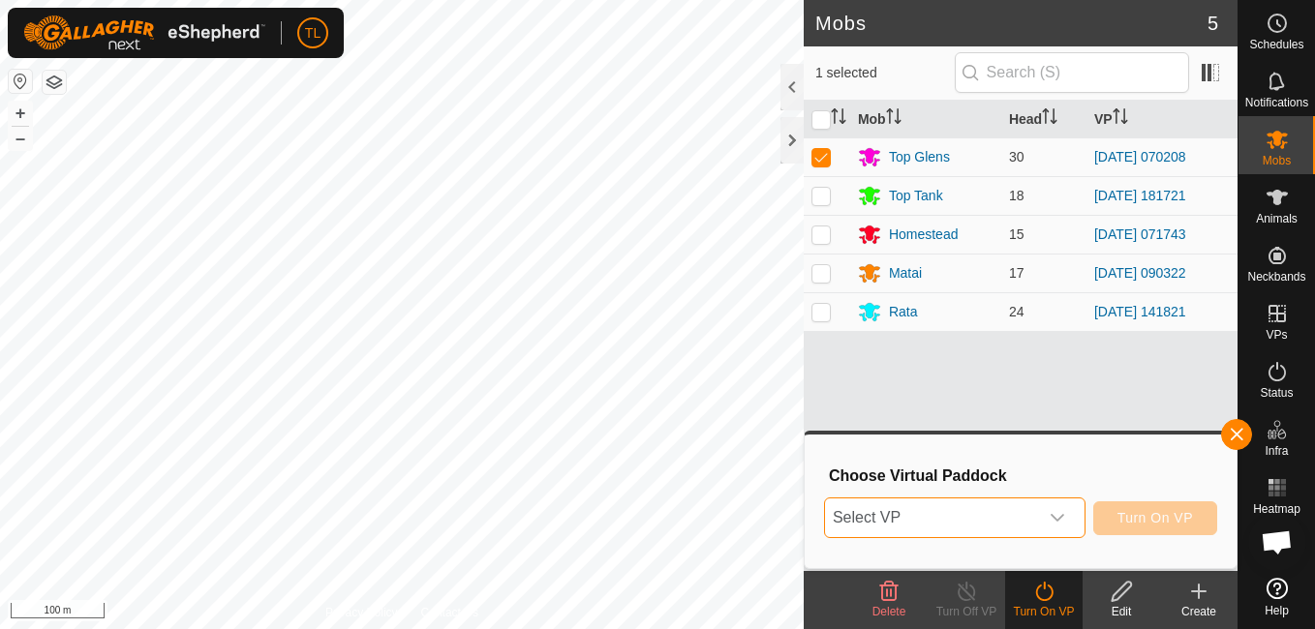
click at [973, 520] on span "Select VP" at bounding box center [931, 518] width 213 height 39
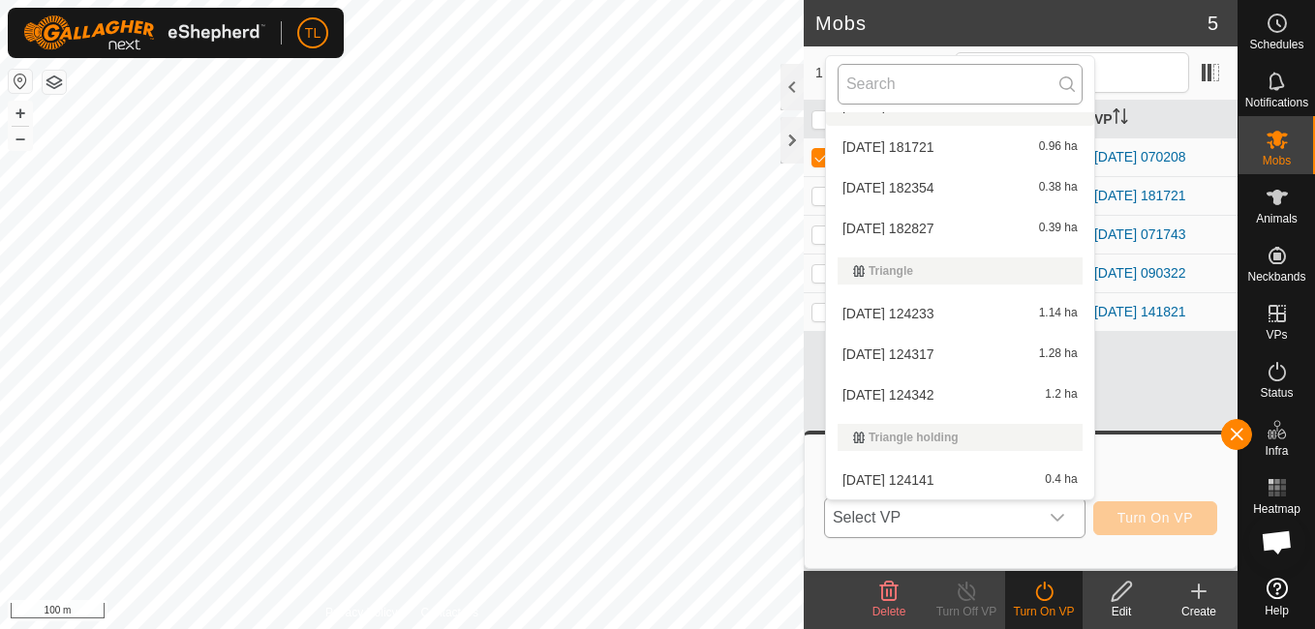
scroll to position [2938, 0]
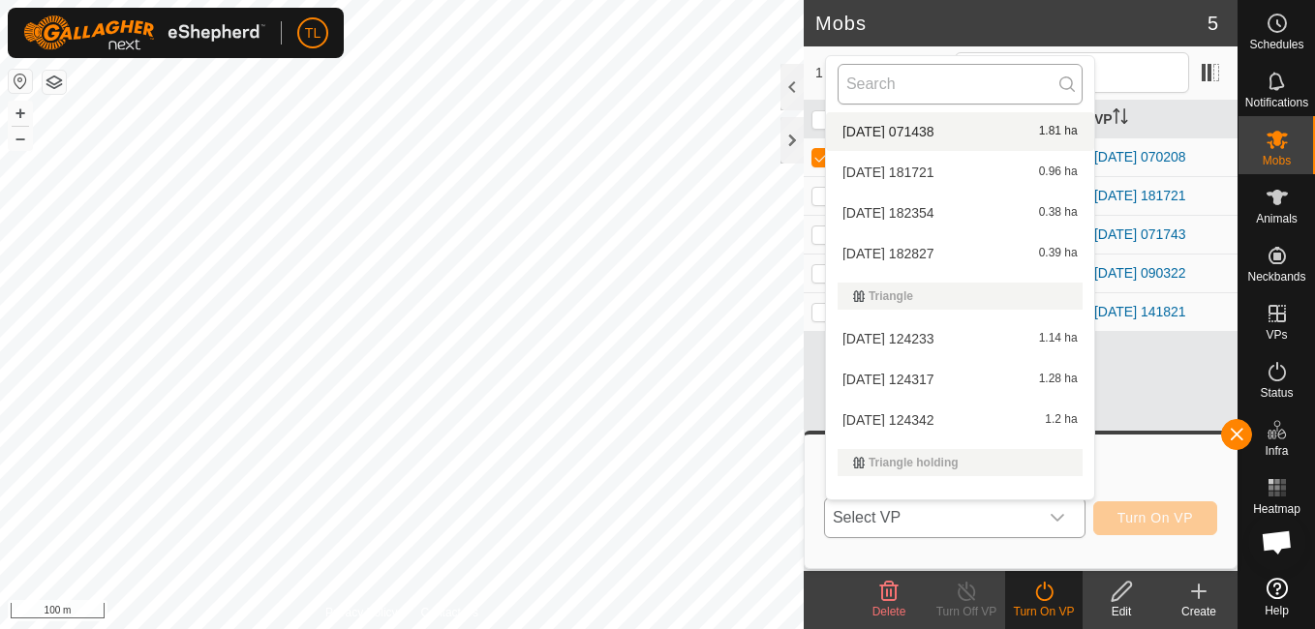
click at [941, 101] on input "text" at bounding box center [960, 84] width 245 height 41
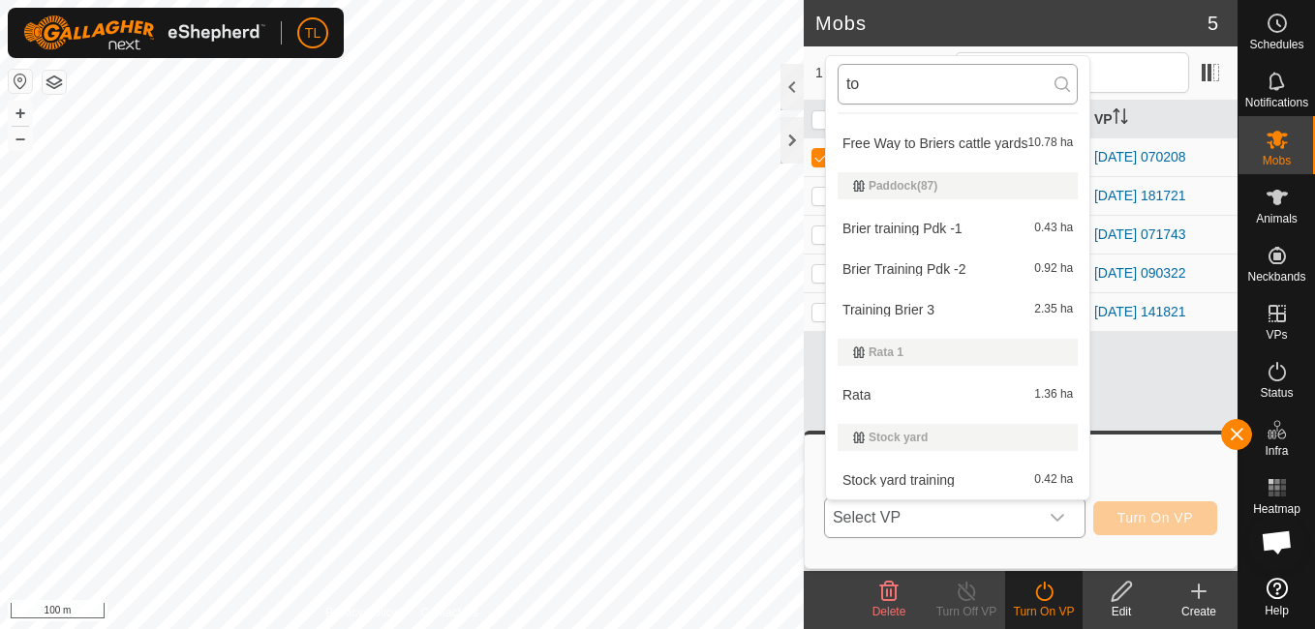
scroll to position [0, 0]
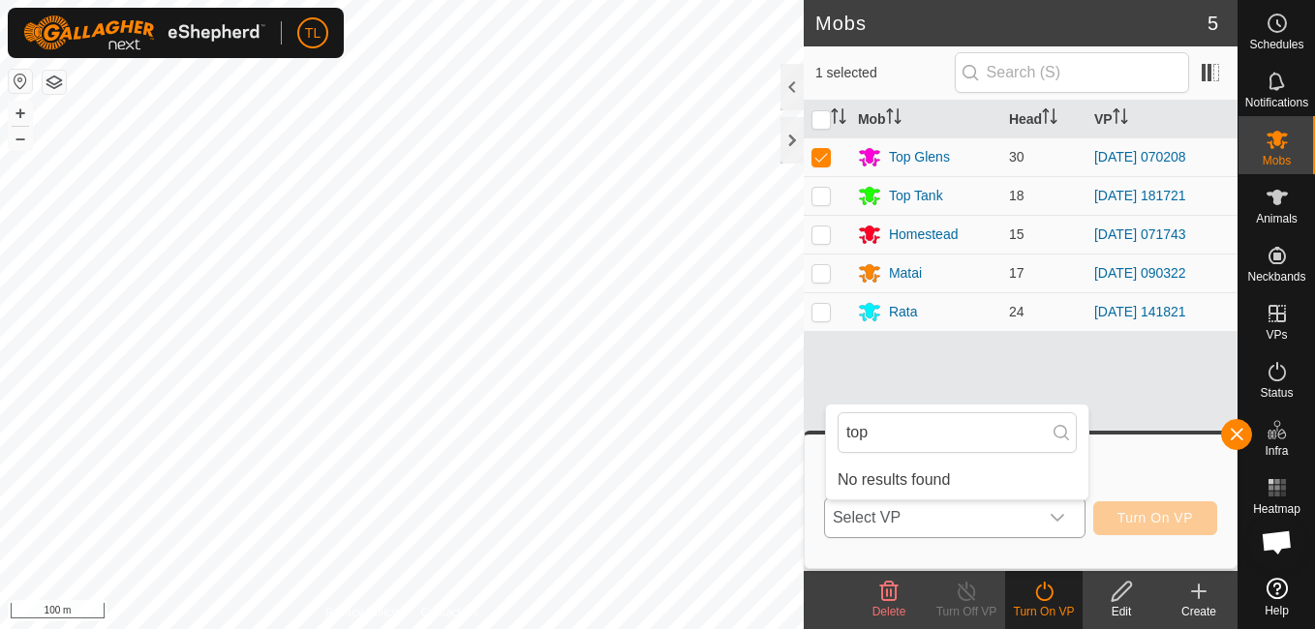
type input "top"
click at [1055, 513] on icon "dropdown trigger" at bounding box center [1057, 517] width 15 height 15
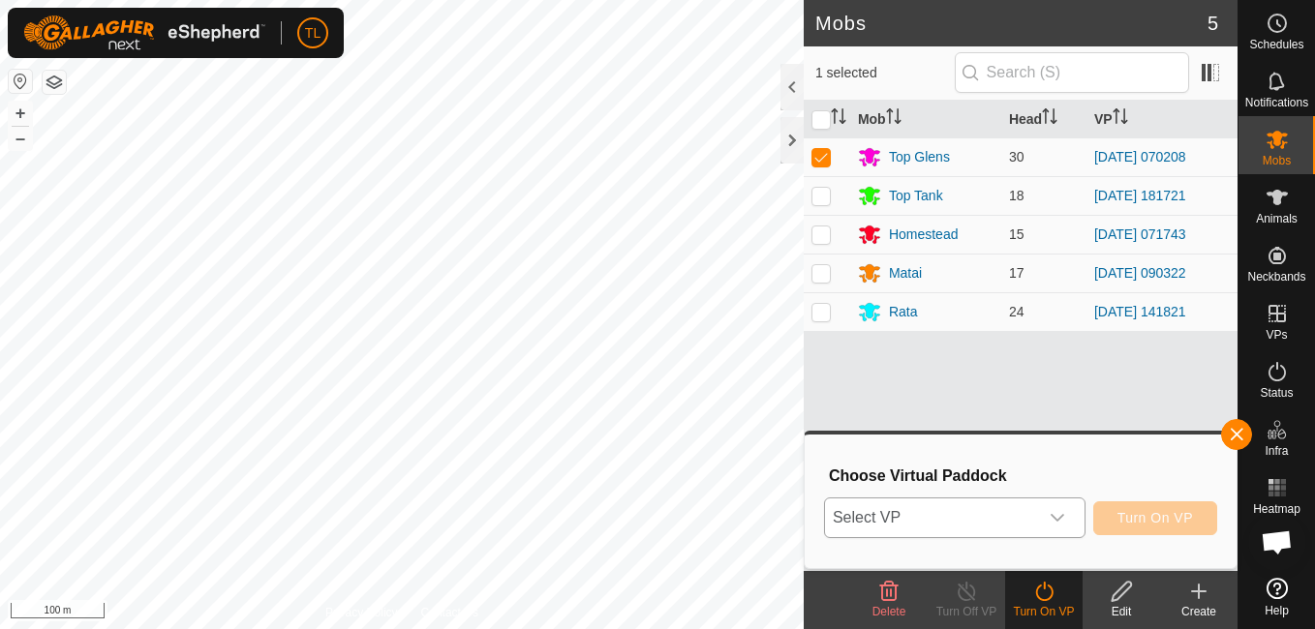
click at [1053, 511] on icon "dropdown trigger" at bounding box center [1057, 517] width 15 height 15
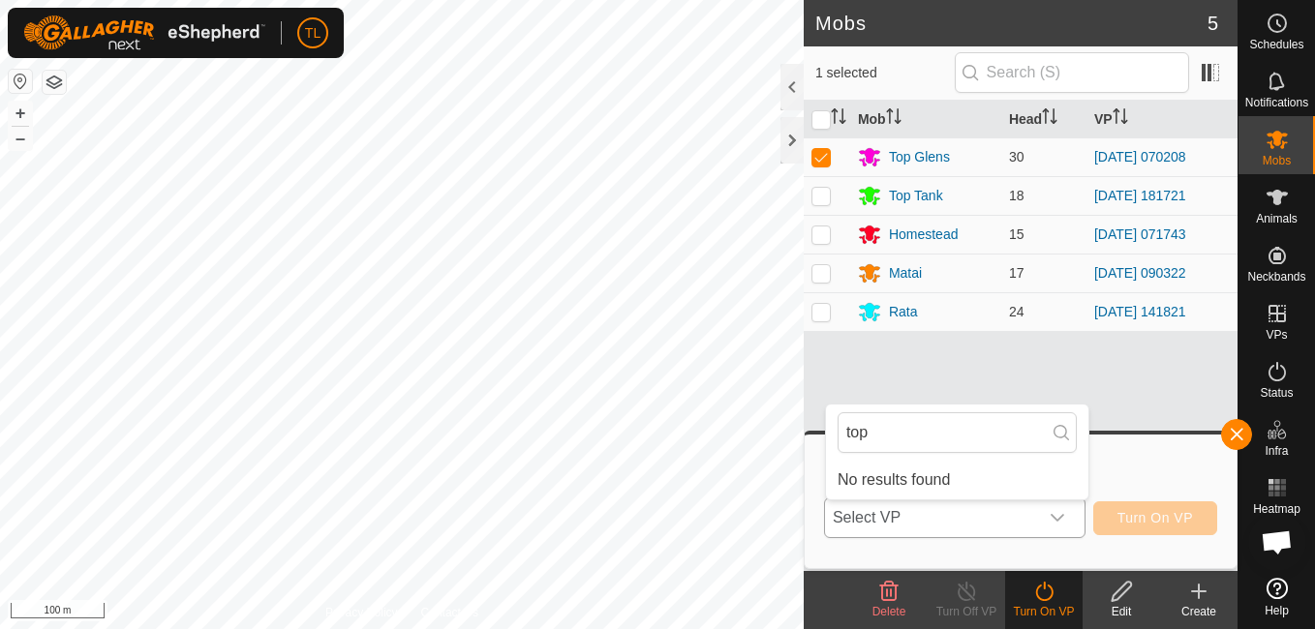
click at [886, 523] on span "Select VP" at bounding box center [931, 518] width 213 height 39
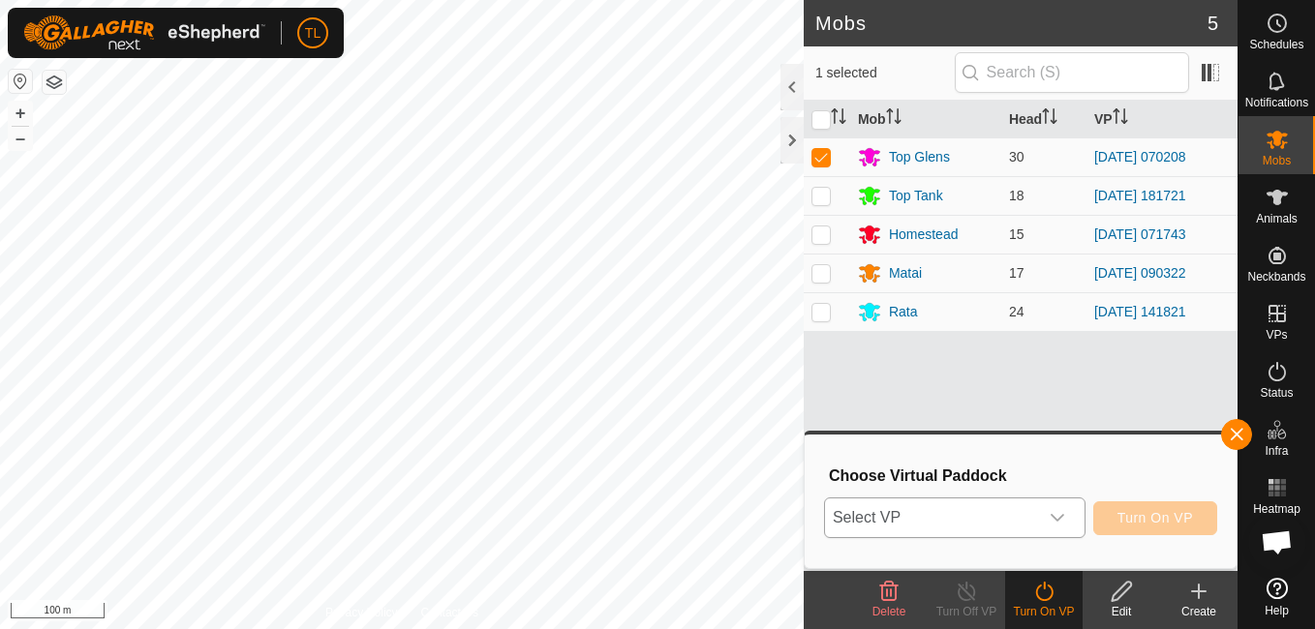
click at [1063, 518] on icon "dropdown trigger" at bounding box center [1057, 517] width 15 height 15
click at [1009, 452] on input "top" at bounding box center [957, 433] width 239 height 41
click at [1004, 442] on input "top" at bounding box center [957, 433] width 239 height 41
type input "t"
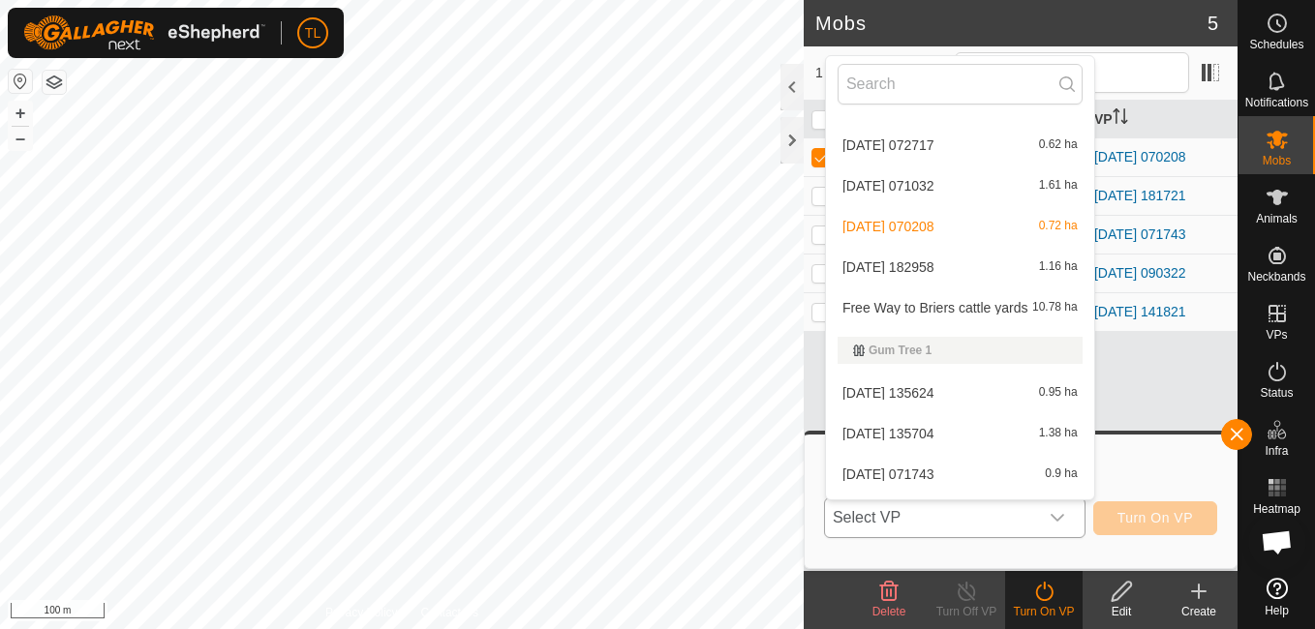
scroll to position [928, 0]
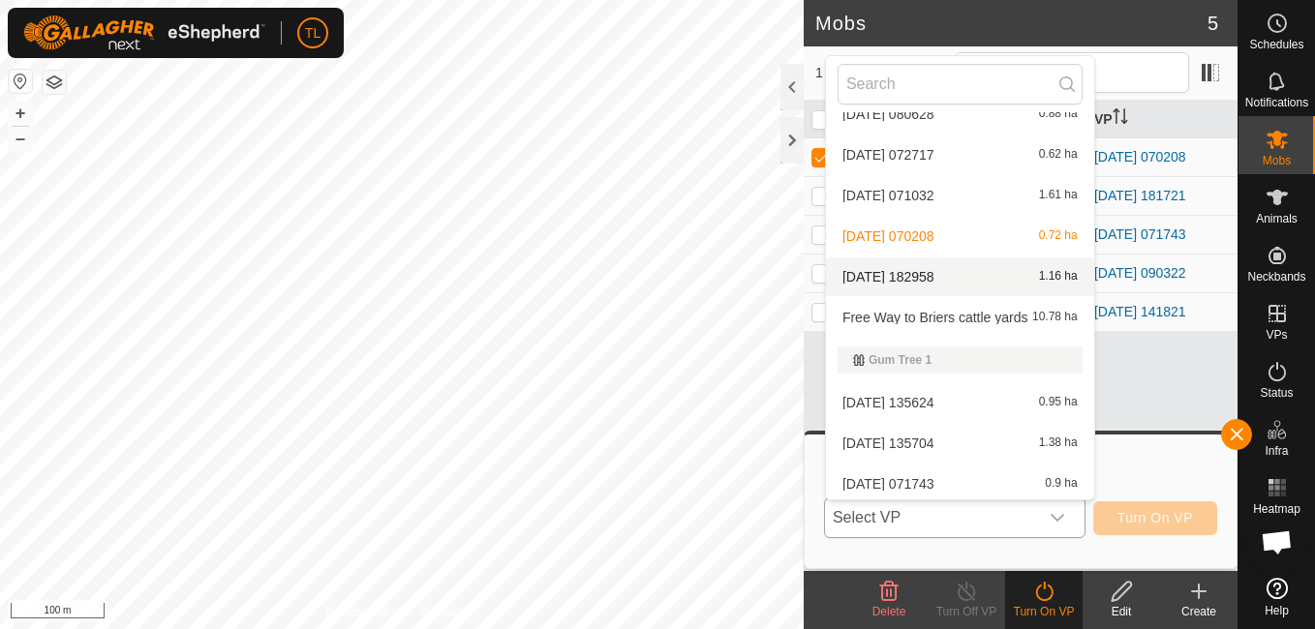
click at [965, 280] on li "2025-09-11 182958 1.16 ha" at bounding box center [960, 277] width 268 height 39
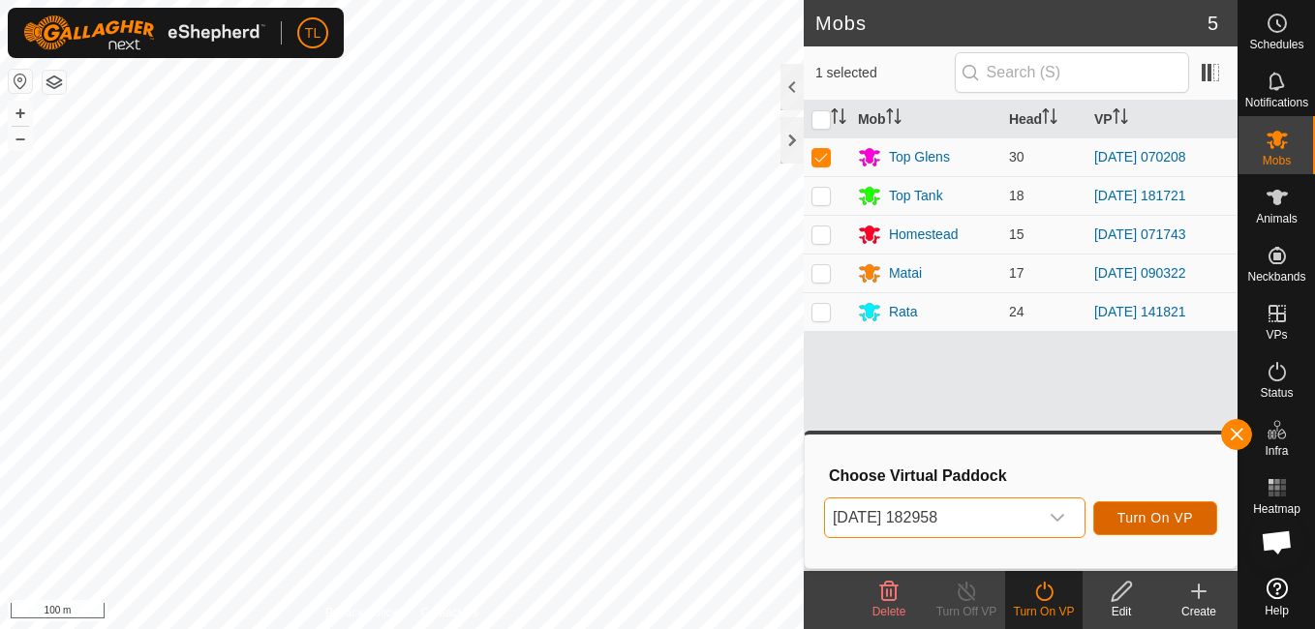
click at [1185, 505] on button "Turn On VP" at bounding box center [1155, 519] width 124 height 34
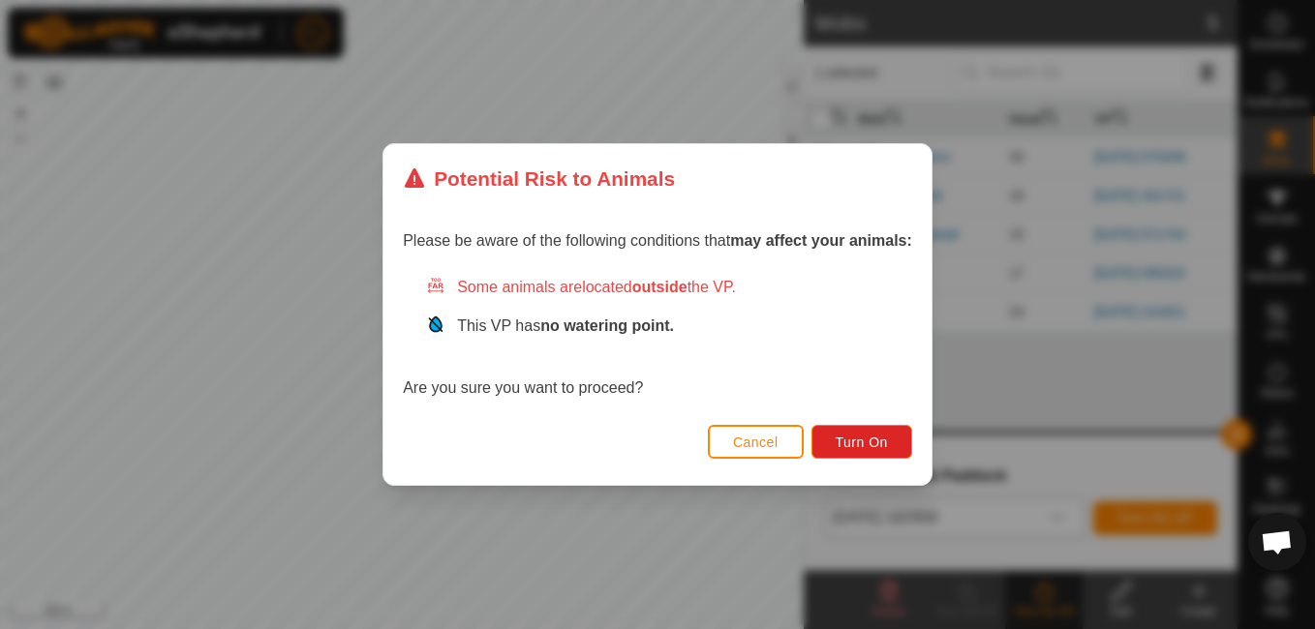
click at [858, 421] on div "Cancel Turn On" at bounding box center [657, 452] width 548 height 66
click at [819, 414] on div "Please be aware of the following conditions that may affect your animals: Some …" at bounding box center [657, 316] width 548 height 205
click at [833, 439] on button "Turn On" at bounding box center [862, 442] width 101 height 34
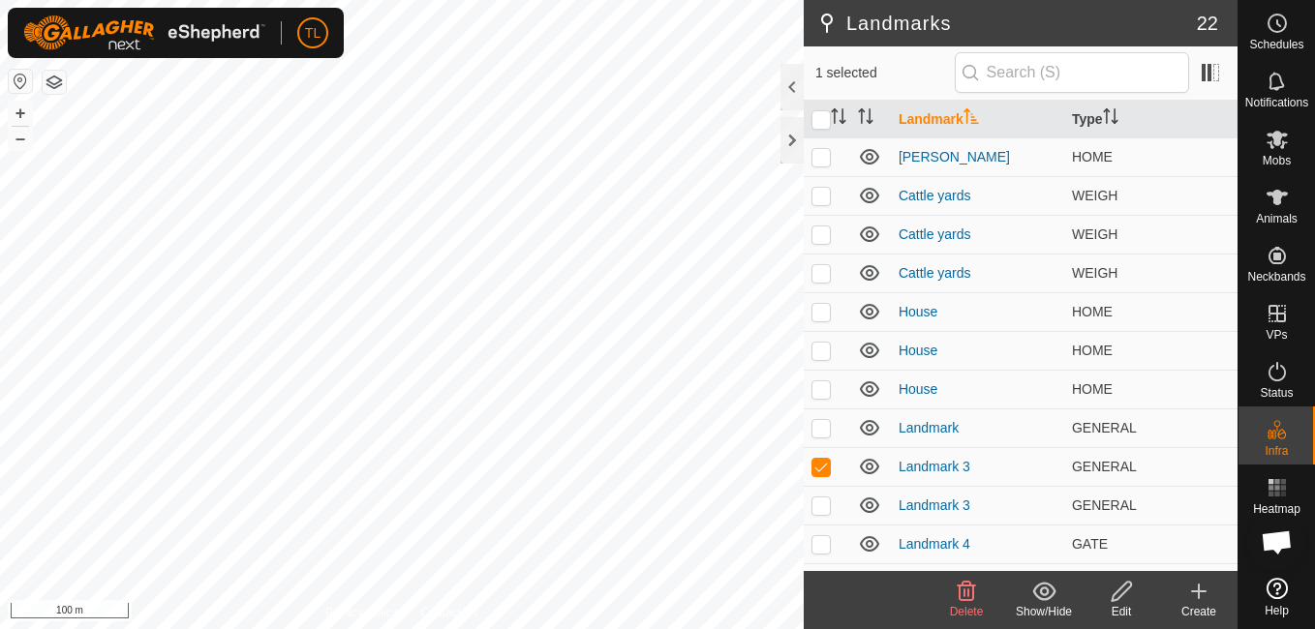
click at [977, 600] on delete-svg-icon at bounding box center [966, 591] width 77 height 23
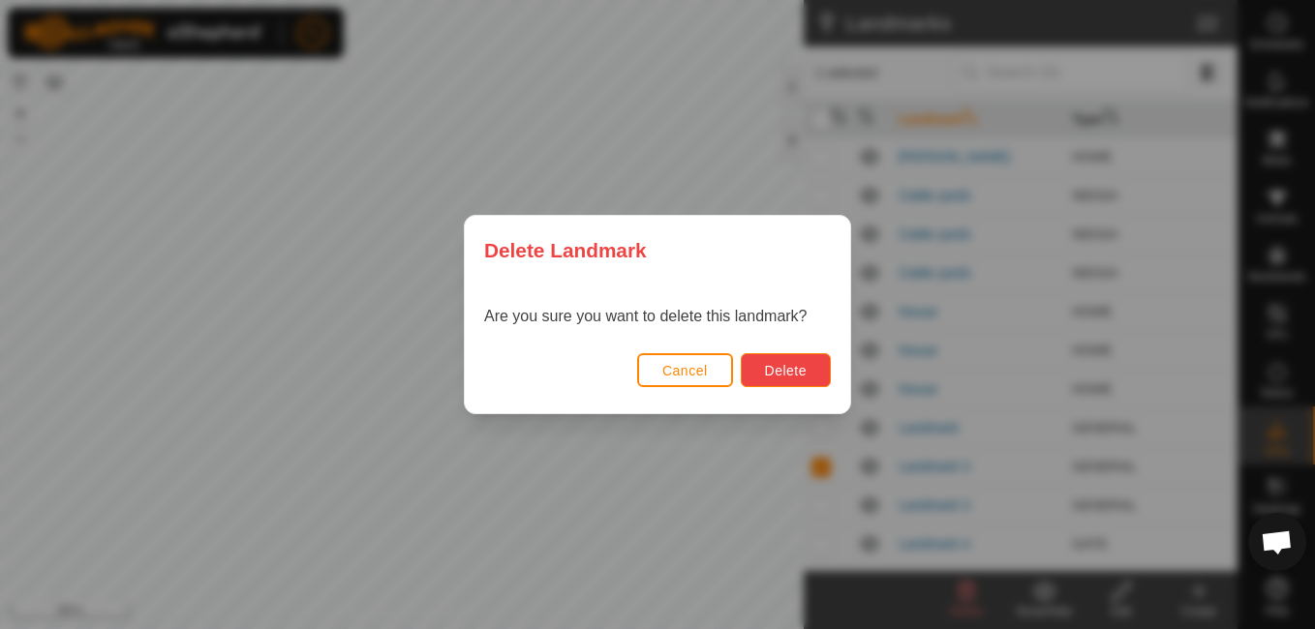
click at [804, 367] on span "Delete" at bounding box center [786, 370] width 42 height 15
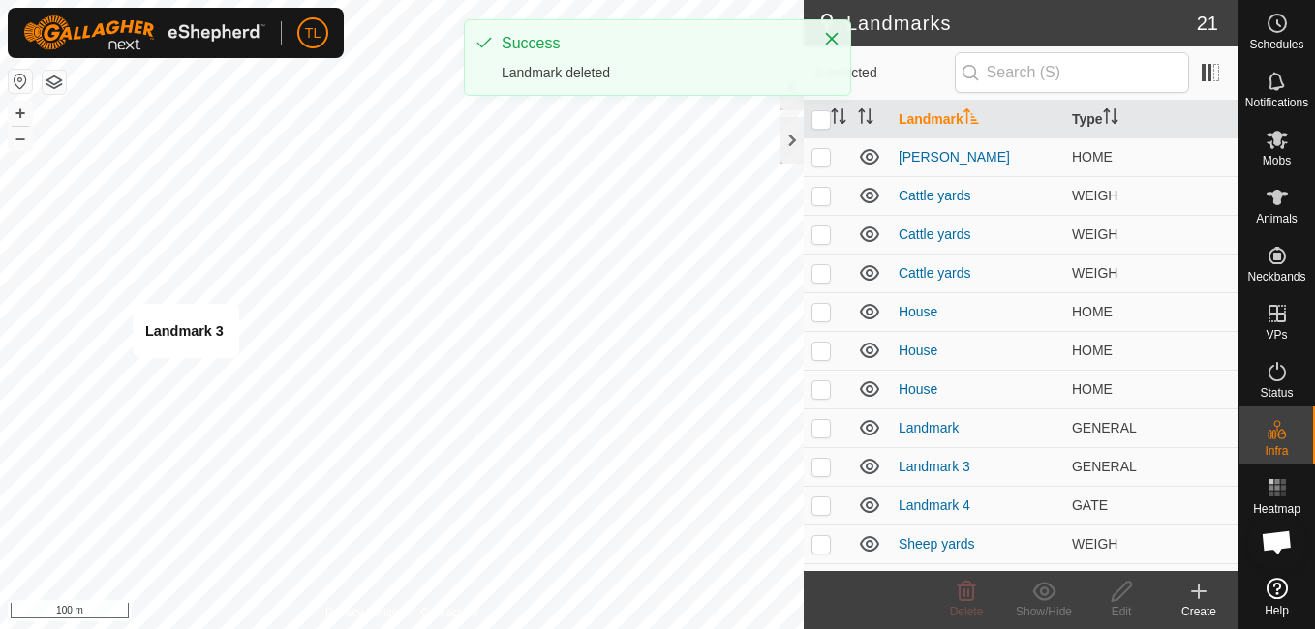
checkbox input "true"
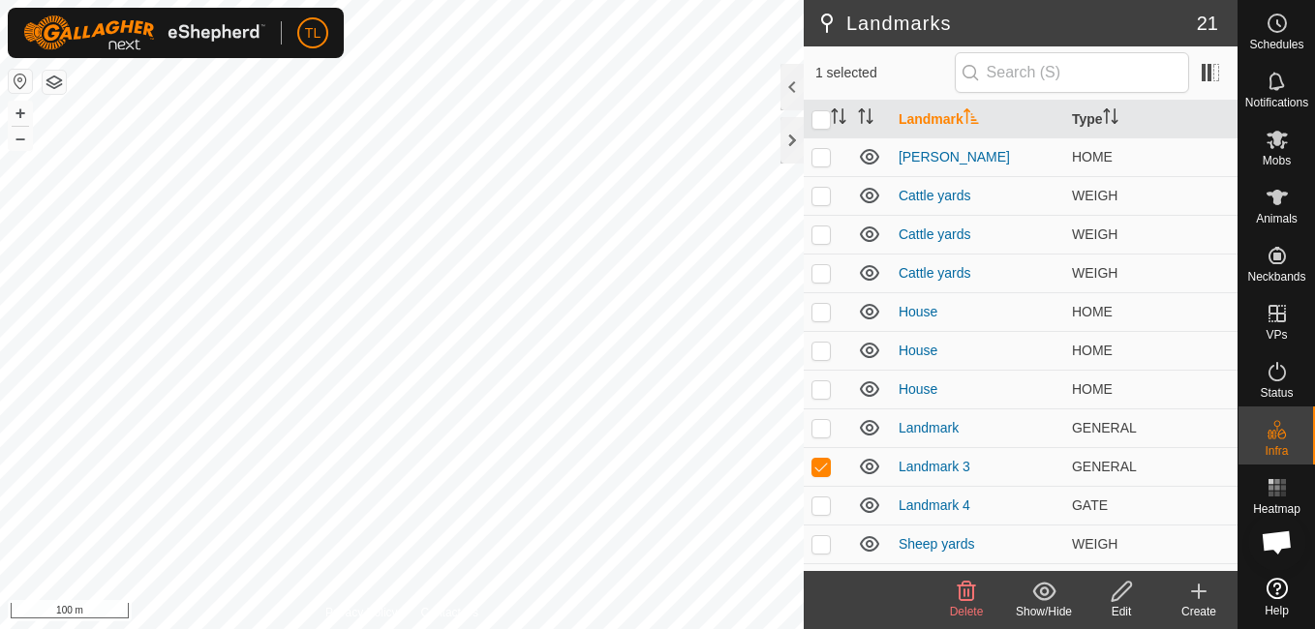
click at [960, 592] on icon at bounding box center [967, 591] width 18 height 19
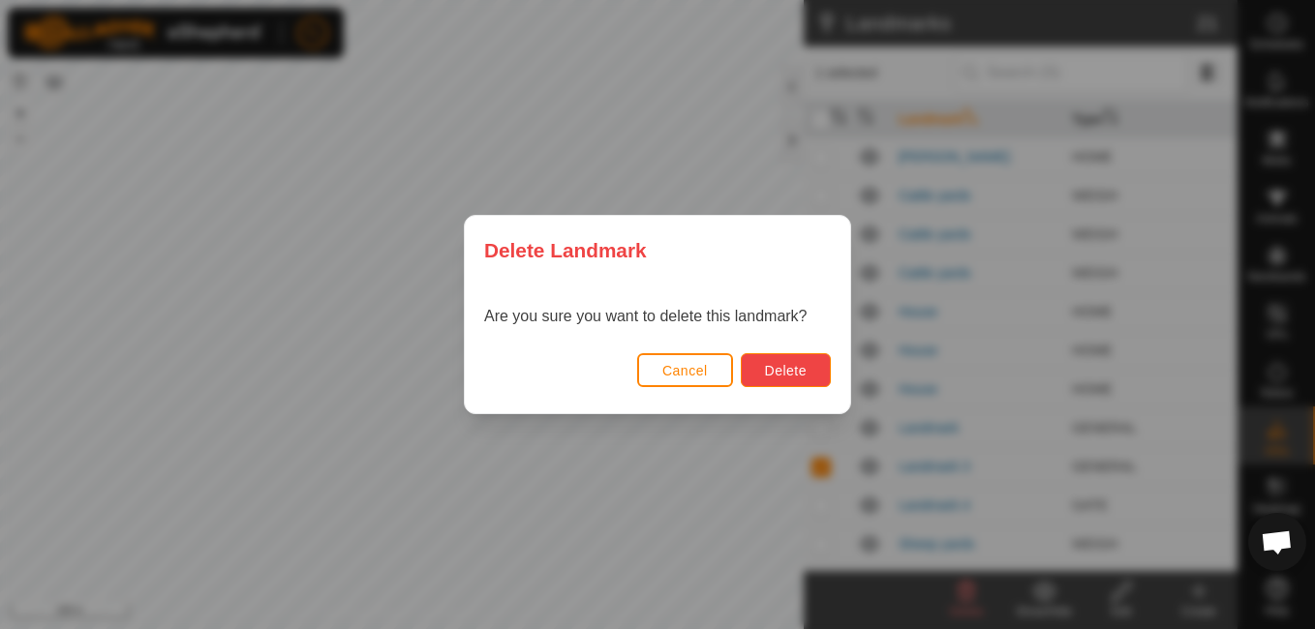
click at [792, 368] on span "Delete" at bounding box center [786, 370] width 42 height 15
